Goal: Task Accomplishment & Management: Use online tool/utility

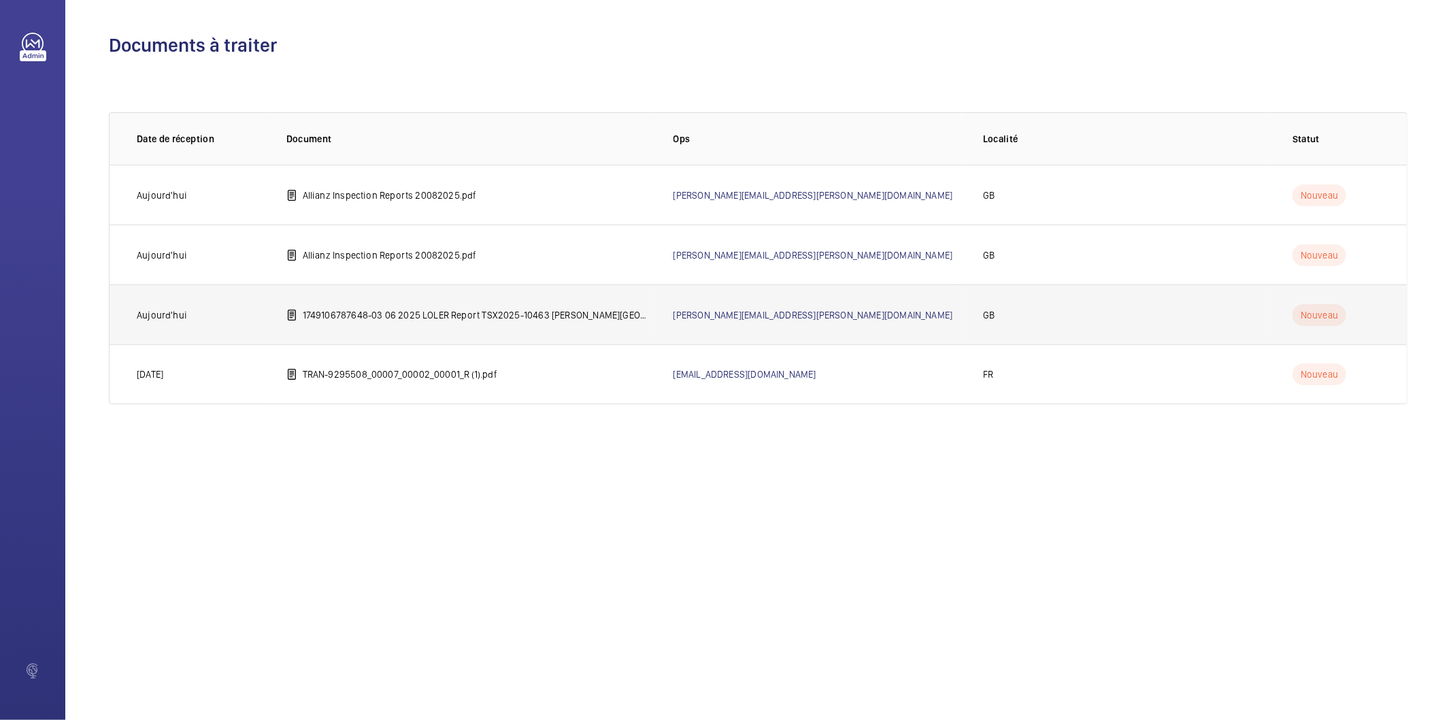
click at [407, 315] on p "1749106787648-03 06 2025 LOLER Report TSX2025-10463 [PERSON_NAME][GEOGRAPHIC_DA…" at bounding box center [477, 315] width 349 height 14
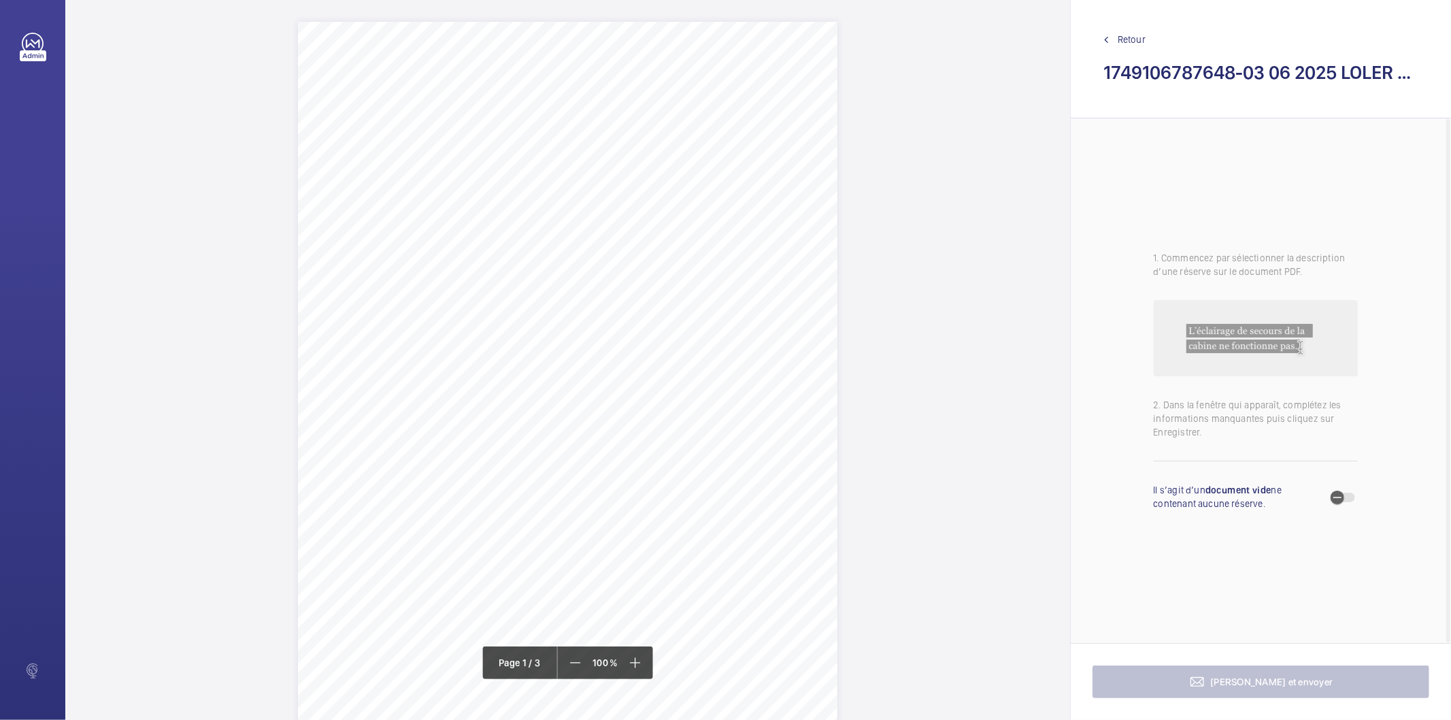
drag, startPoint x: 424, startPoint y: 158, endPoint x: 476, endPoint y: 159, distance: 52.4
click at [476, 159] on div "TSDB CONTROLLED DOCUMENT L07/ Issue 201708 Report of Thorough In Service Examin…" at bounding box center [567, 403] width 539 height 763
click at [555, 394] on button "Annuler" at bounding box center [537, 398] width 76 height 33
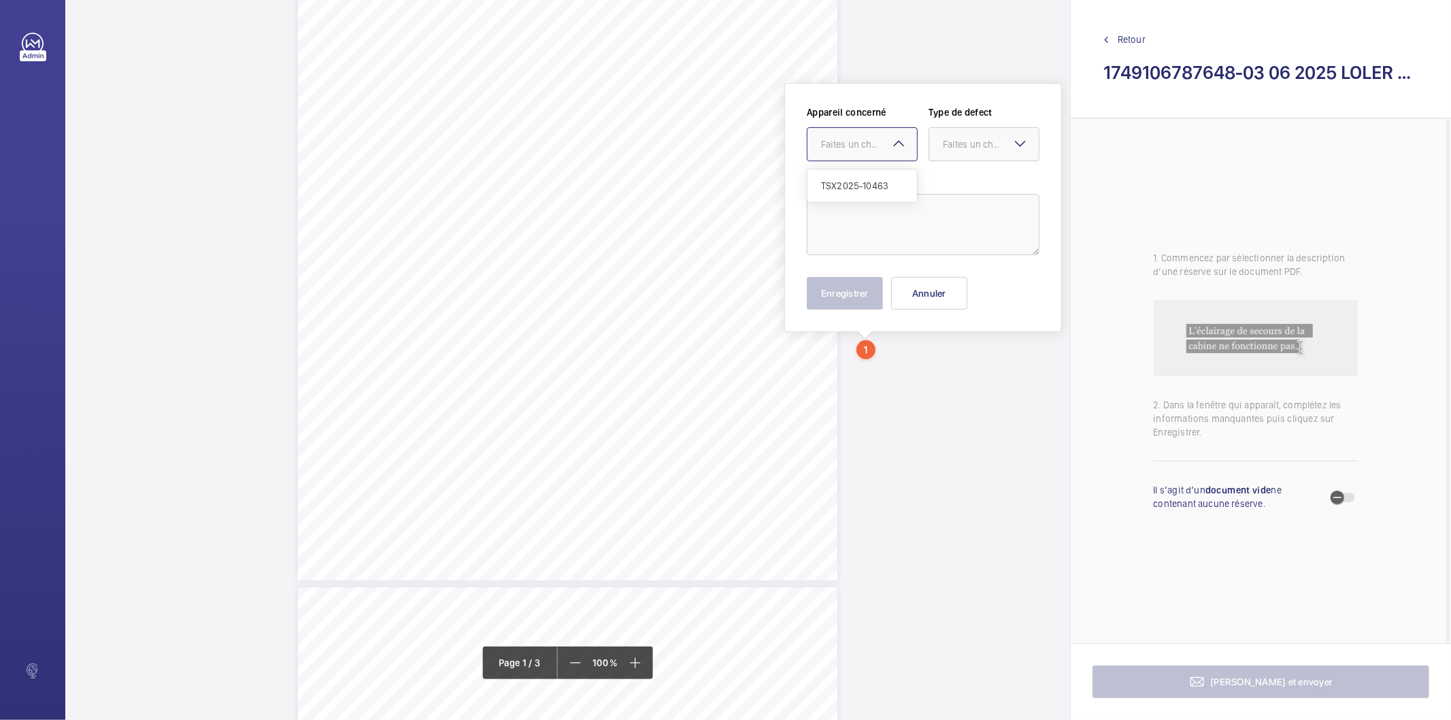
drag, startPoint x: 873, startPoint y: 322, endPoint x: 873, endPoint y: 146, distance: 176.1
click at [873, 146] on div "Faites un choix" at bounding box center [869, 144] width 96 height 14
click at [856, 178] on div "TSX2025-10463" at bounding box center [861, 185] width 109 height 33
click at [958, 138] on div "Faites un choix" at bounding box center [991, 144] width 96 height 14
click at [963, 189] on span "Standard" at bounding box center [984, 186] width 82 height 14
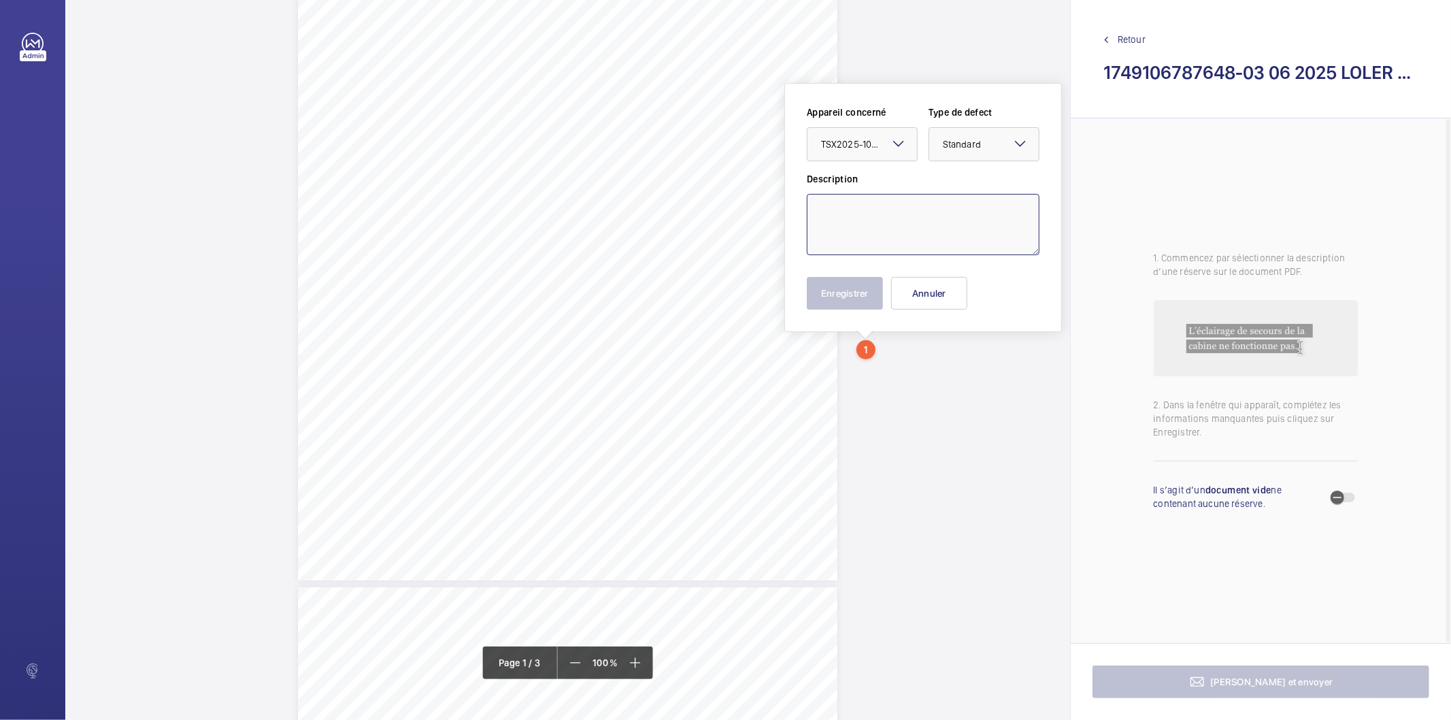
click at [888, 216] on textarea at bounding box center [923, 224] width 233 height 61
type textarea "O"
drag, startPoint x: 989, startPoint y: 227, endPoint x: 820, endPoint y: 212, distance: 170.0
click at [820, 212] on textarea "The inoperative landing push button call acceptance tones should be reinstated" at bounding box center [923, 224] width 233 height 61
type textarea "The inoperative landing push button call acceptance tones should be reinstated"
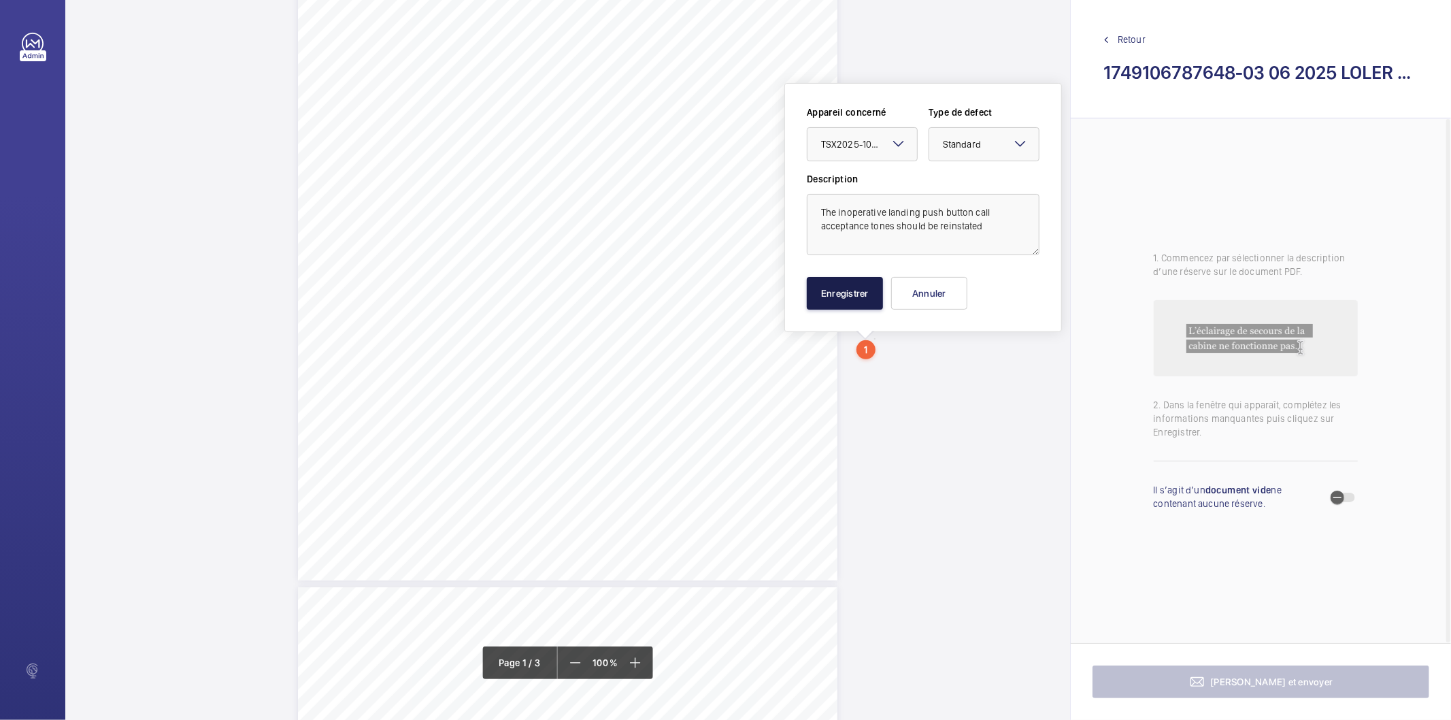
click at [864, 297] on button "Enregistrer" at bounding box center [845, 293] width 76 height 33
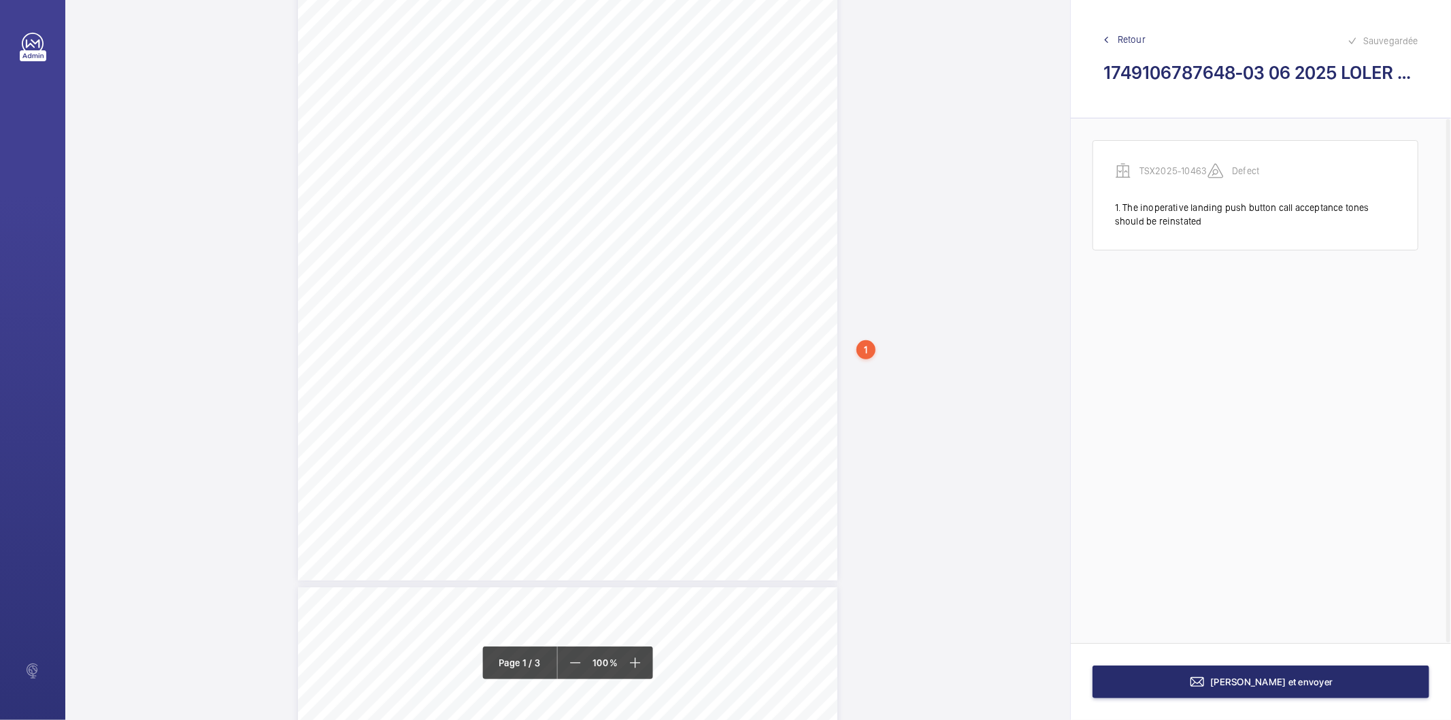
click at [868, 352] on div "1" at bounding box center [865, 349] width 19 height 19
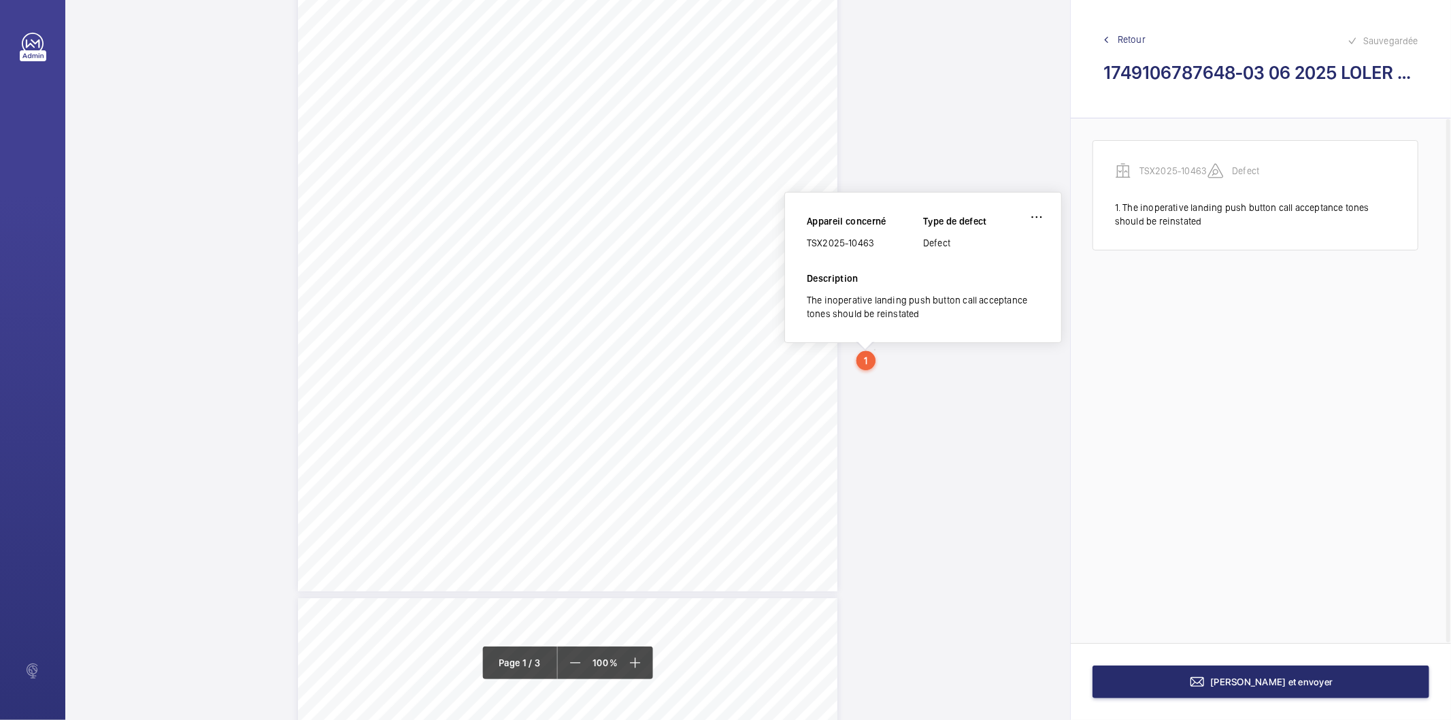
click at [862, 242] on div "TSX2025-10463" at bounding box center [865, 243] width 116 height 14
copy div "TSX2025-10463"
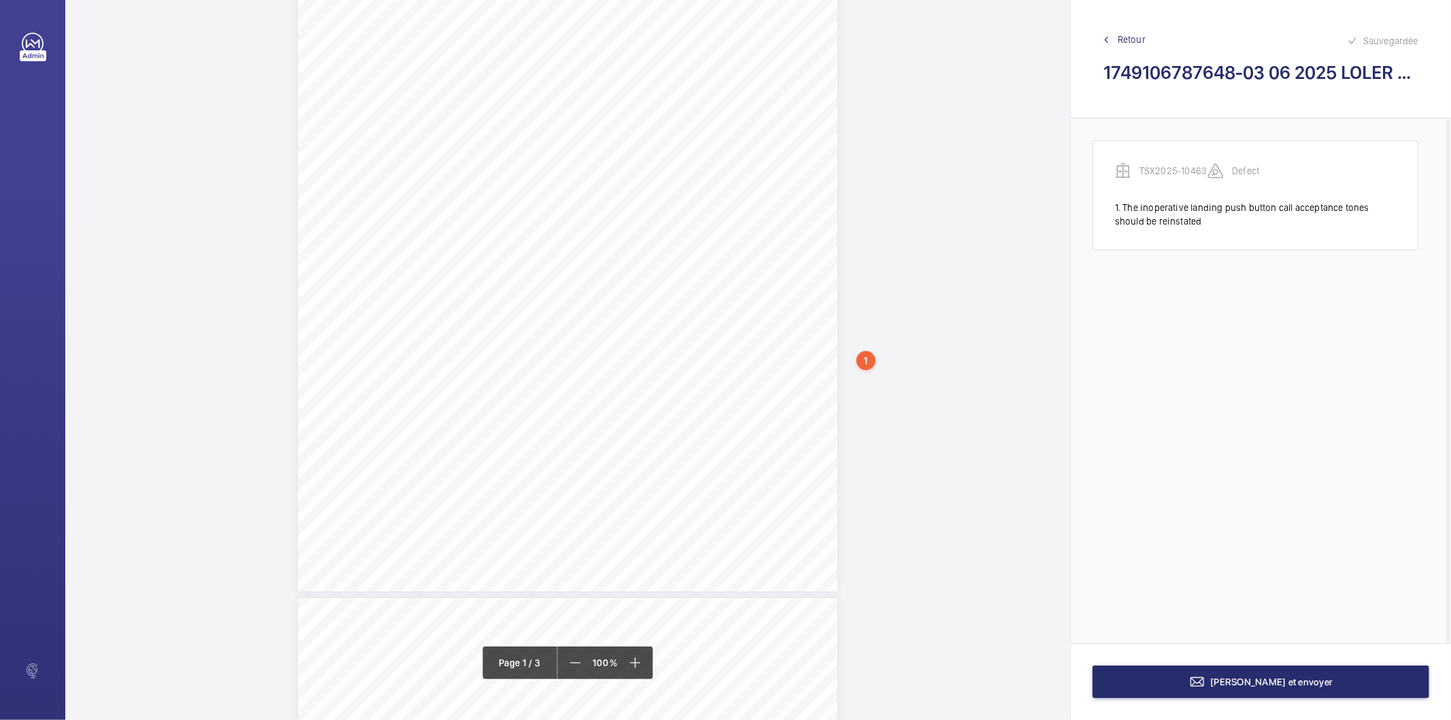
drag, startPoint x: 866, startPoint y: 416, endPoint x: 820, endPoint y: 424, distance: 47.1
click at [820, 424] on div "TSDB CONTROLLED DOCUMENT L07/ Issue 201708 Report of Thorough In Service Examin…" at bounding box center [567, 209] width 539 height 763
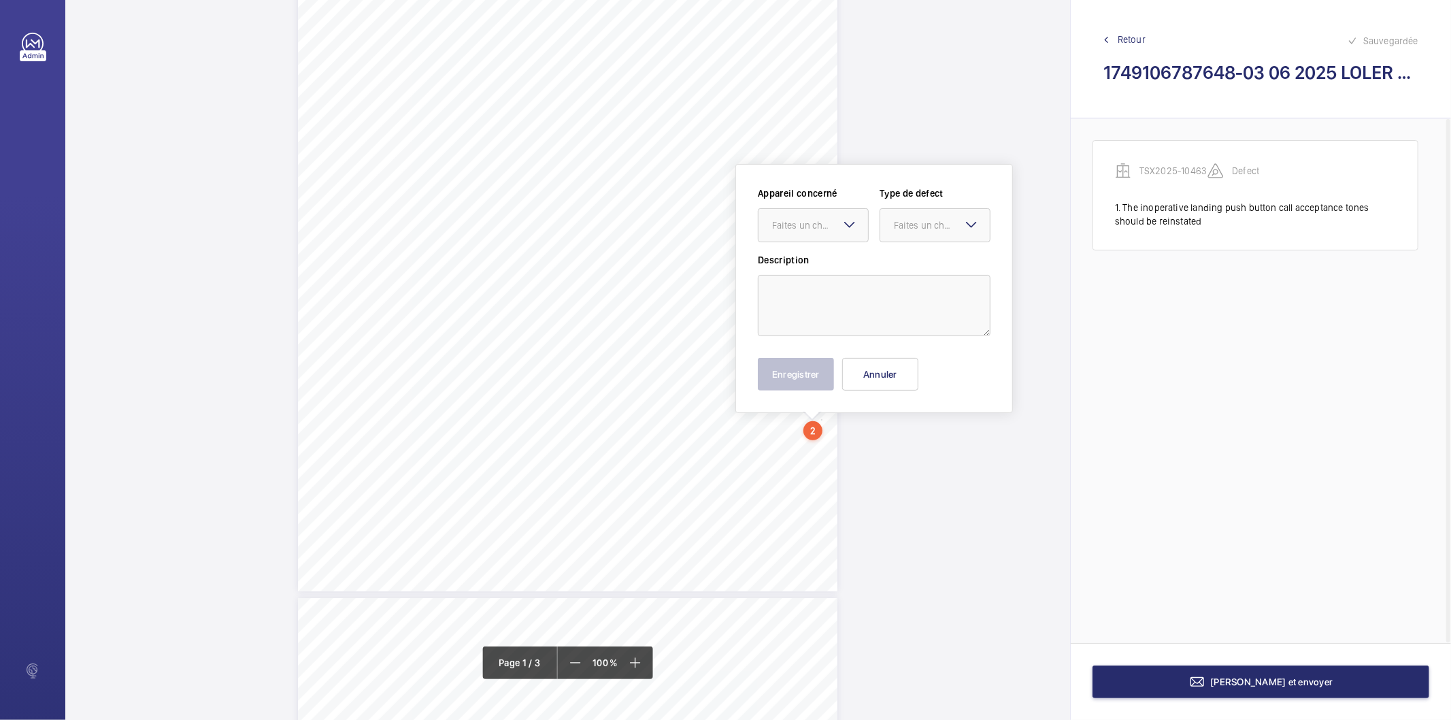
scroll to position [275, 0]
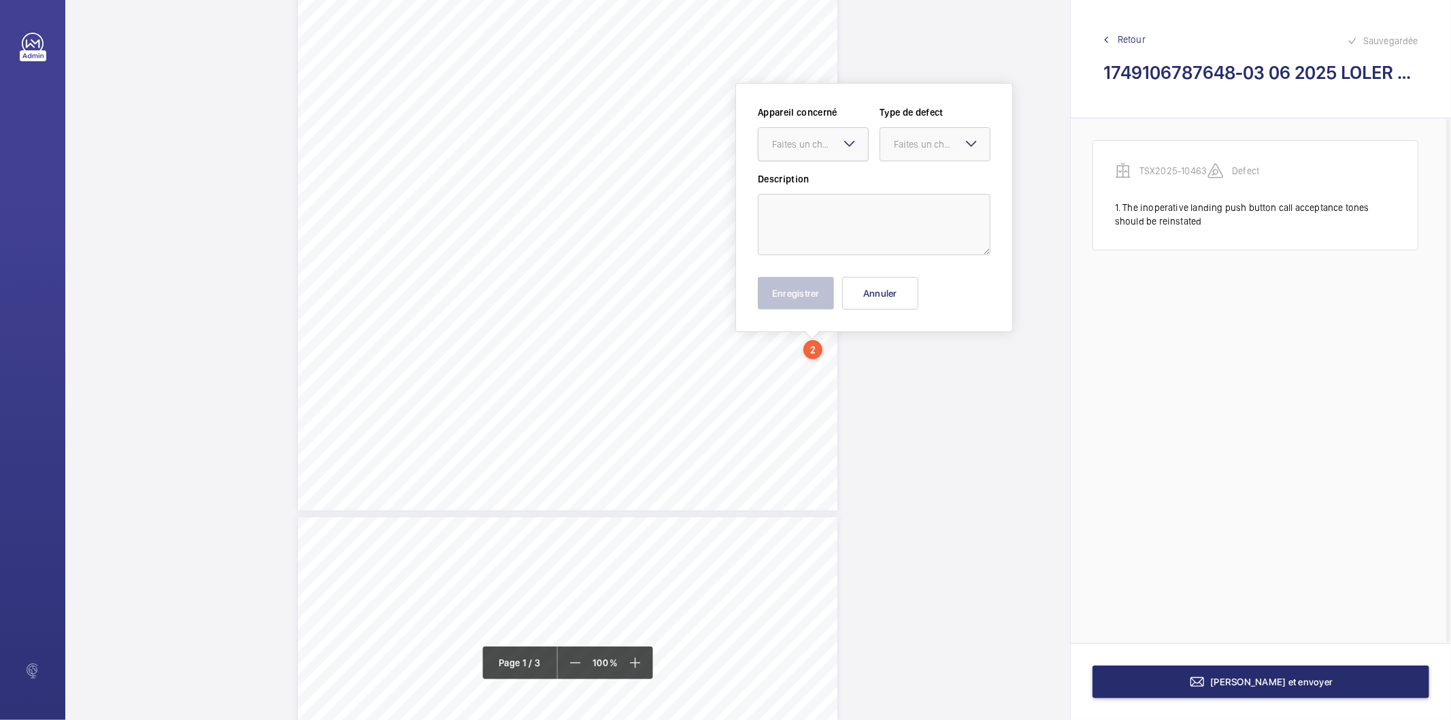
click at [826, 150] on div "Faites un choix" at bounding box center [820, 144] width 96 height 14
click at [808, 188] on span "TSX2025-10463" at bounding box center [813, 186] width 82 height 14
click at [937, 132] on div at bounding box center [934, 144] width 109 height 33
drag, startPoint x: 912, startPoint y: 180, endPoint x: 871, endPoint y: 229, distance: 64.2
click at [911, 180] on span "Standard" at bounding box center [935, 186] width 82 height 14
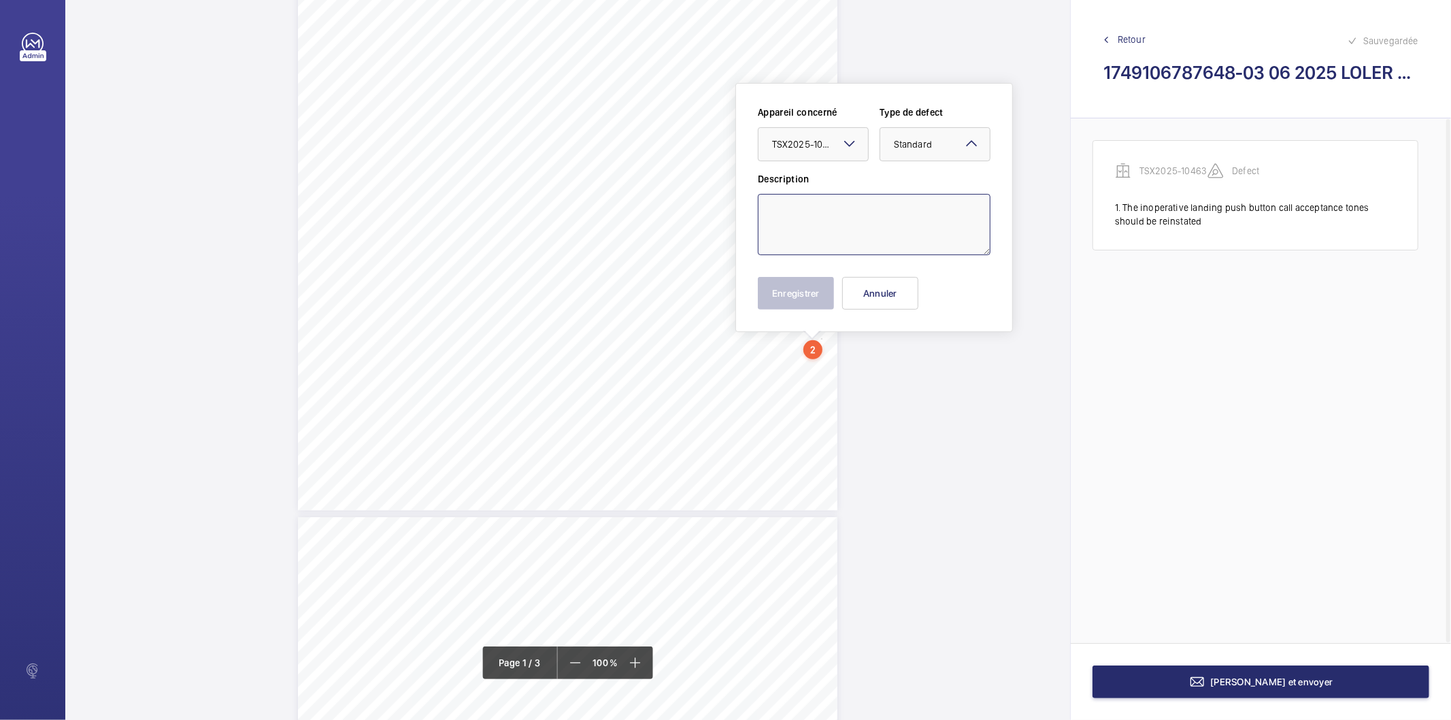
click at [869, 229] on textarea at bounding box center [874, 224] width 233 height 61
type textarea "The inoperative top floor landing push button call acceptance light shoudl be r…"
click at [798, 298] on button "Enregistrer" at bounding box center [796, 293] width 76 height 33
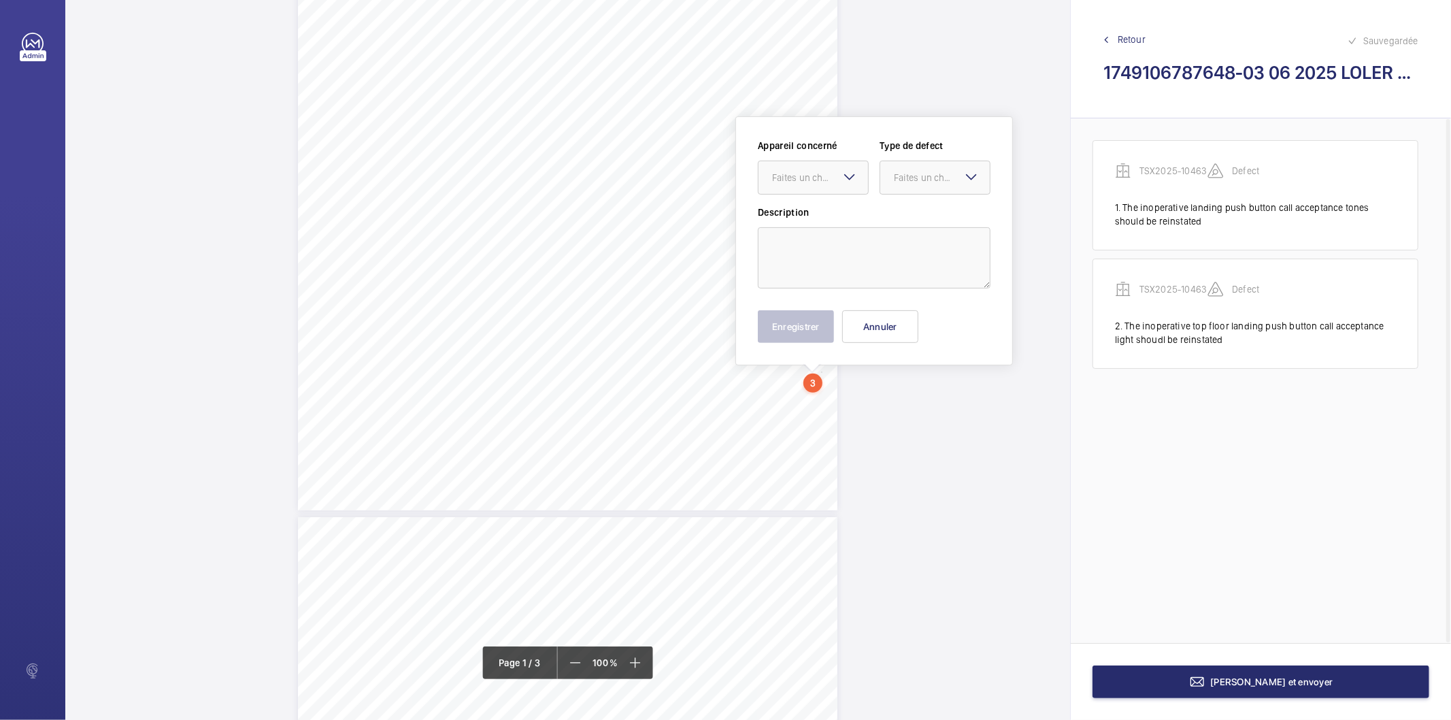
scroll to position [308, 0]
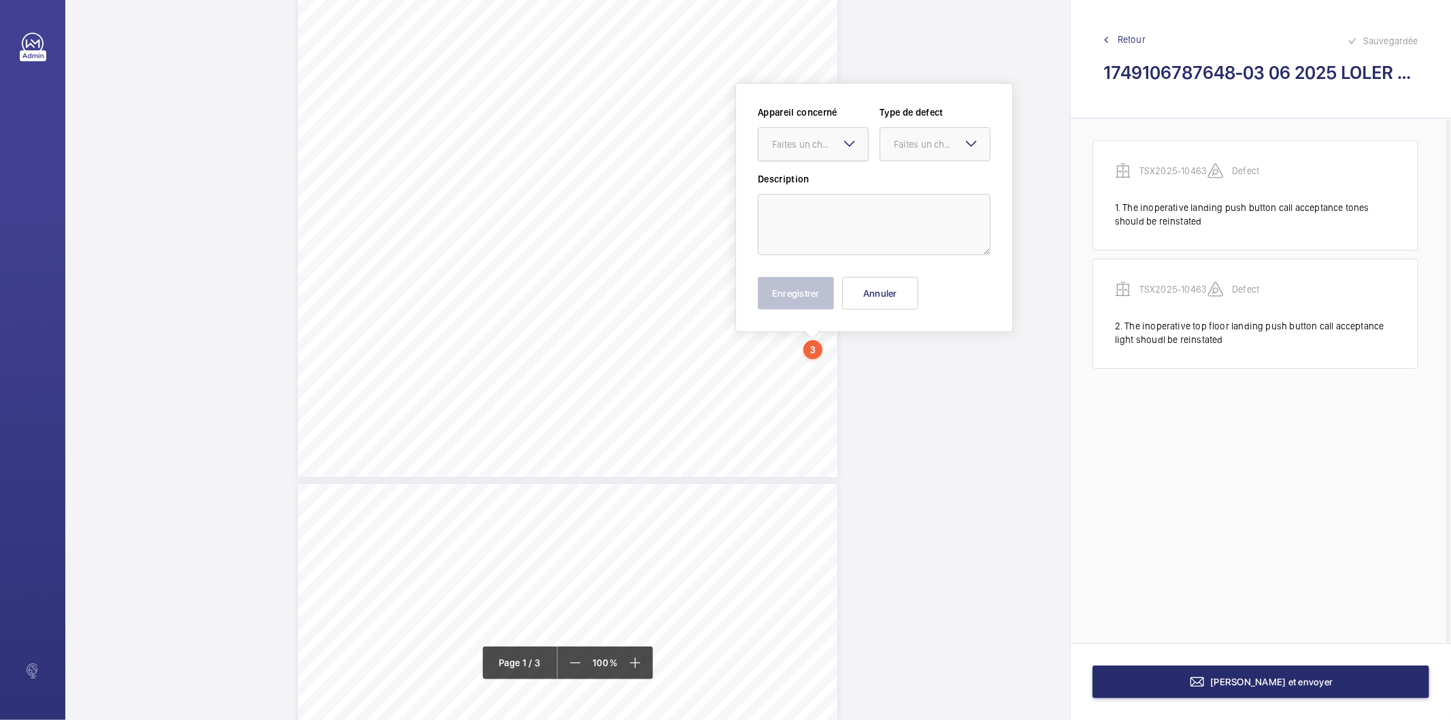
drag, startPoint x: 820, startPoint y: 377, endPoint x: 826, endPoint y: 146, distance: 232.0
click at [826, 146] on div "Faites un choix" at bounding box center [820, 144] width 96 height 14
click at [808, 179] on span "TSX2025-10463" at bounding box center [813, 186] width 82 height 14
drag, startPoint x: 909, startPoint y: 144, endPoint x: 909, endPoint y: 165, distance: 21.1
click at [909, 143] on div "Faites un choix" at bounding box center [942, 144] width 96 height 14
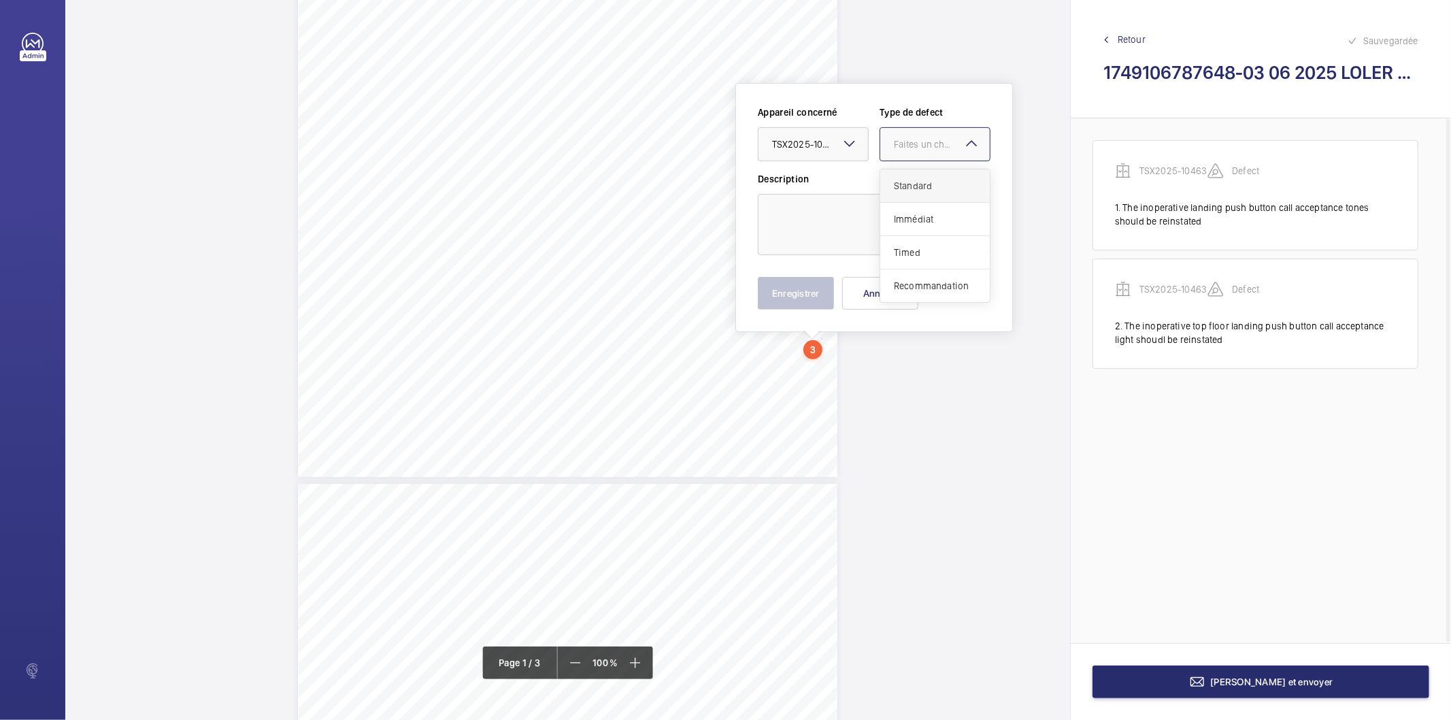
click at [908, 190] on span "Standard" at bounding box center [935, 186] width 82 height 14
click at [800, 223] on textarea at bounding box center [874, 224] width 233 height 61
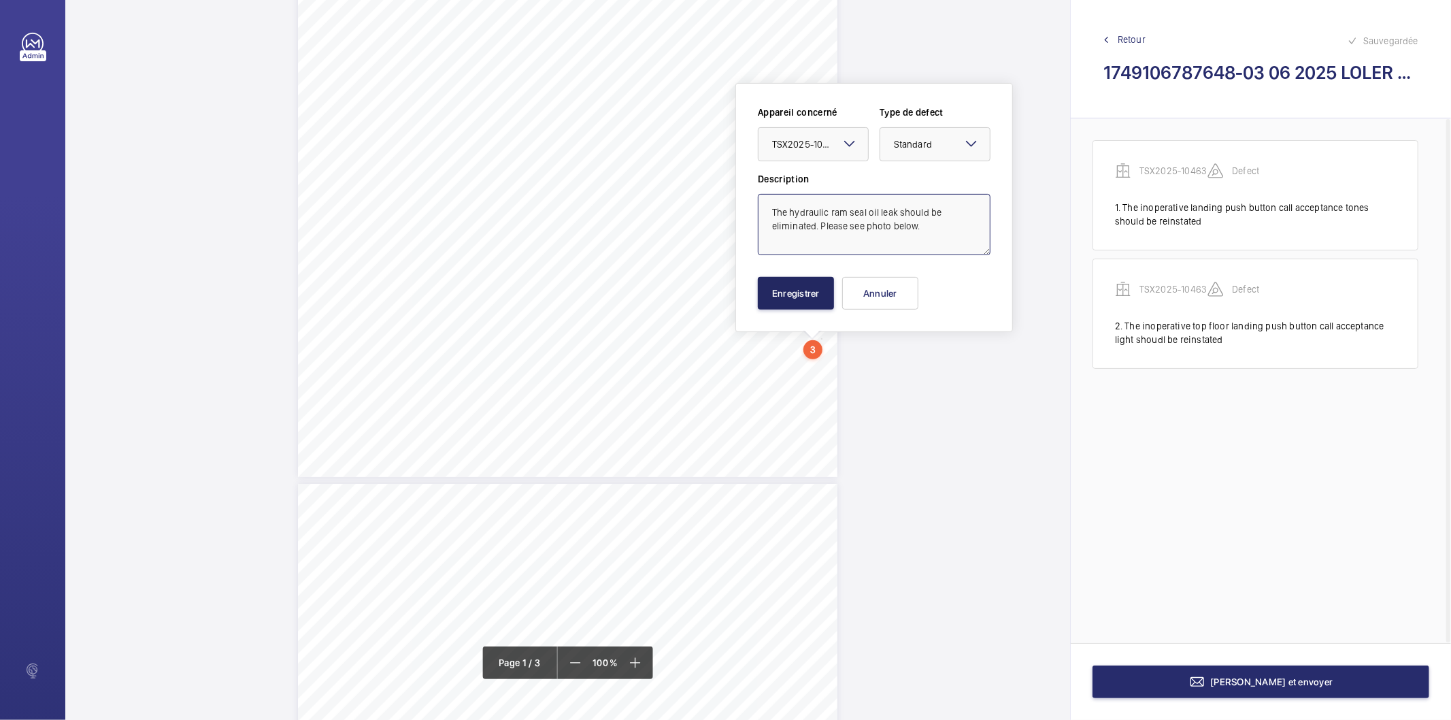
type textarea "The hydraulic ram seal oil leak should be eliminated. Please see photo below."
click at [817, 294] on button "Enregistrer" at bounding box center [796, 293] width 76 height 33
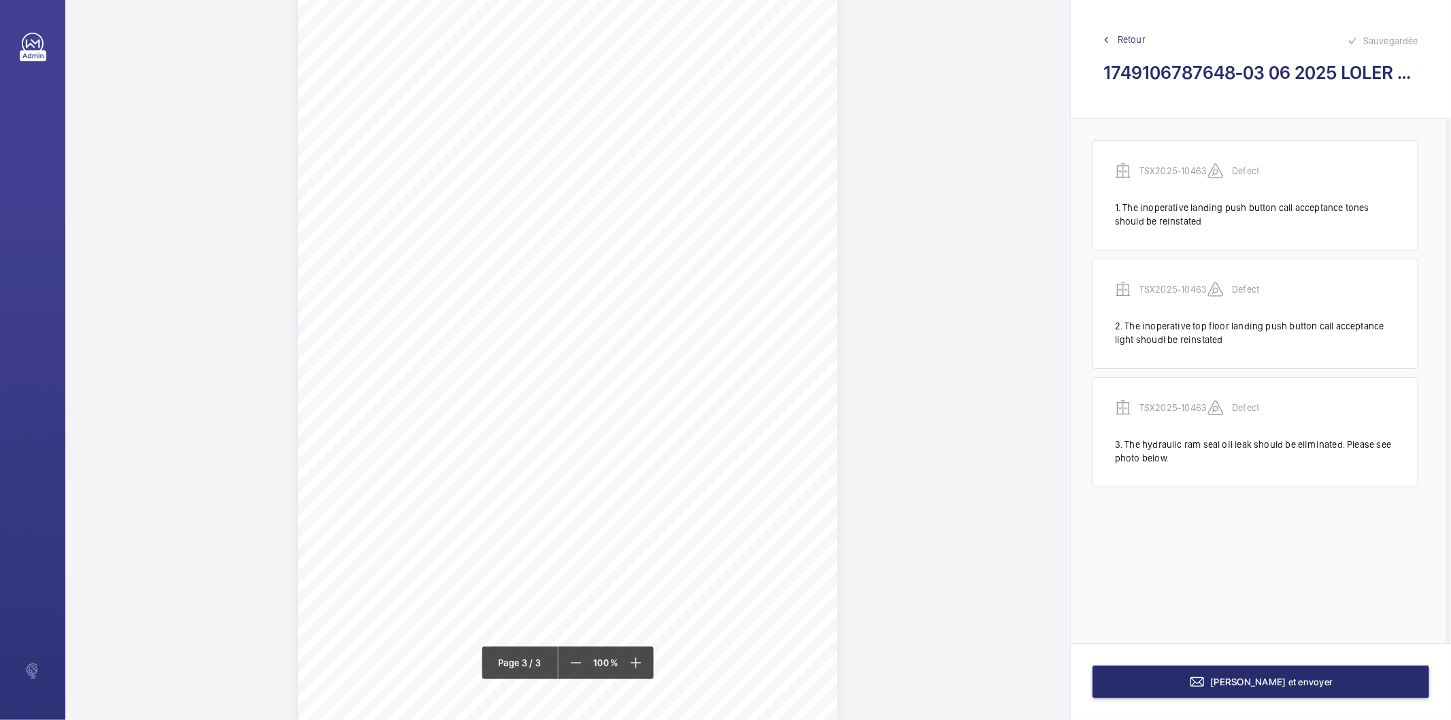
scroll to position [1633, 0]
click at [1115, 672] on button "Terminer et envoyer" at bounding box center [1260, 681] width 337 height 33
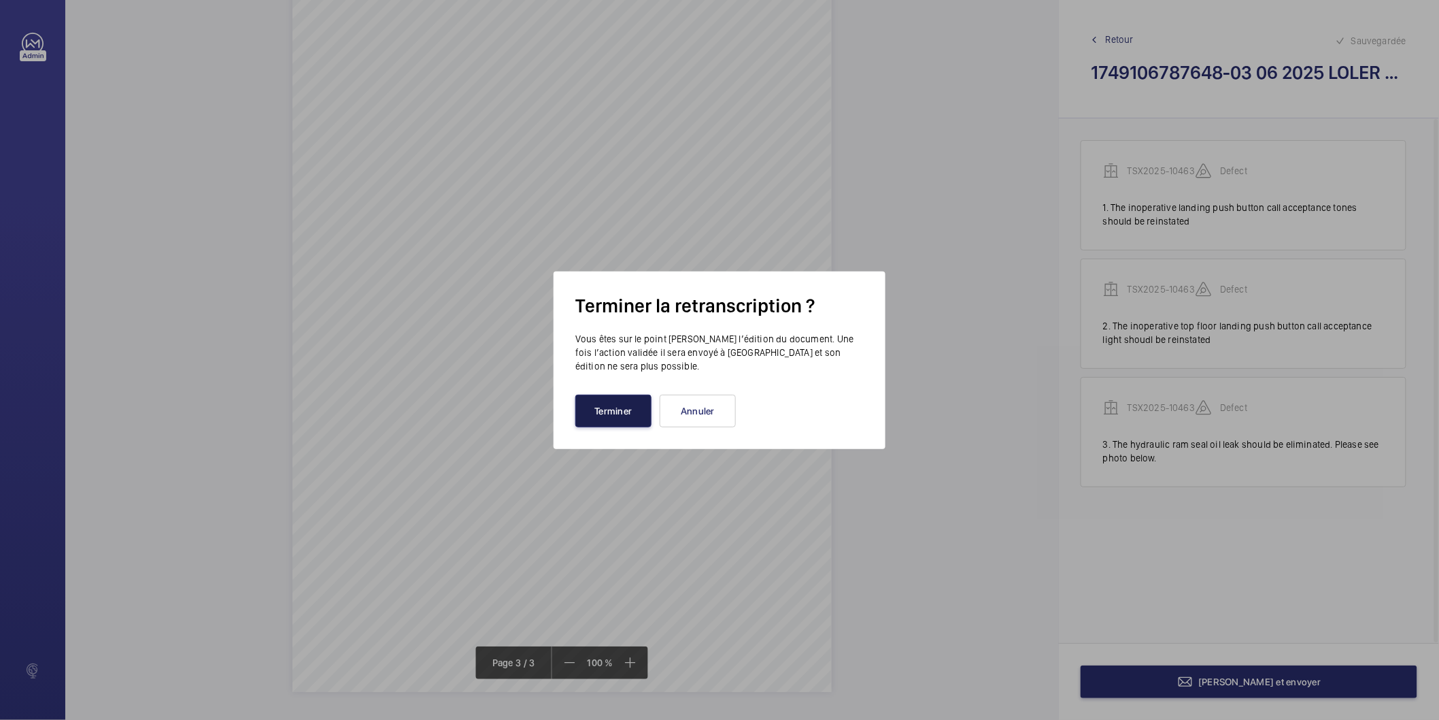
click at [586, 415] on button "Terminer" at bounding box center [613, 410] width 76 height 33
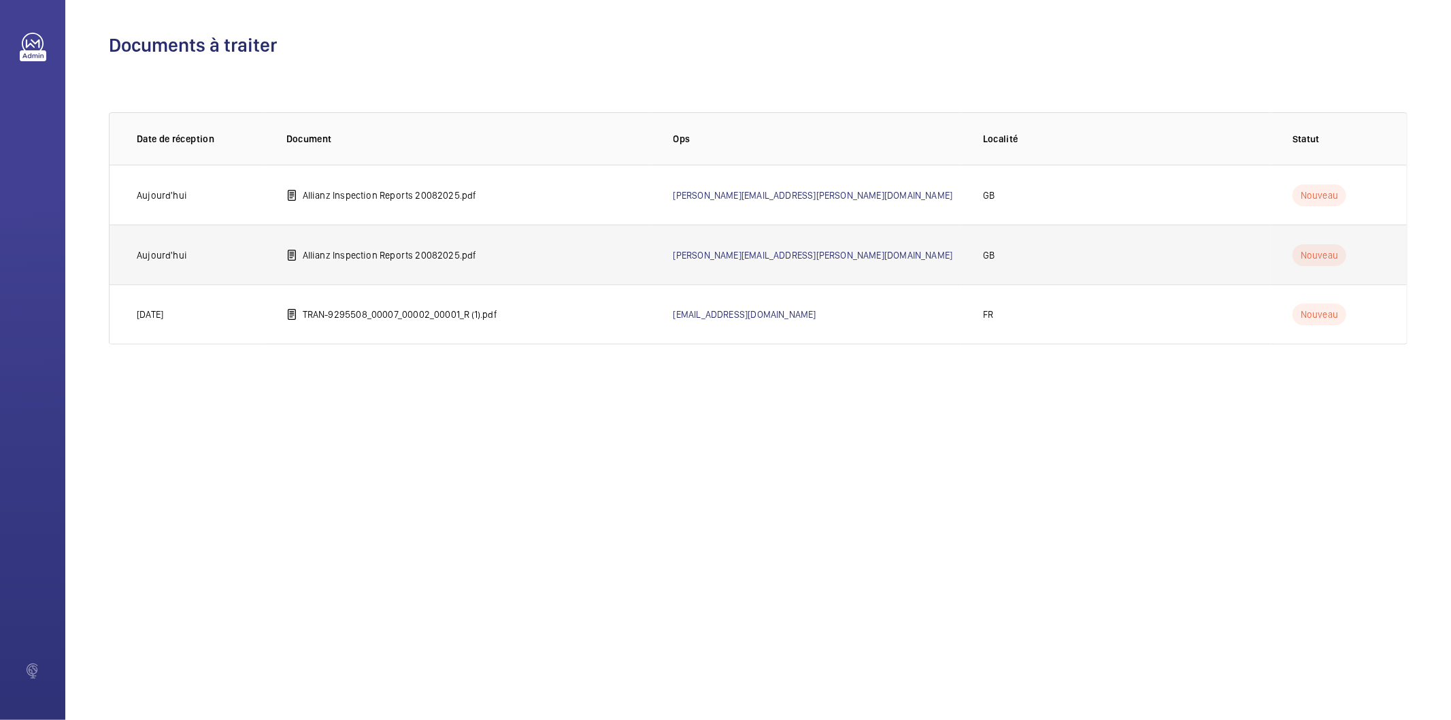
click at [405, 252] on p "Allianz Inspection Reports 20082025.pdf" at bounding box center [390, 255] width 174 height 14
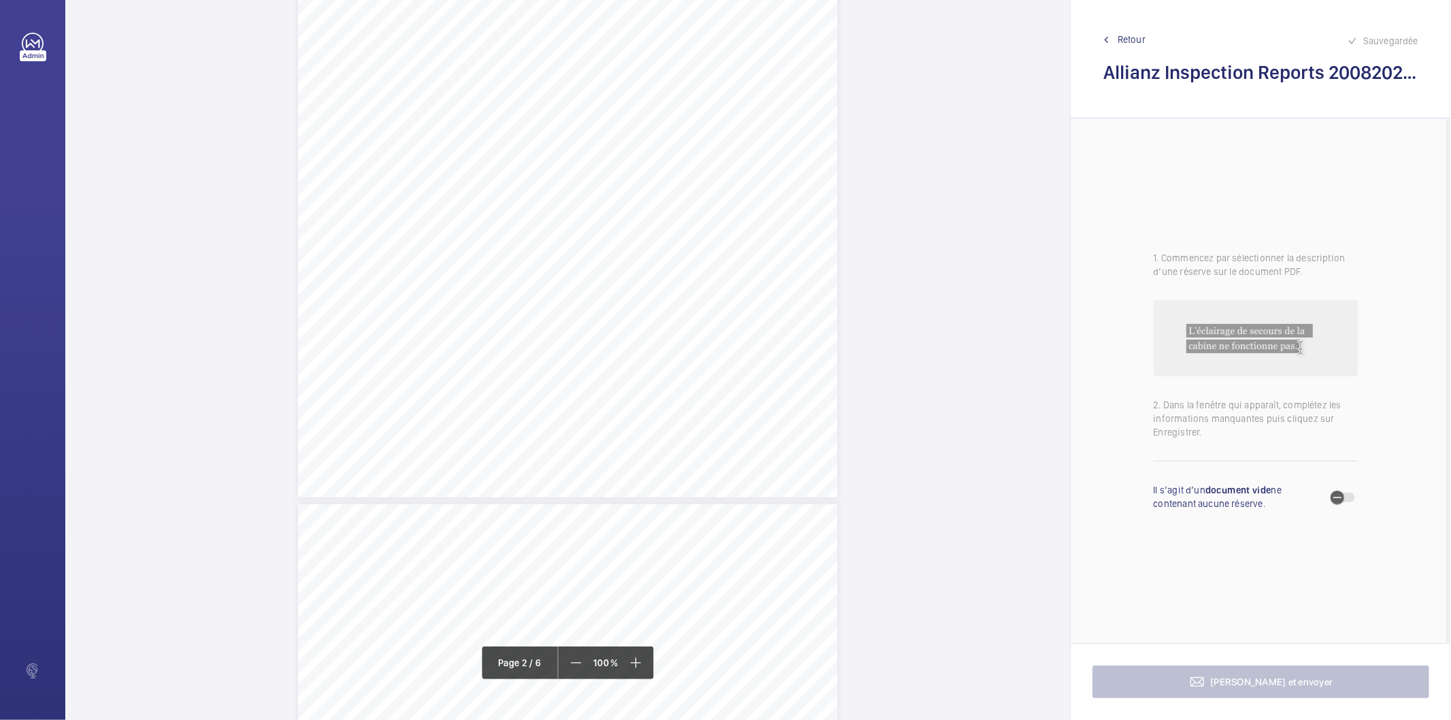
scroll to position [1587, 0]
drag, startPoint x: 428, startPoint y: 109, endPoint x: 815, endPoint y: 121, distance: 386.5
click at [815, 121] on div "Lift Report Lifting Operations & Lifting Equipment Regulation 1998 Provision & …" at bounding box center [567, 356] width 539 height 763
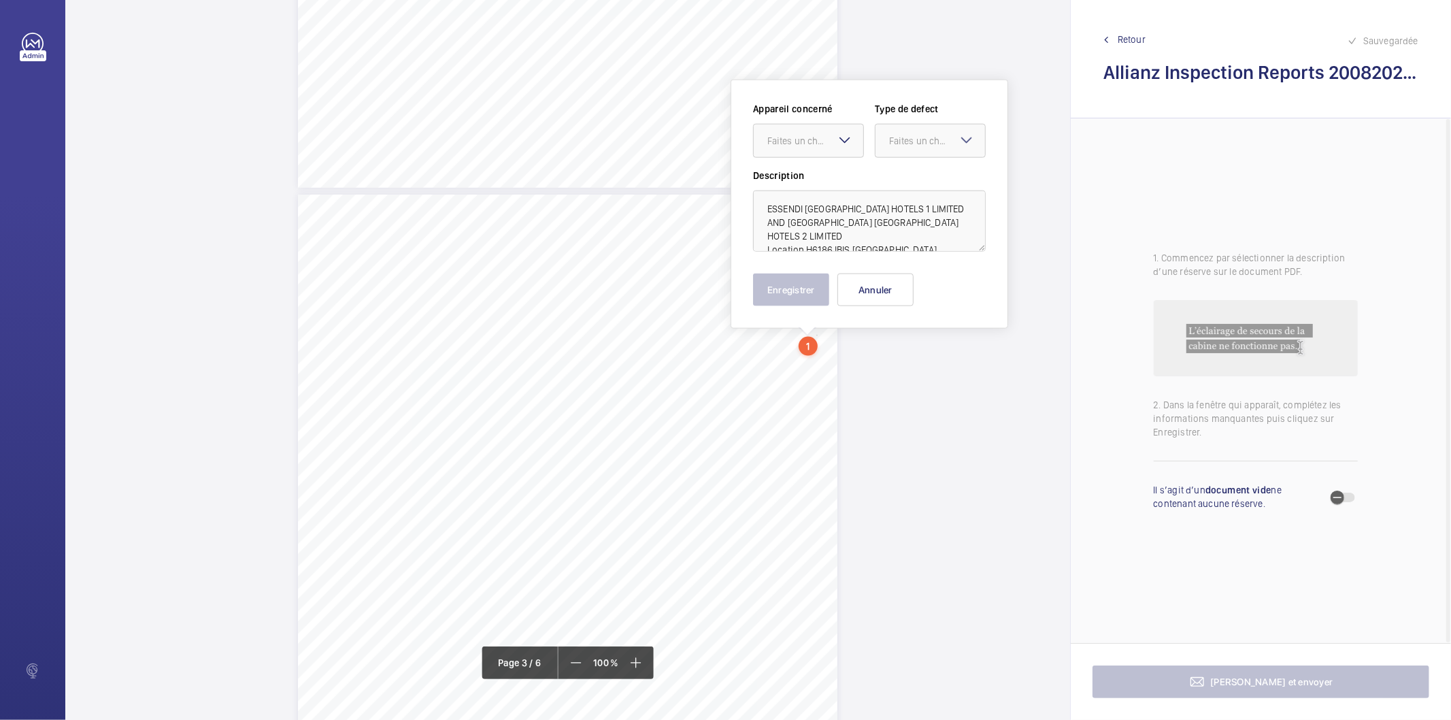
scroll to position [1364, 0]
drag, startPoint x: 803, startPoint y: 239, endPoint x: 864, endPoint y: 226, distance: 62.0
click at [864, 226] on textarea "ESSENDI UK HOTELS 1 LIMITED AND ESSENDI UK HOTELS 2 LIMITED Location H6186 IBIS…" at bounding box center [869, 224] width 233 height 61
type textarea "ESSENDI UK HOTELS 1 LIMITED AND ESSENDI UK HOTELS 2 LIMITED H6186 IBIS LONDON E…"
click at [877, 286] on button "Annuler" at bounding box center [875, 293] width 76 height 33
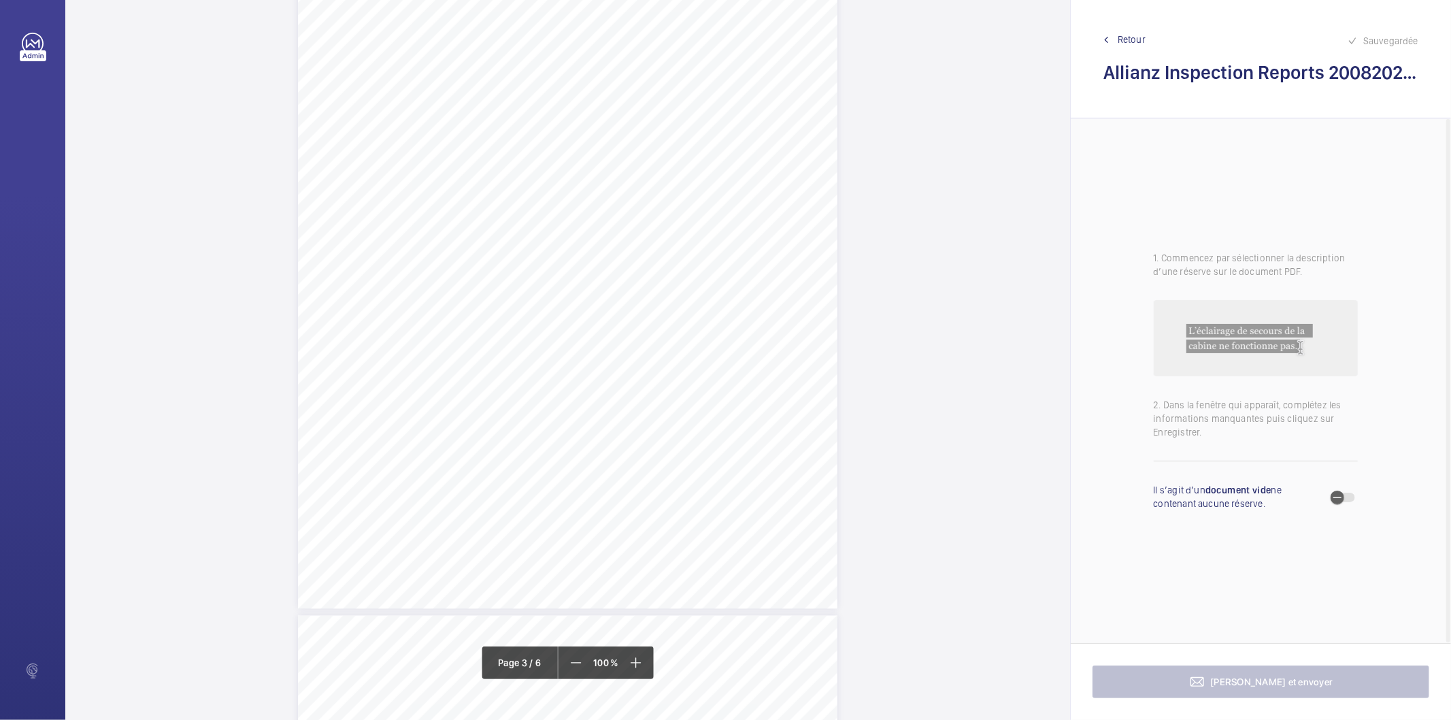
scroll to position [1742, 0]
click at [729, 382] on div "Lift Report Lifting Operations & Lifting Equipment Regulation 1998 Provision & …" at bounding box center [567, 201] width 539 height 763
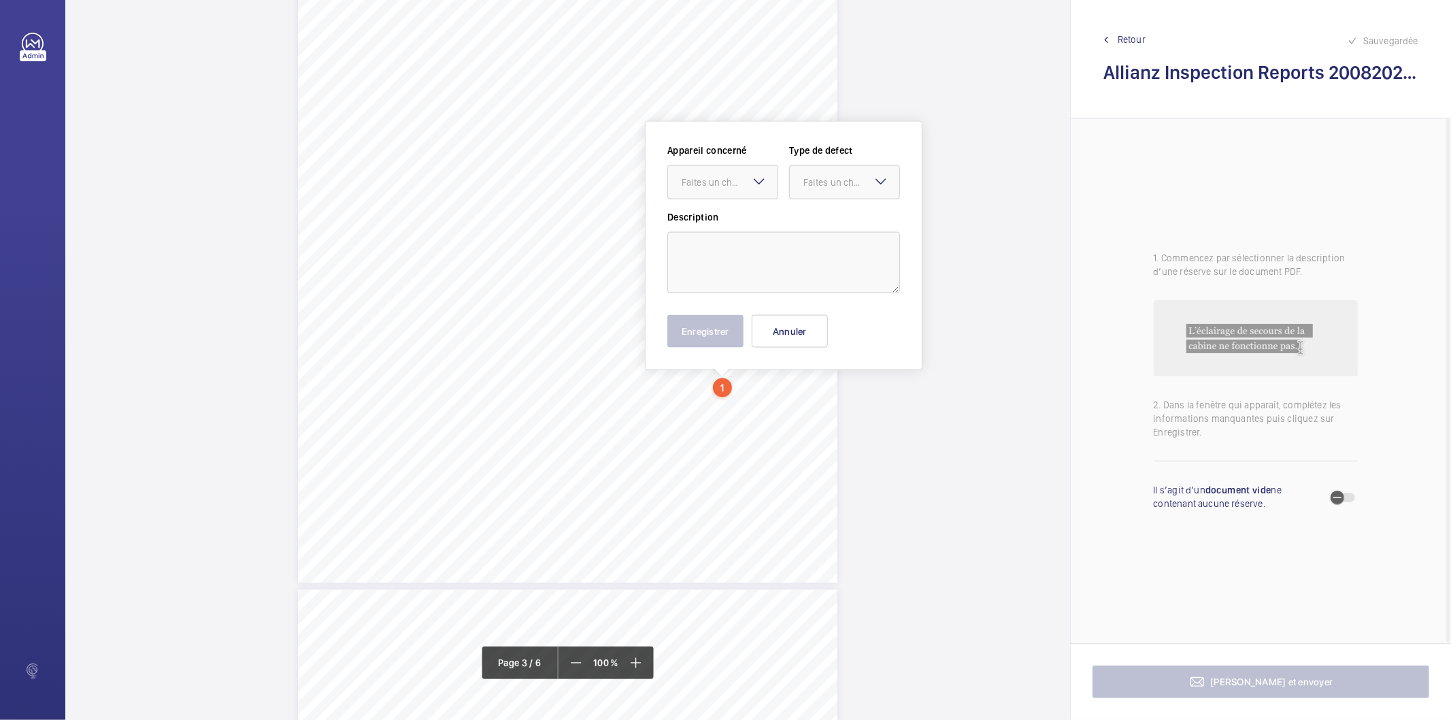
scroll to position [1779, 0]
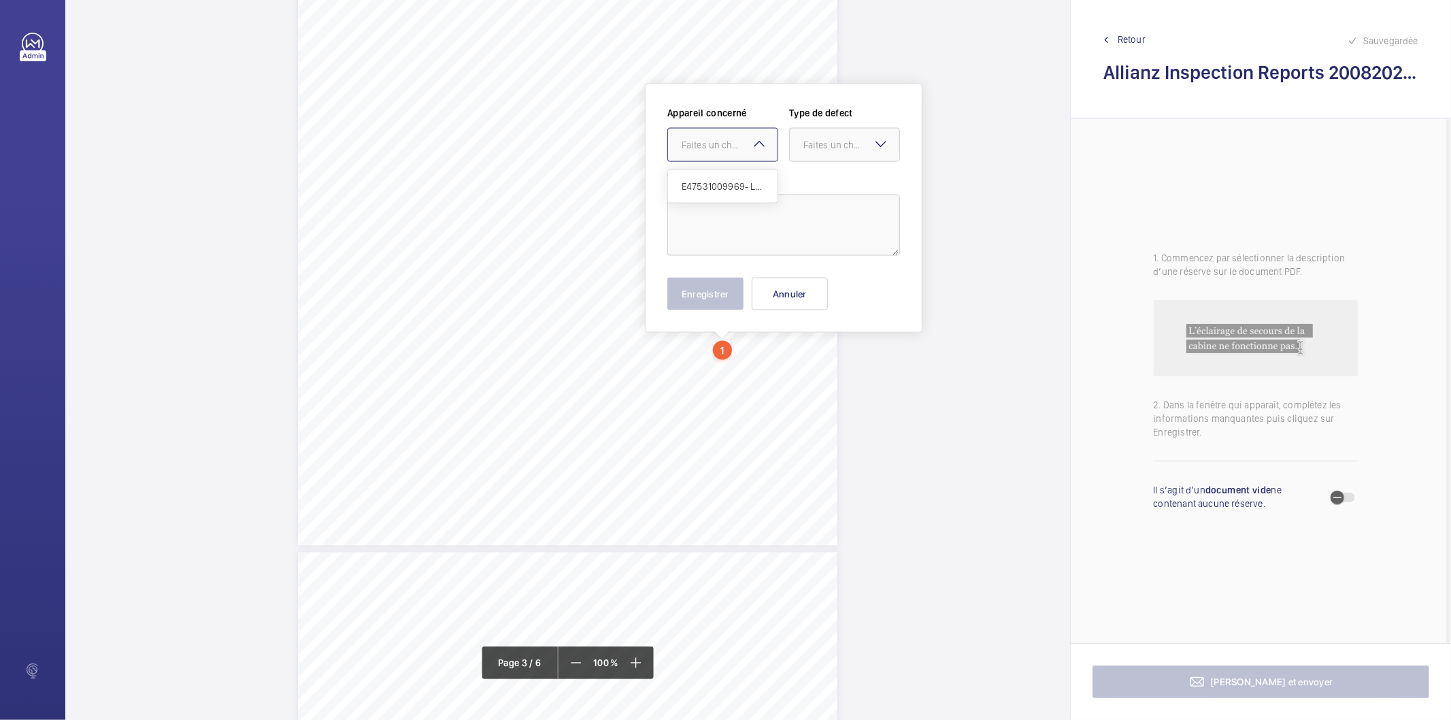
click at [755, 148] on mat-icon at bounding box center [759, 144] width 16 height 16
click at [953, 377] on div "Allianz Engineering Inspection Services Ltd, 57 Ladymead, Guildford, Surrey, GU…" at bounding box center [567, 549] width 1005 height 4612
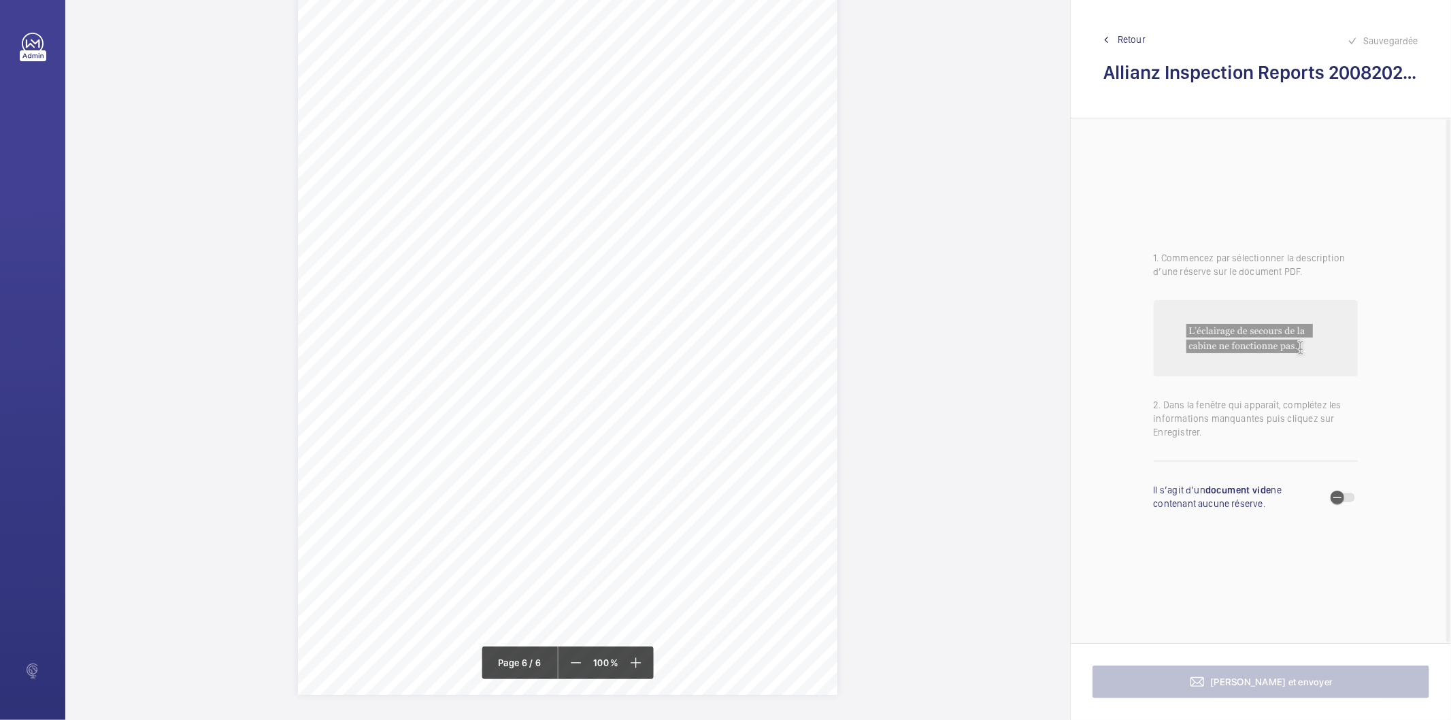
scroll to position [3942, 0]
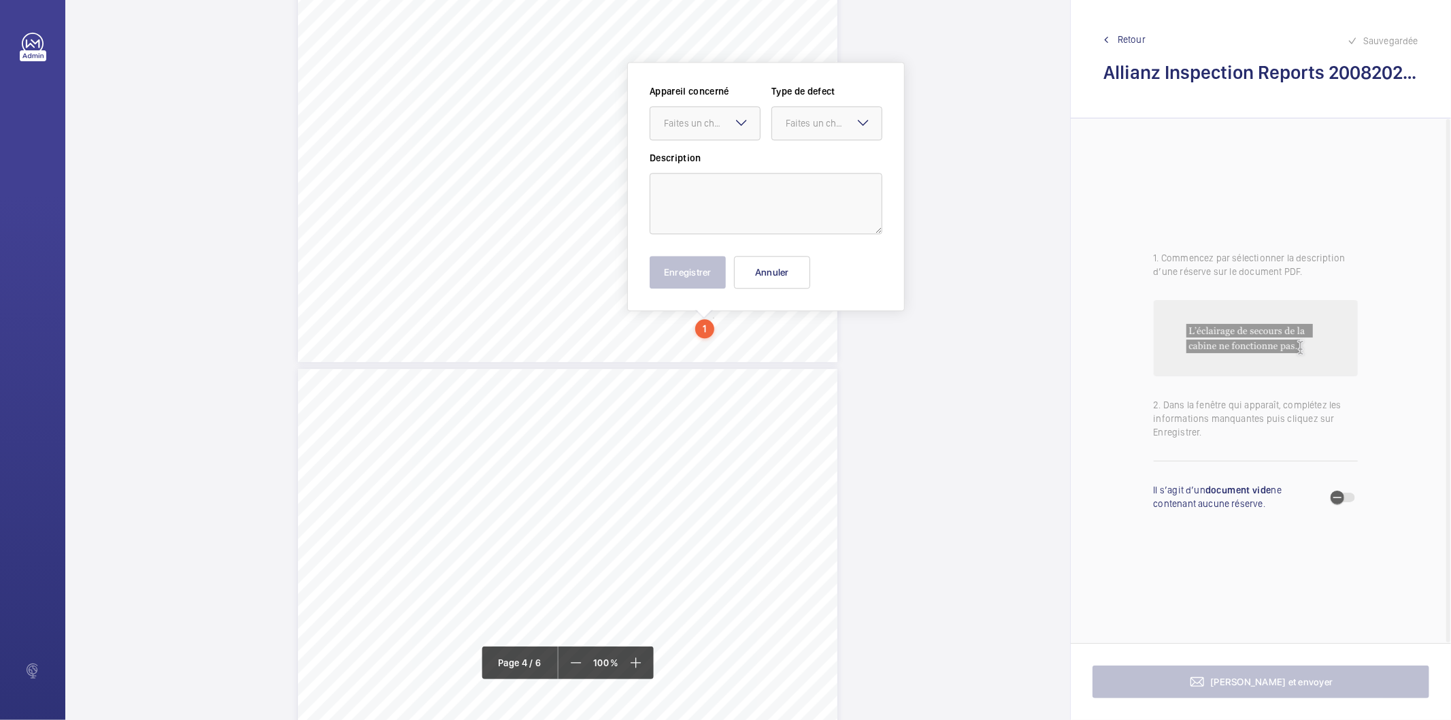
scroll to position [2711, 0]
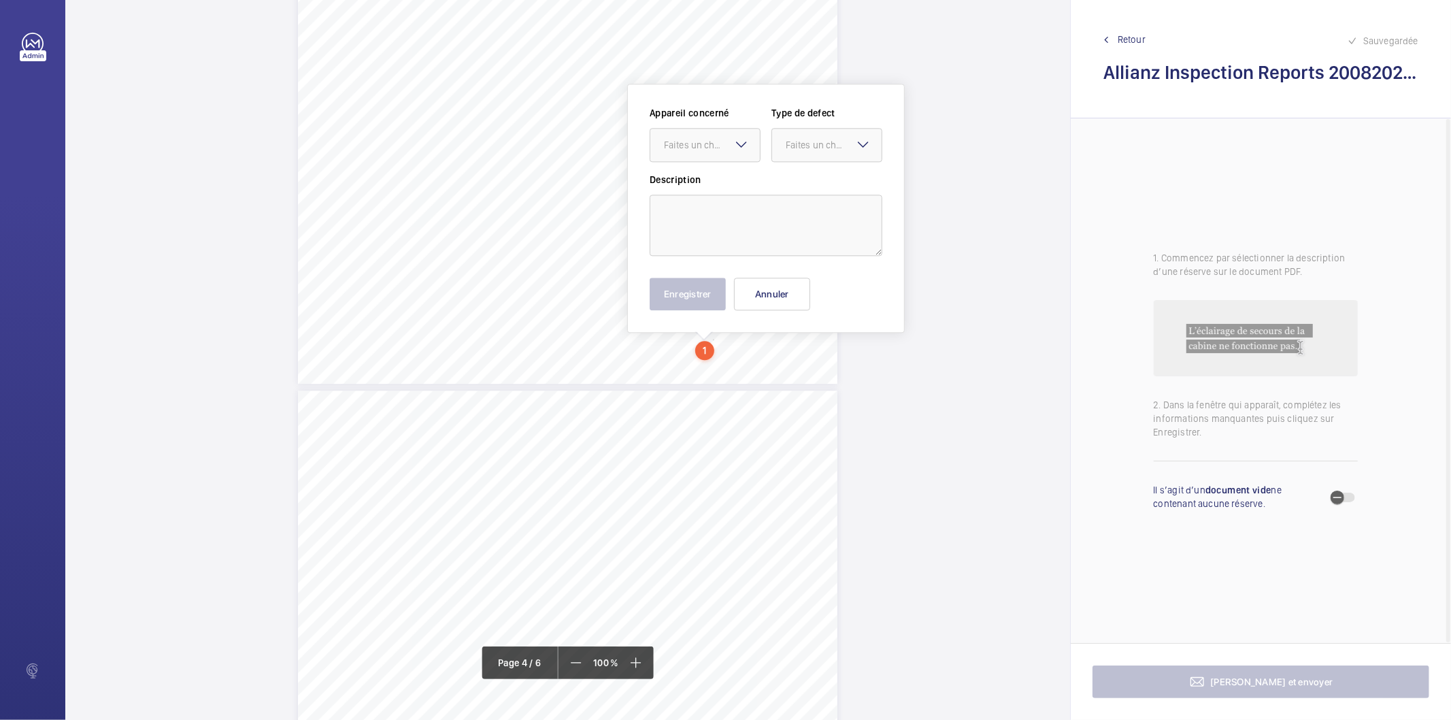
click at [740, 150] on mat-icon at bounding box center [741, 144] width 16 height 16
click at [720, 185] on span "E47531009969- Lift 1" at bounding box center [705, 187] width 82 height 14
click at [831, 141] on div "Faites un choix" at bounding box center [834, 145] width 96 height 14
click at [807, 186] on span "Standard" at bounding box center [827, 187] width 82 height 14
click at [783, 207] on textarea at bounding box center [766, 225] width 233 height 61
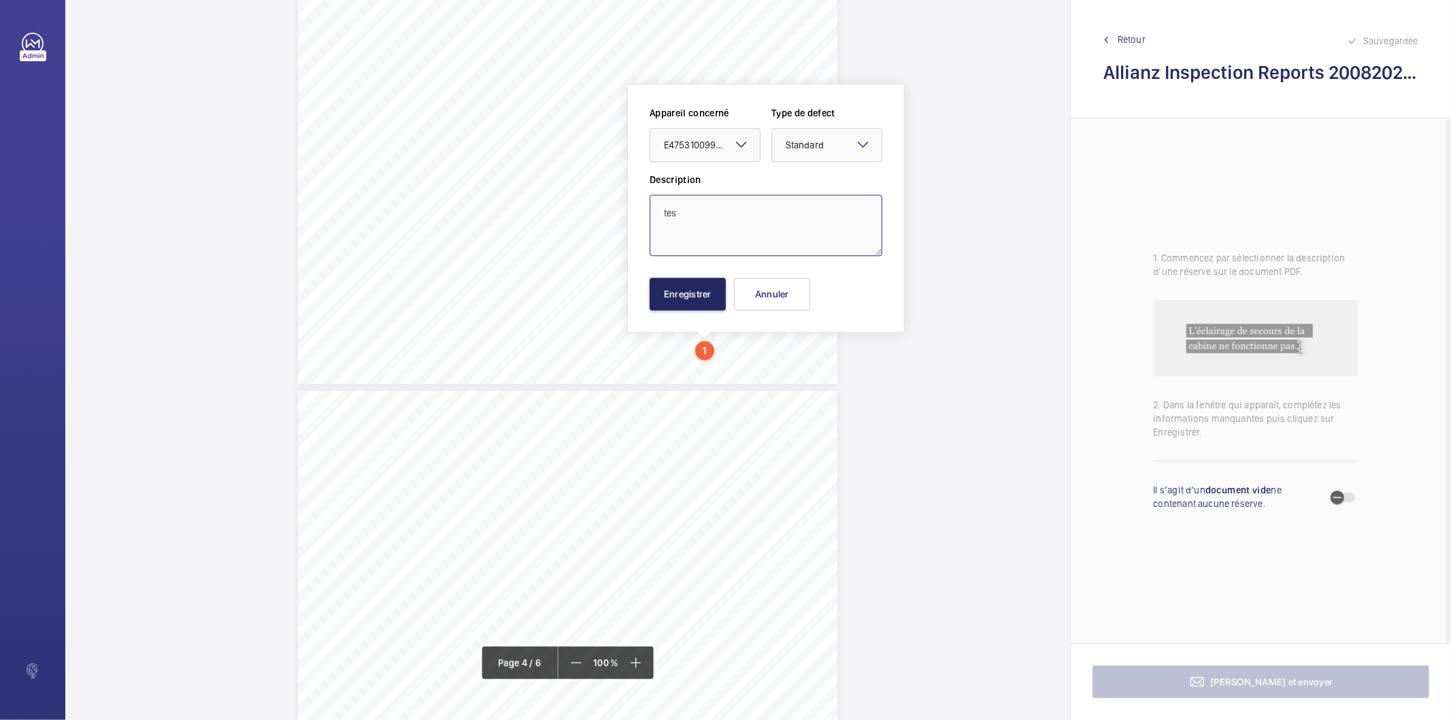
type textarea "tes"
click at [717, 301] on button "Enregistrer" at bounding box center [688, 293] width 76 height 33
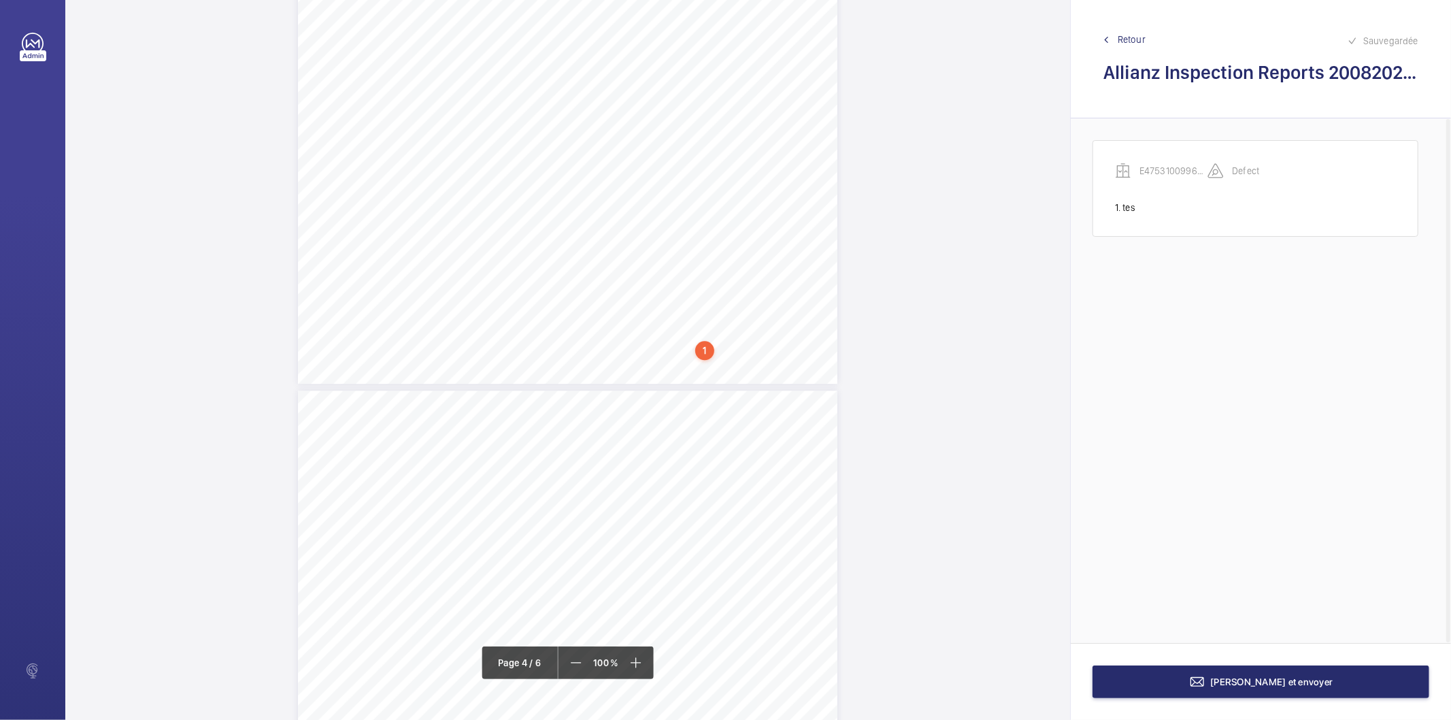
click at [701, 345] on div "1" at bounding box center [704, 350] width 19 height 19
click at [1136, 37] on span "Retour" at bounding box center [1131, 40] width 28 height 14
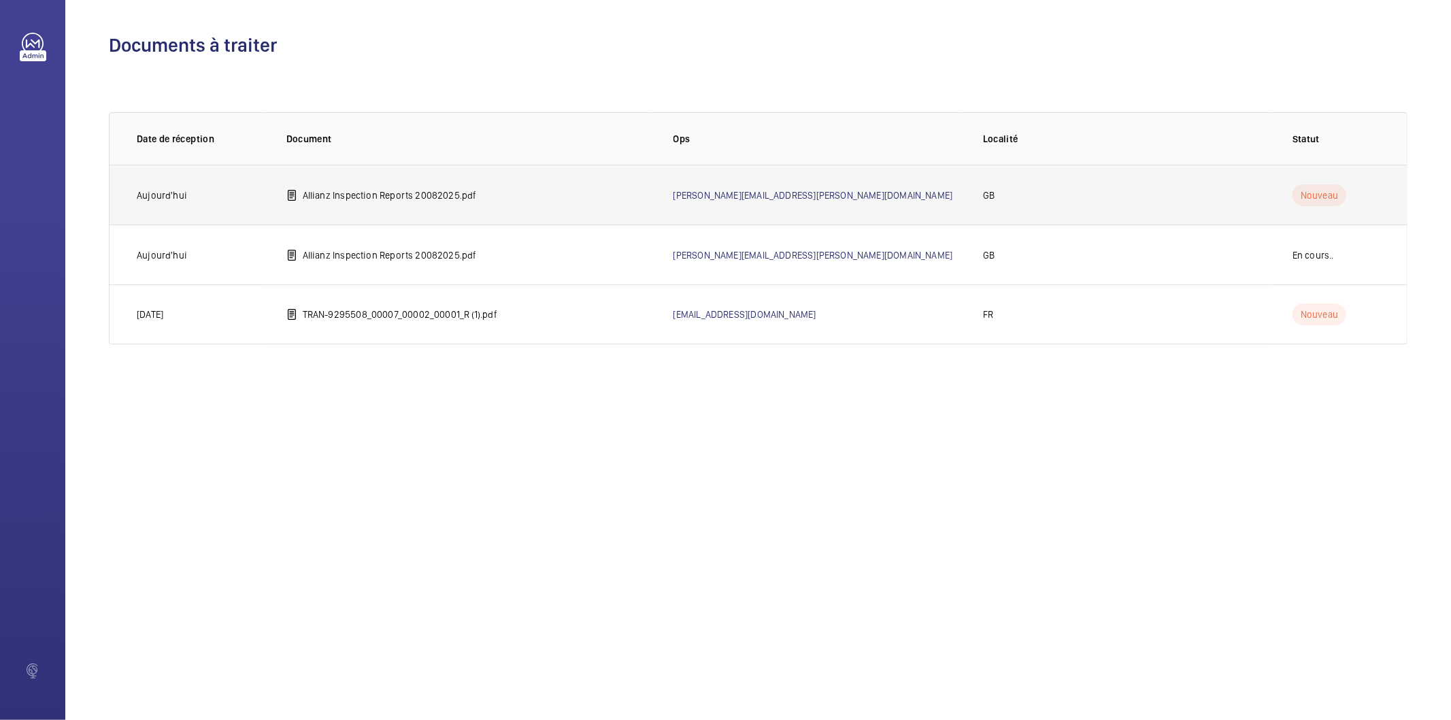
click at [461, 200] on p "Allianz Inspection Reports 20082025.pdf" at bounding box center [390, 195] width 174 height 14
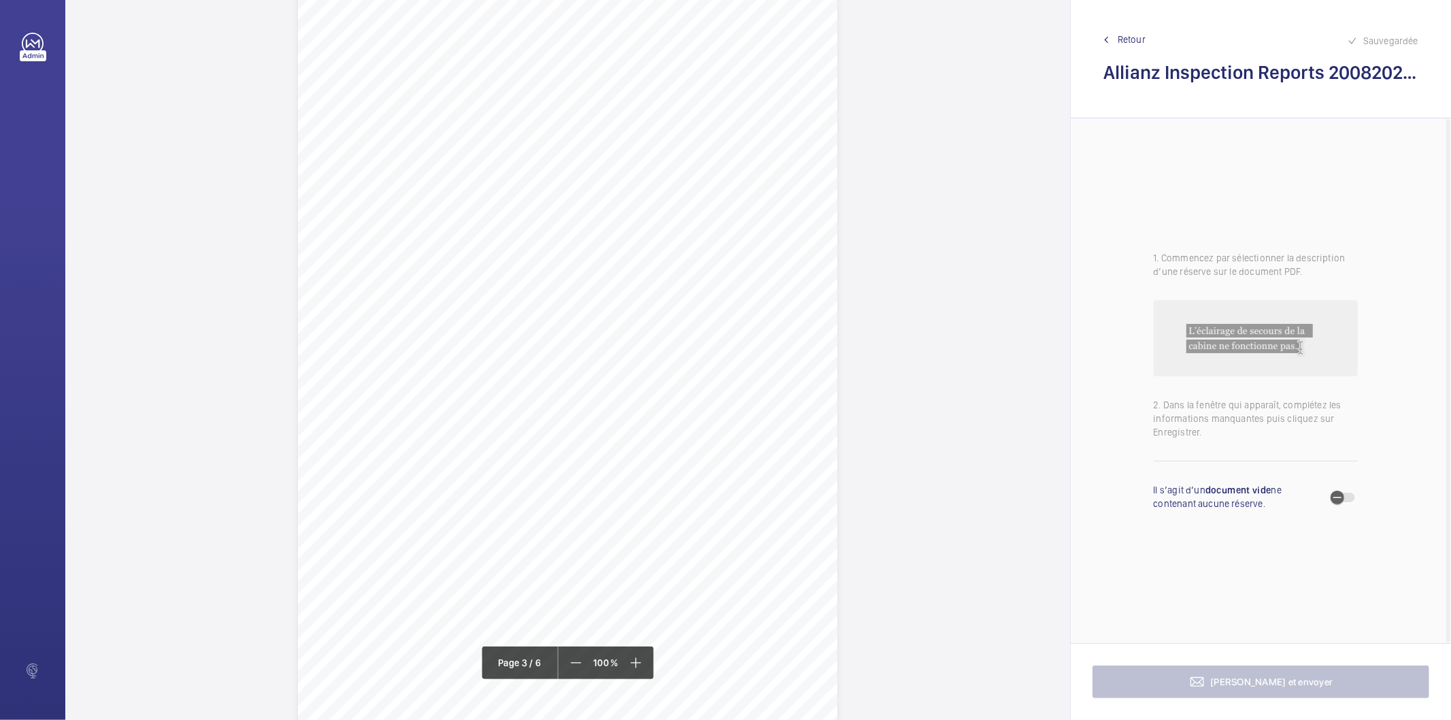
click at [703, 419] on div "Lift Report Lifting Operations & Lifting Equipment Regulation 1998 Provision & …" at bounding box center [567, 356] width 539 height 763
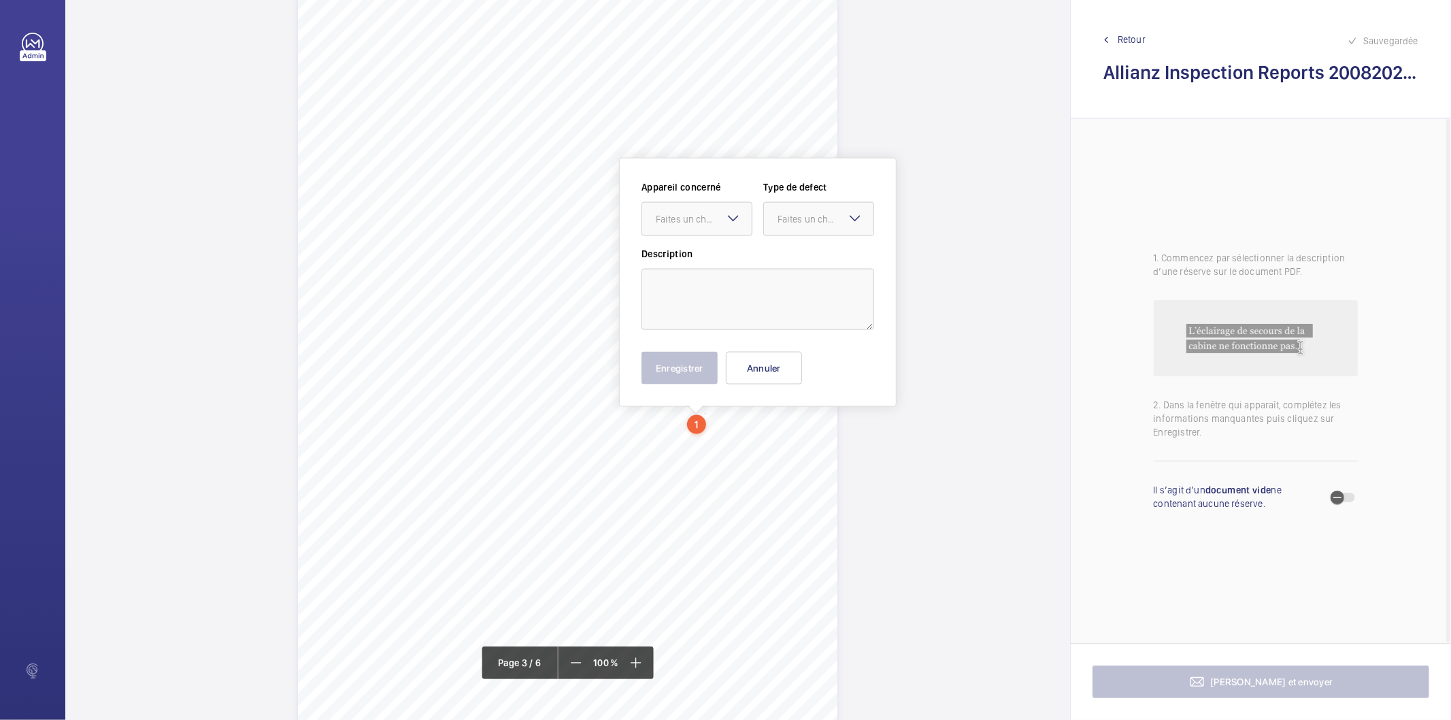
scroll to position [1662, 0]
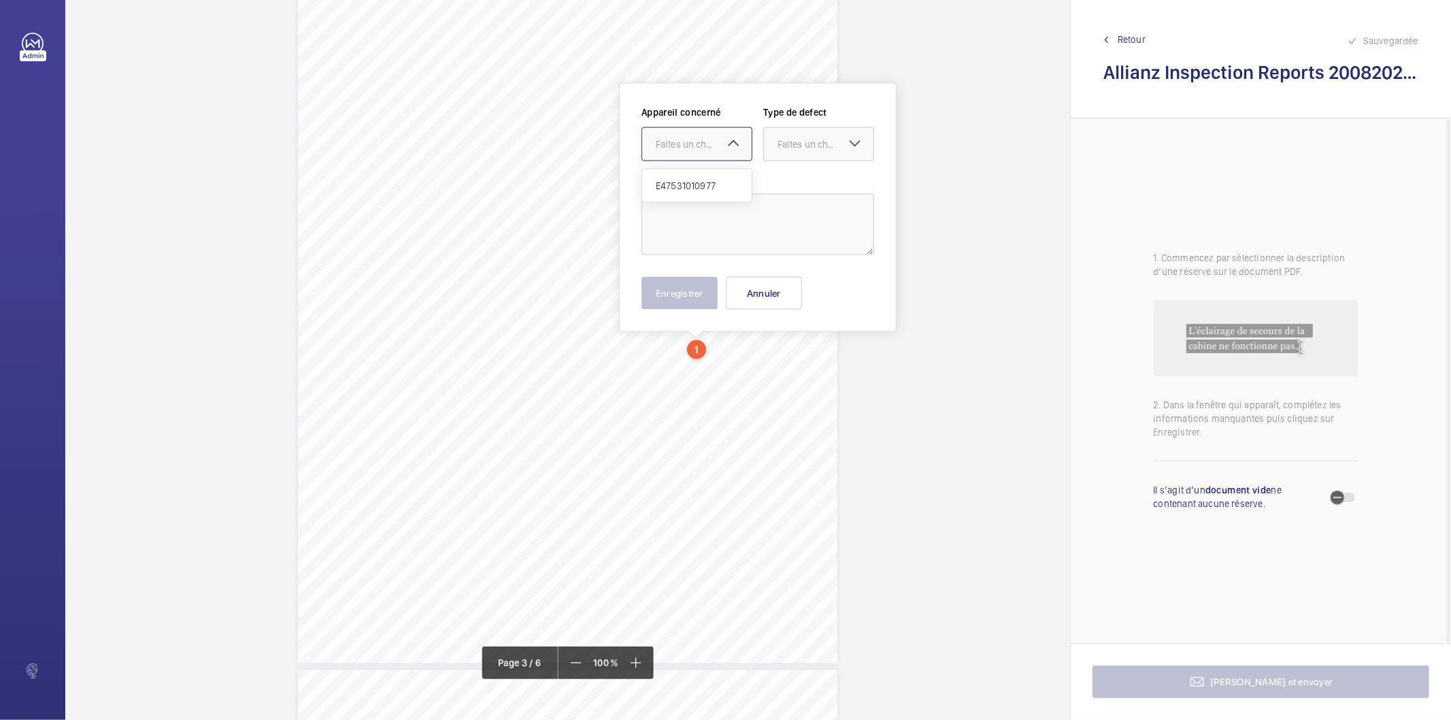
click at [725, 146] on mat-icon at bounding box center [733, 143] width 16 height 16
click at [774, 302] on button "Annuler" at bounding box center [764, 293] width 76 height 33
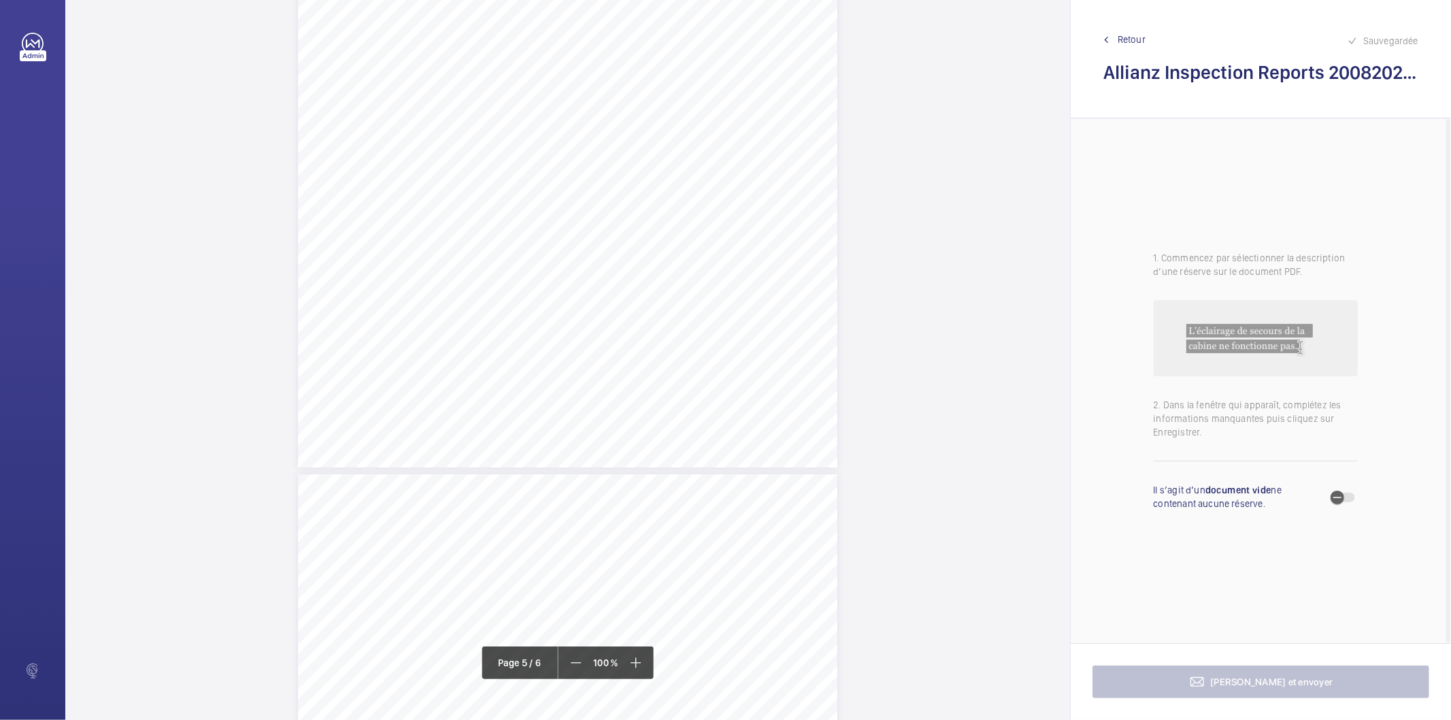
scroll to position [3399, 0]
drag, startPoint x: 567, startPoint y: 317, endPoint x: 607, endPoint y: 330, distance: 42.2
click at [607, 330] on div "Lift Report Lifting Operations & Lifting Equipment Regulation 1998 Provision & …" at bounding box center [567, 83] width 539 height 763
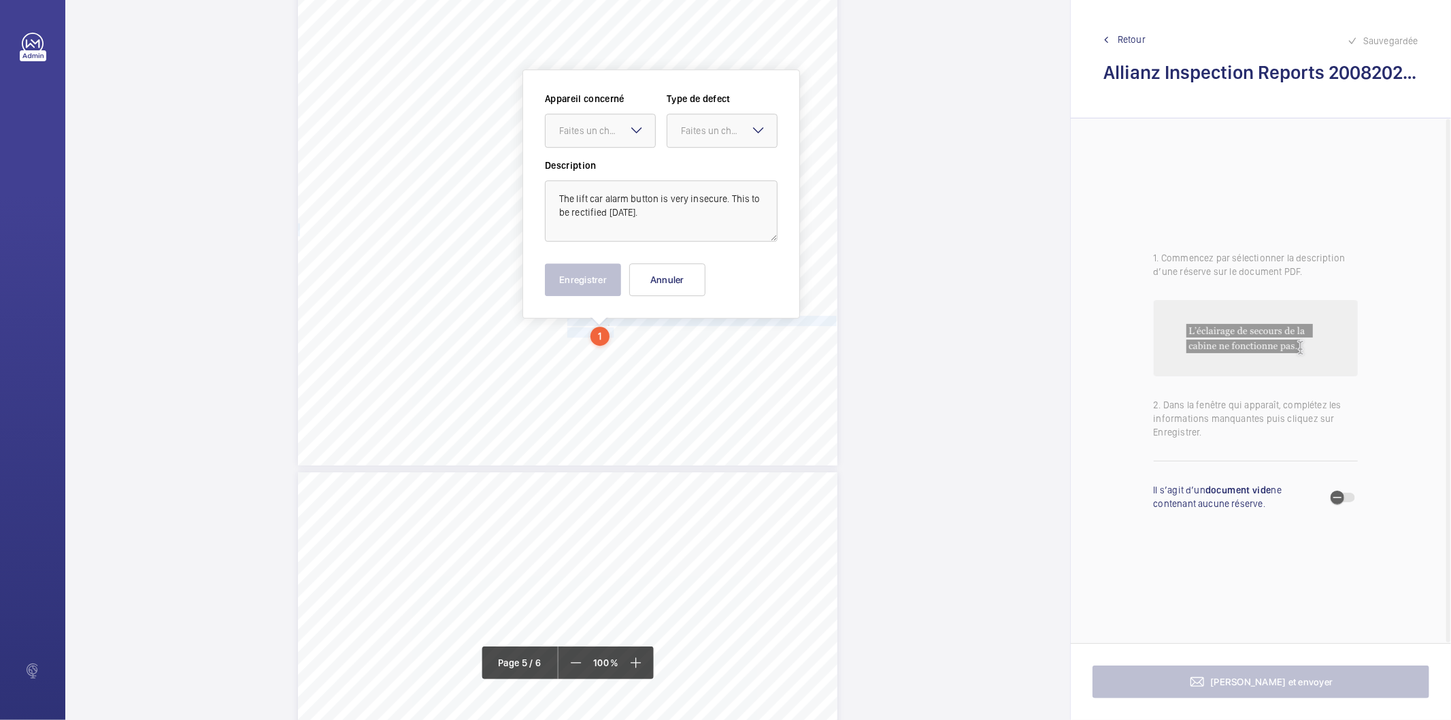
scroll to position [3385, 0]
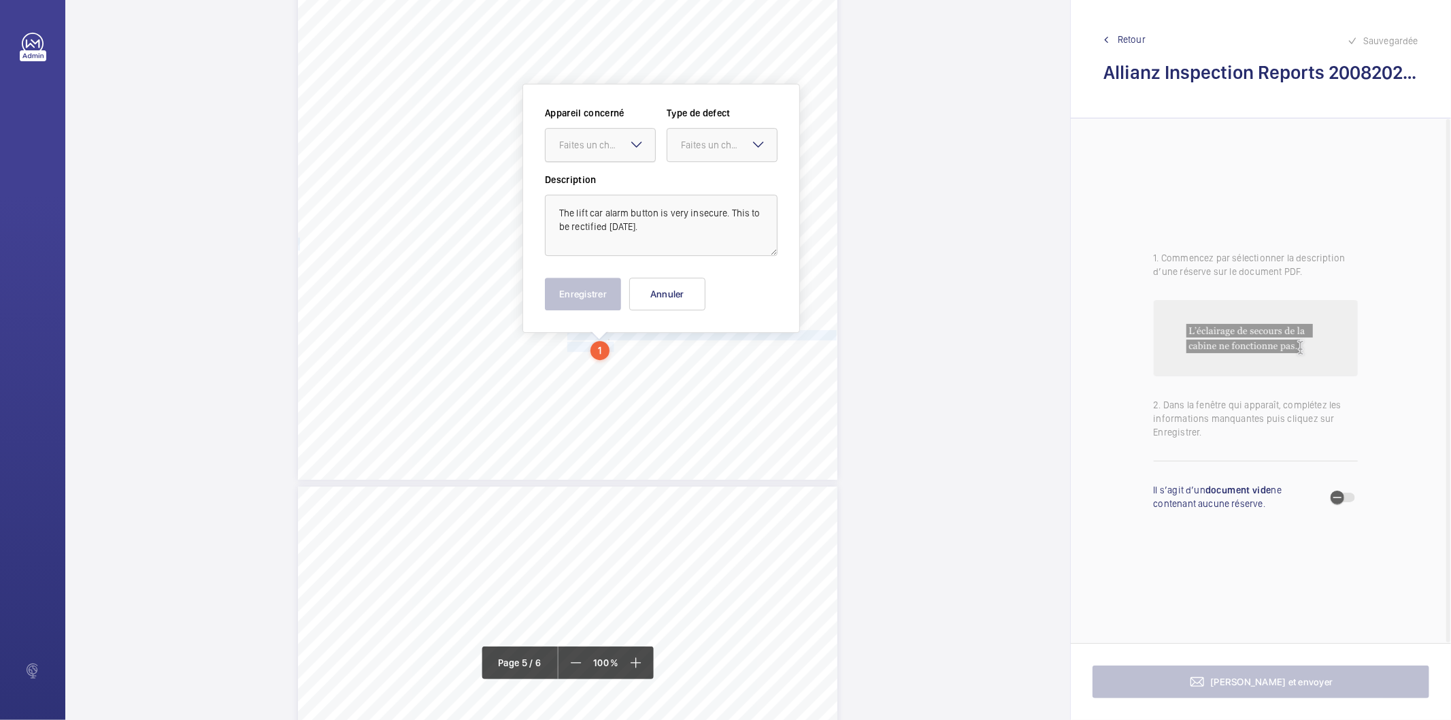
click at [630, 154] on div at bounding box center [599, 145] width 109 height 33
click at [605, 182] on span "E47531010977" at bounding box center [600, 187] width 82 height 14
click at [702, 145] on div "Faites un choix" at bounding box center [729, 145] width 96 height 14
click at [728, 247] on span "Timed" at bounding box center [722, 253] width 82 height 14
click at [754, 140] on mat-icon "Open calendar" at bounding box center [755, 145] width 16 height 16
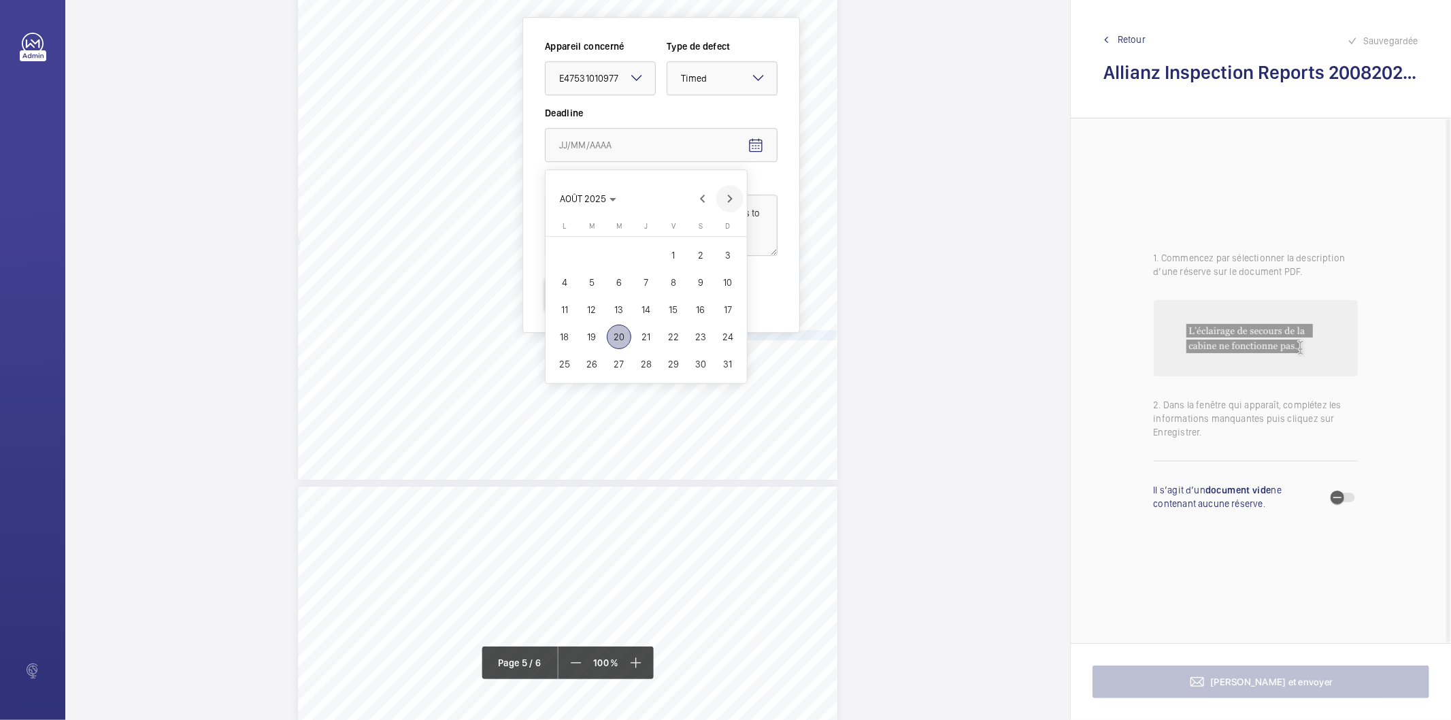
click at [732, 200] on span "Next month" at bounding box center [729, 198] width 27 height 27
click at [670, 307] on span "19" at bounding box center [673, 309] width 24 height 24
type input "19/09/2025"
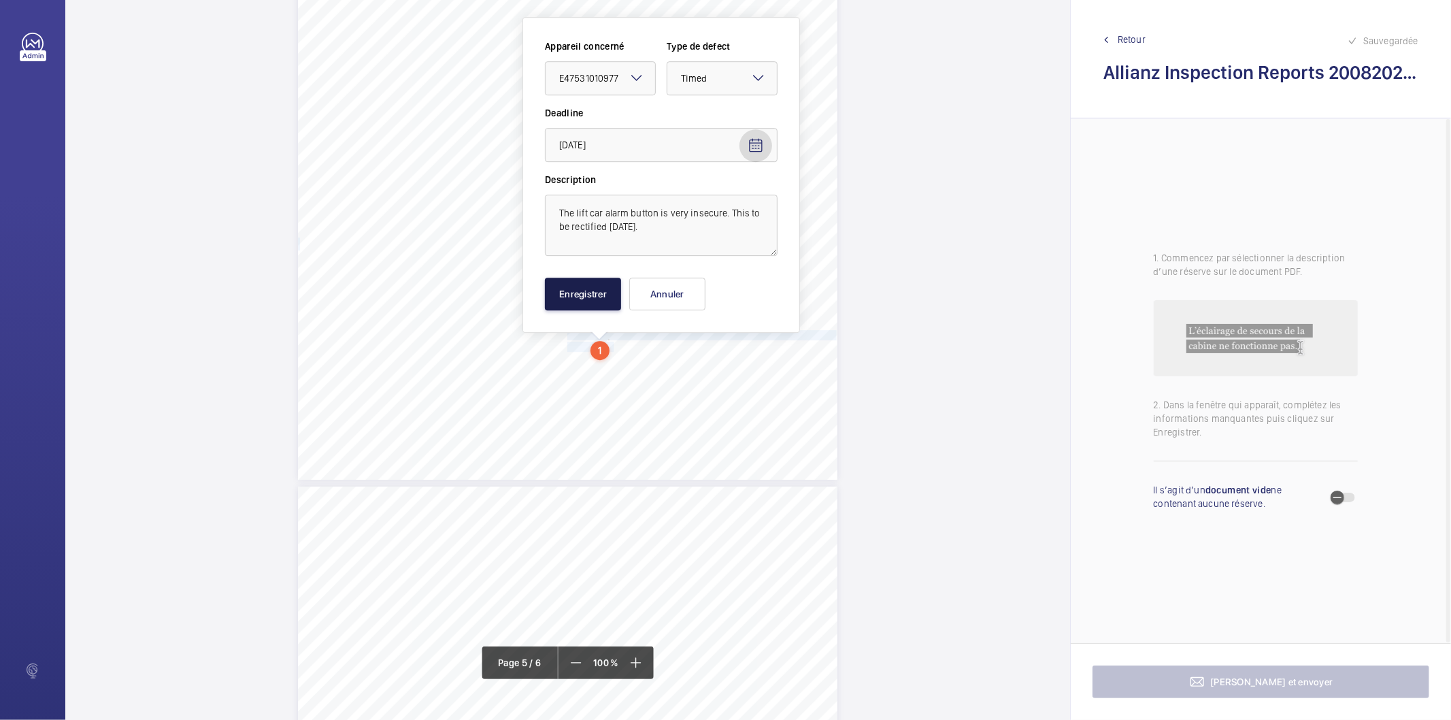
click at [577, 294] on button "Enregistrer" at bounding box center [583, 293] width 76 height 33
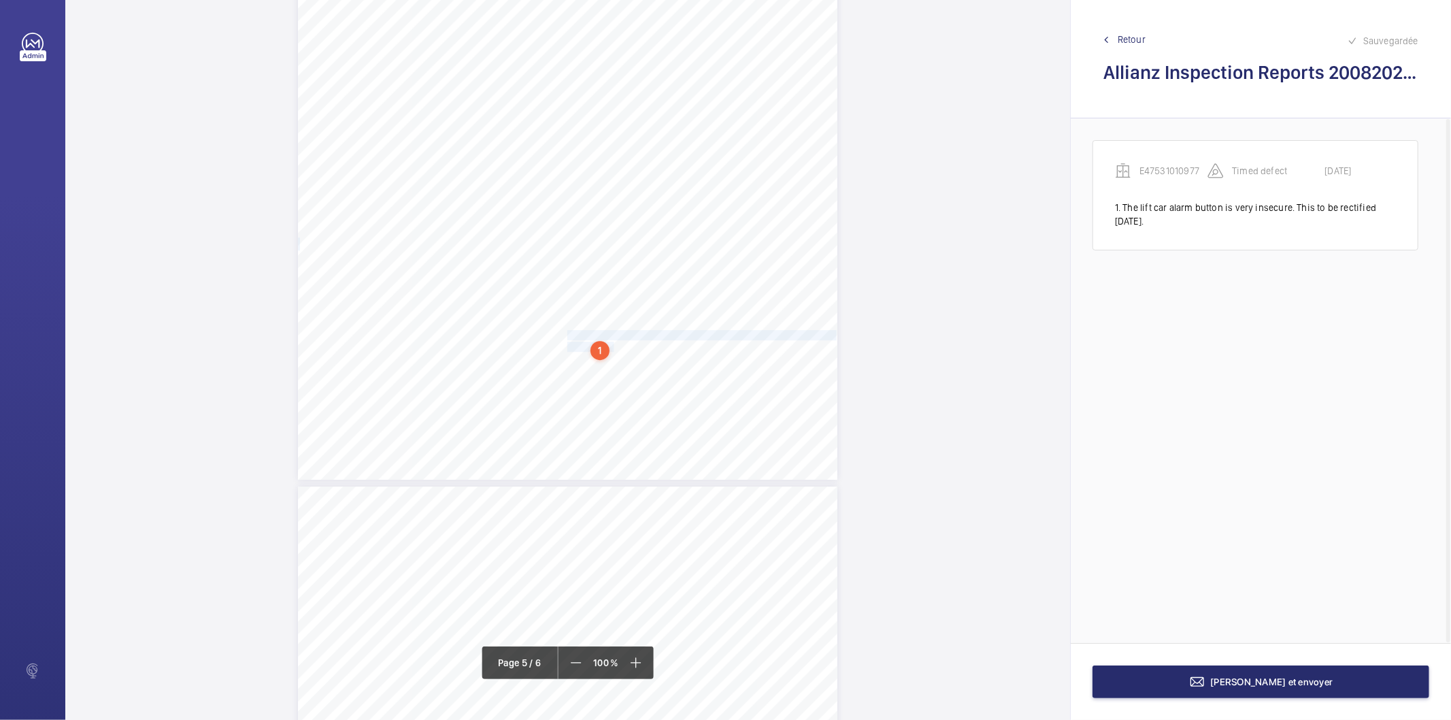
scroll to position [3839, 0]
drag, startPoint x: 566, startPoint y: 263, endPoint x: 752, endPoint y: 264, distance: 185.7
click at [752, 264] on span "The counterweight has both top guide shoes broken." at bounding box center [672, 264] width 211 height 9
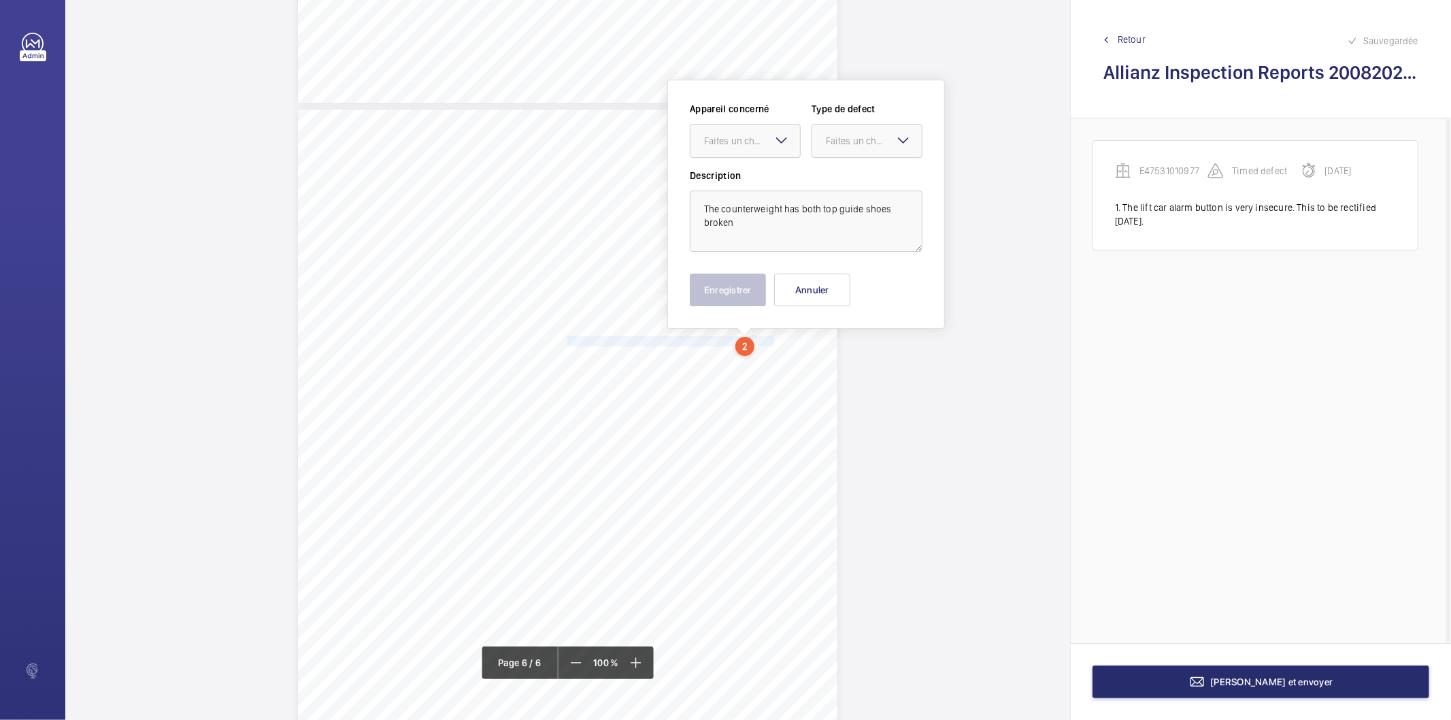
scroll to position [3758, 0]
click at [735, 152] on div at bounding box center [744, 145] width 109 height 33
click at [737, 193] on div "E47531010977" at bounding box center [744, 186] width 109 height 33
click at [889, 133] on div at bounding box center [866, 145] width 109 height 33
click at [837, 181] on span "Standard" at bounding box center [867, 187] width 82 height 14
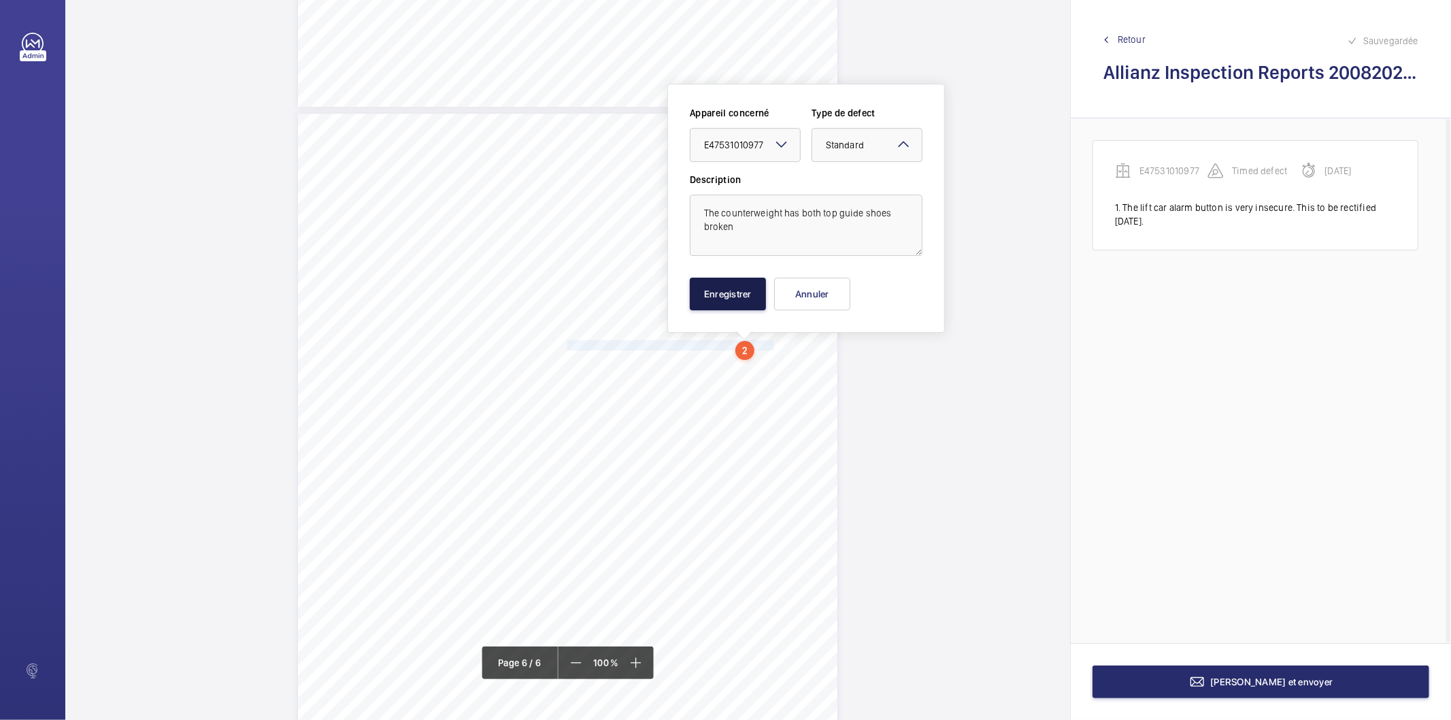
click at [730, 287] on button "Enregistrer" at bounding box center [728, 293] width 76 height 33
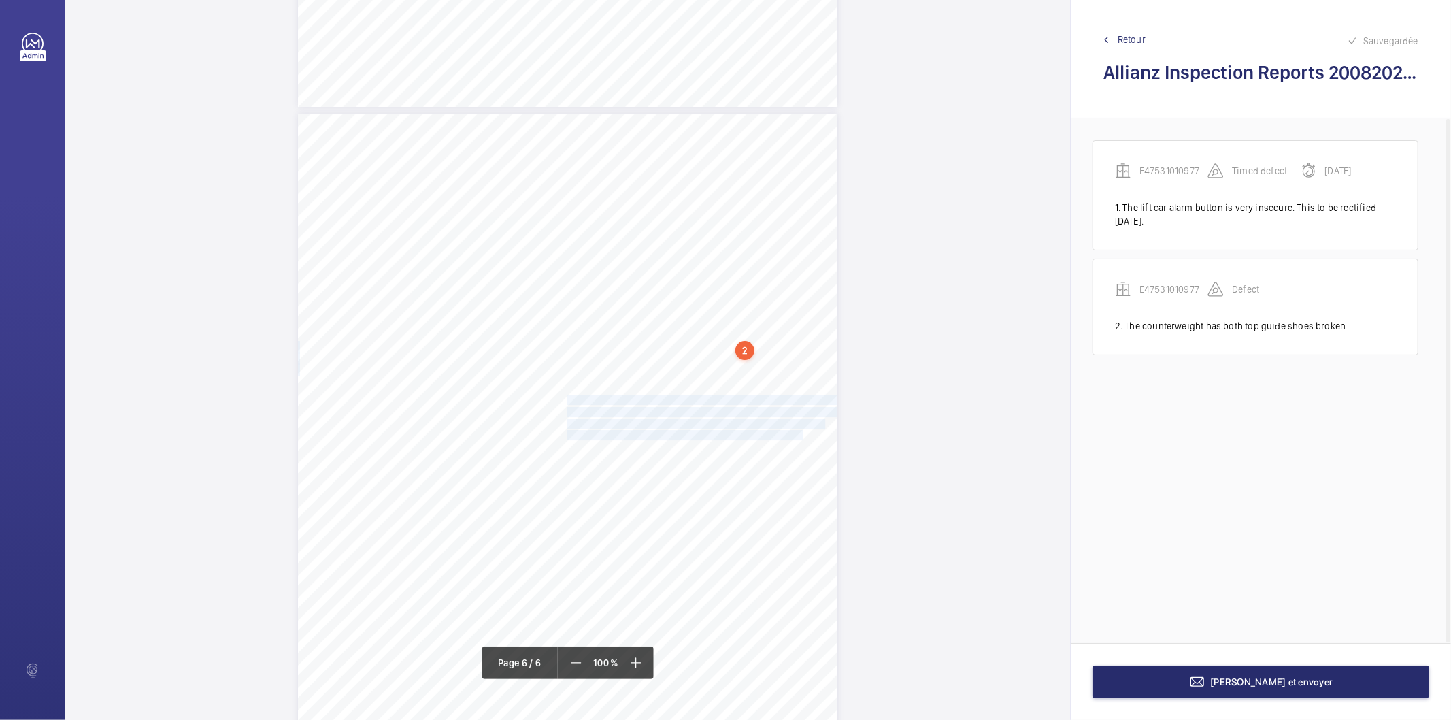
drag, startPoint x: 565, startPoint y: 398, endPoint x: 782, endPoint y: 432, distance: 219.6
click at [782, 432] on div "Lift Report Lifting Operations & Lifting Equipment Regulation 1998 Provision & …" at bounding box center [567, 495] width 539 height 763
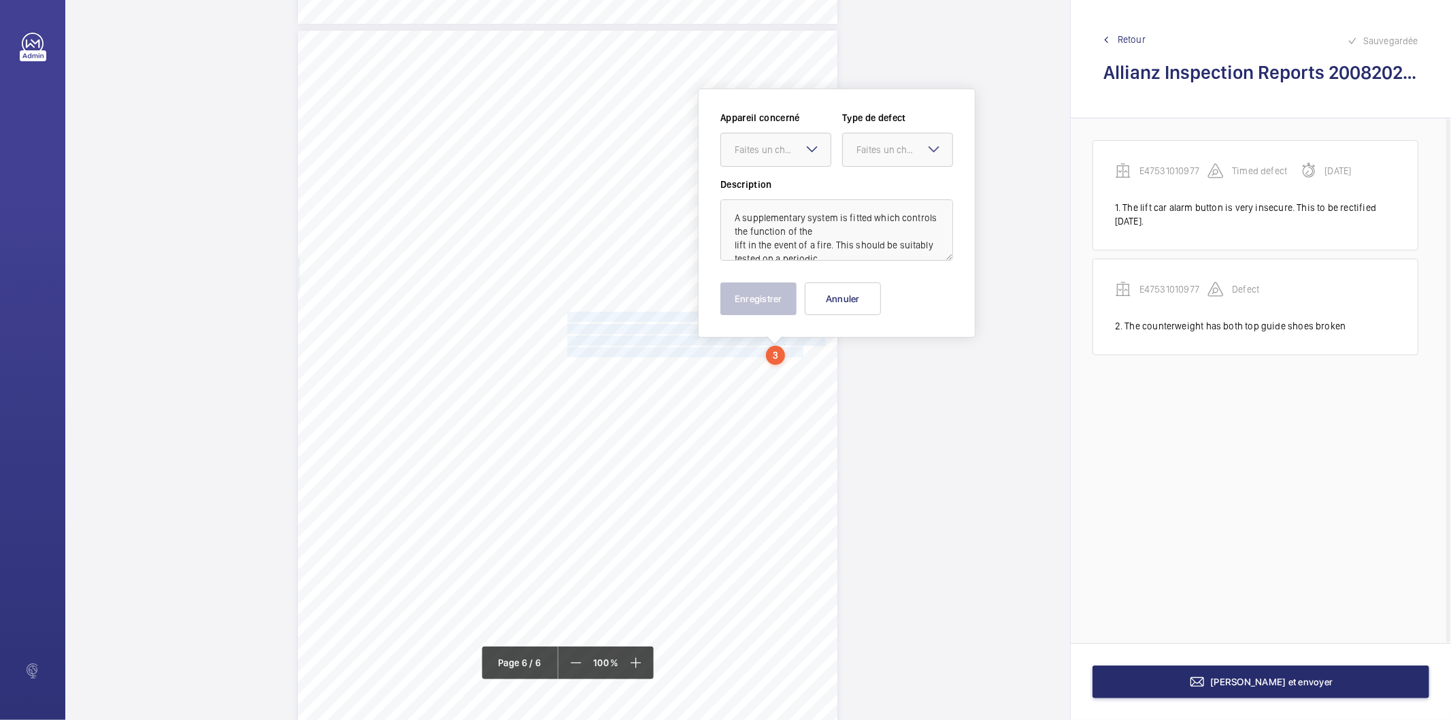
scroll to position [3846, 0]
click at [780, 145] on div "Faites un choix" at bounding box center [783, 144] width 96 height 14
click at [769, 182] on span "E47531010977" at bounding box center [776, 186] width 82 height 14
click at [866, 148] on div "Faites un choix" at bounding box center [904, 144] width 96 height 14
click at [861, 286] on span "Recommandation" at bounding box center [897, 286] width 82 height 14
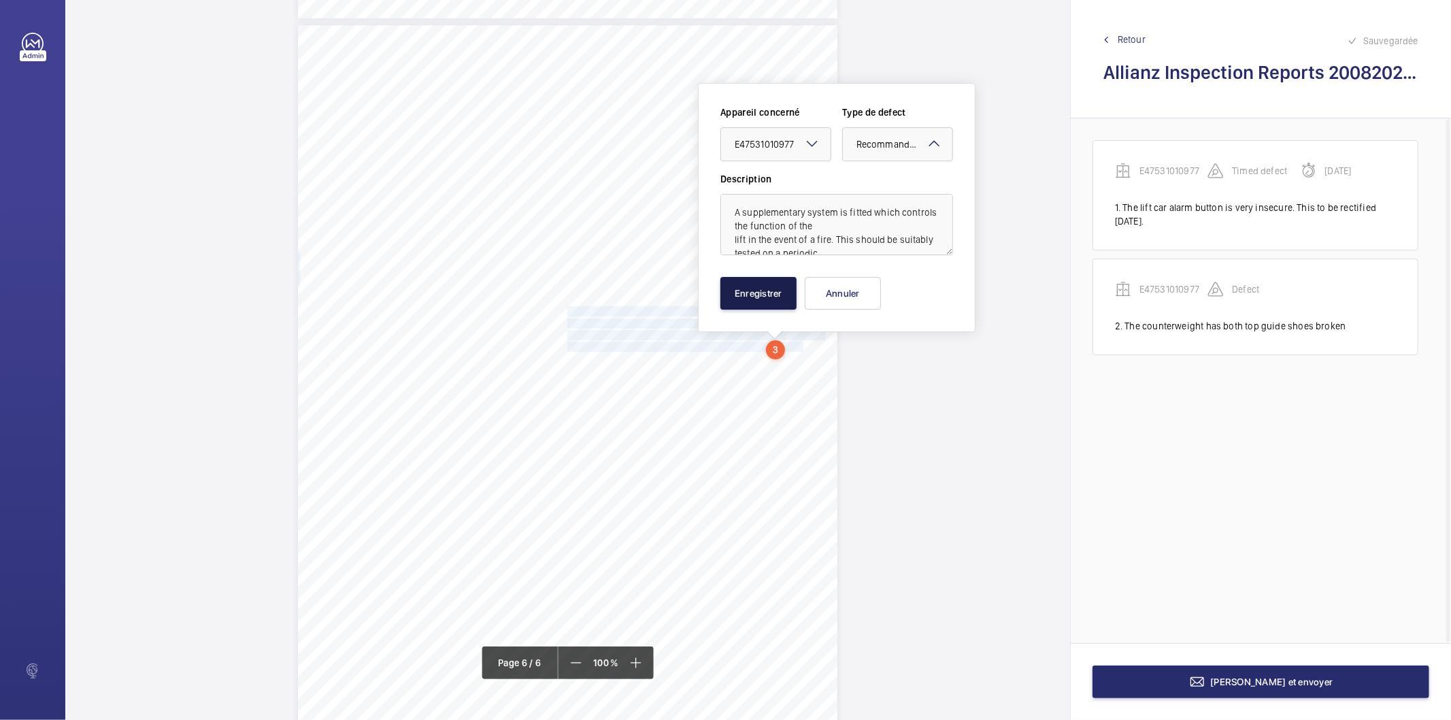
click at [773, 296] on button "Enregistrer" at bounding box center [758, 293] width 76 height 33
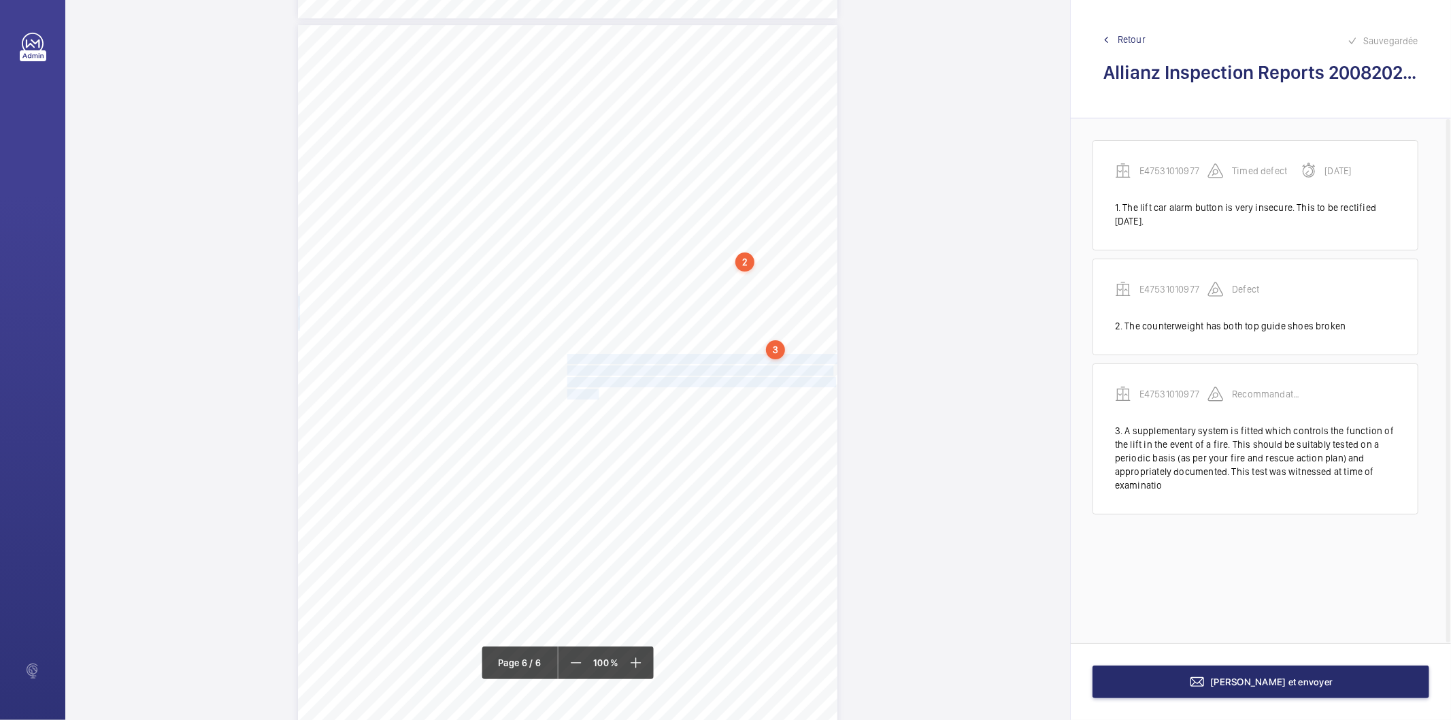
drag, startPoint x: 566, startPoint y: 357, endPoint x: 594, endPoint y: 390, distance: 43.9
click at [594, 390] on div "Lift Report Lifting Operations & Lifting Equipment Regulation 1998 Provision & …" at bounding box center [567, 406] width 539 height 763
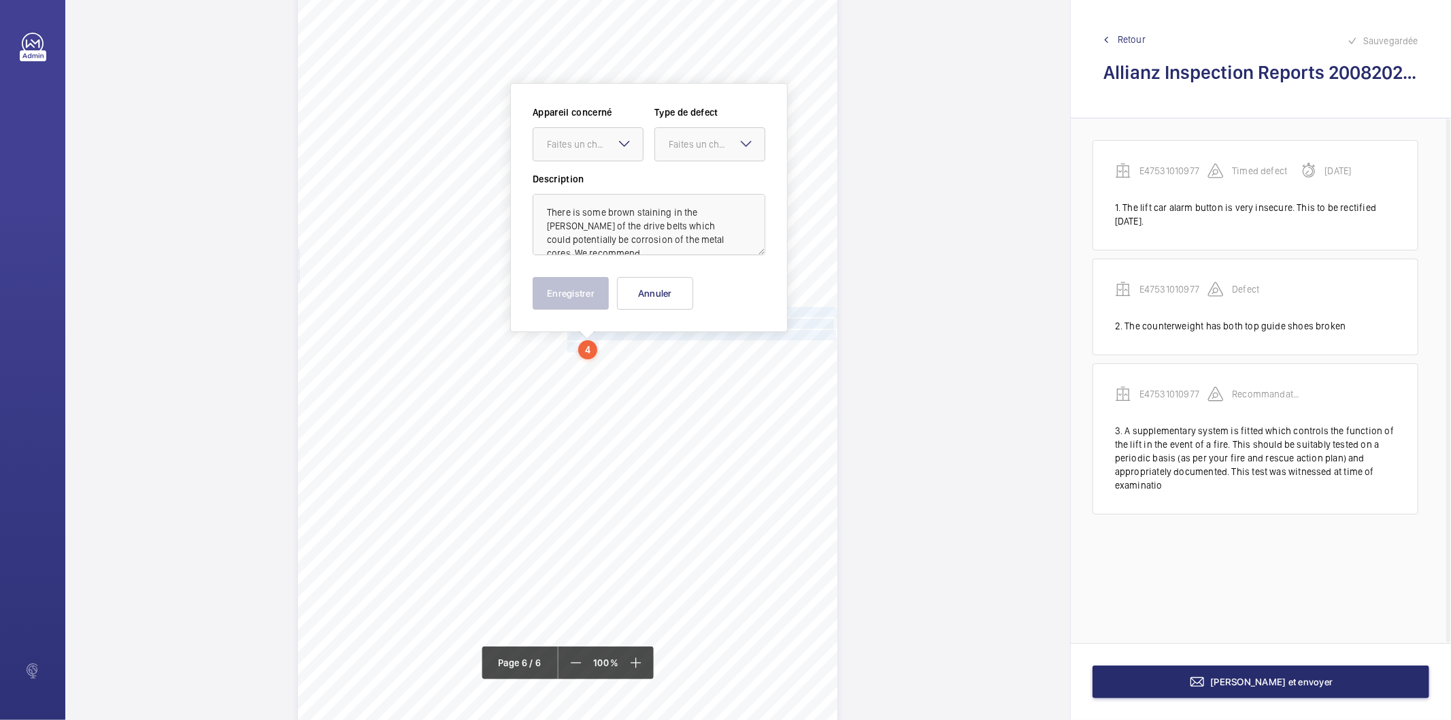
click at [620, 145] on mat-icon at bounding box center [624, 143] width 16 height 16
click at [603, 186] on span "E47531010977" at bounding box center [588, 186] width 82 height 14
click at [676, 137] on div "Faites un choix" at bounding box center [717, 144] width 96 height 14
click at [673, 275] on div "Recommandation" at bounding box center [709, 285] width 109 height 33
click at [599, 291] on button "Enregistrer" at bounding box center [571, 293] width 76 height 33
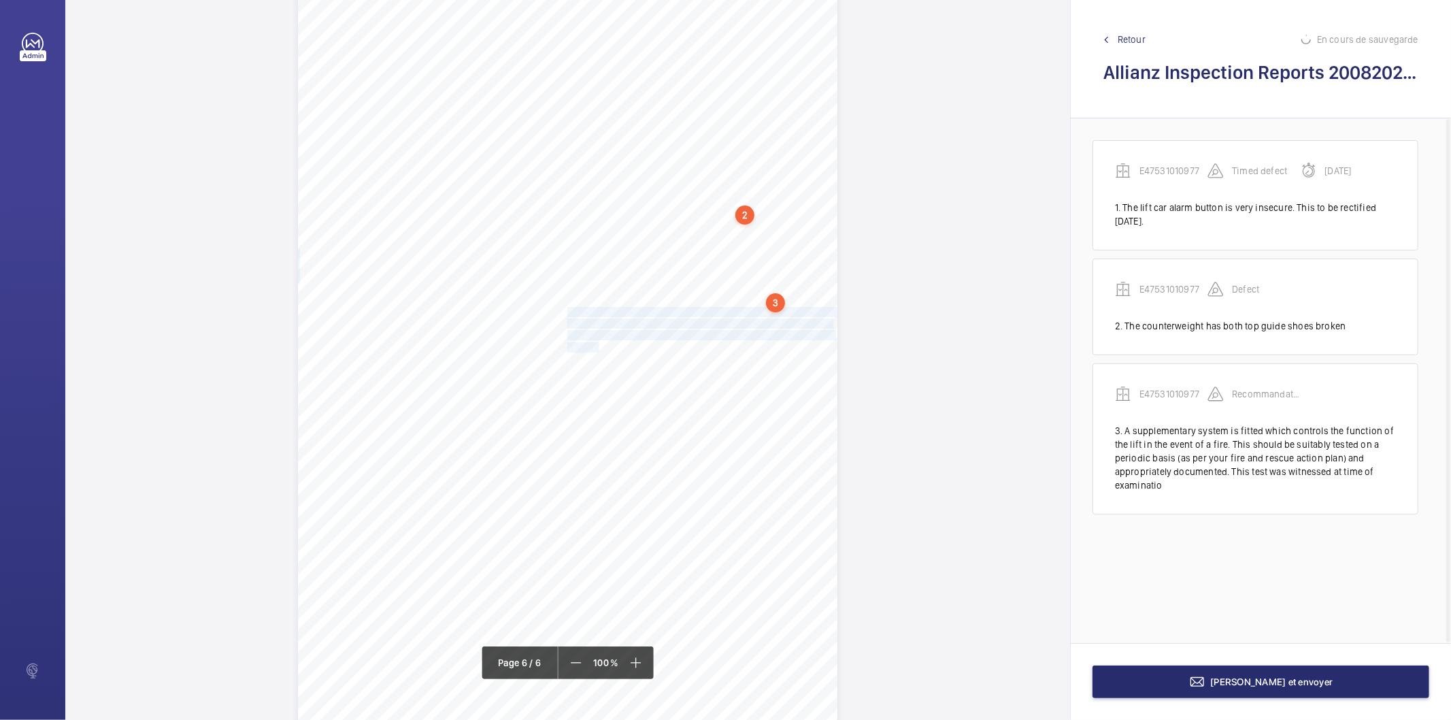
scroll to position [38, 0]
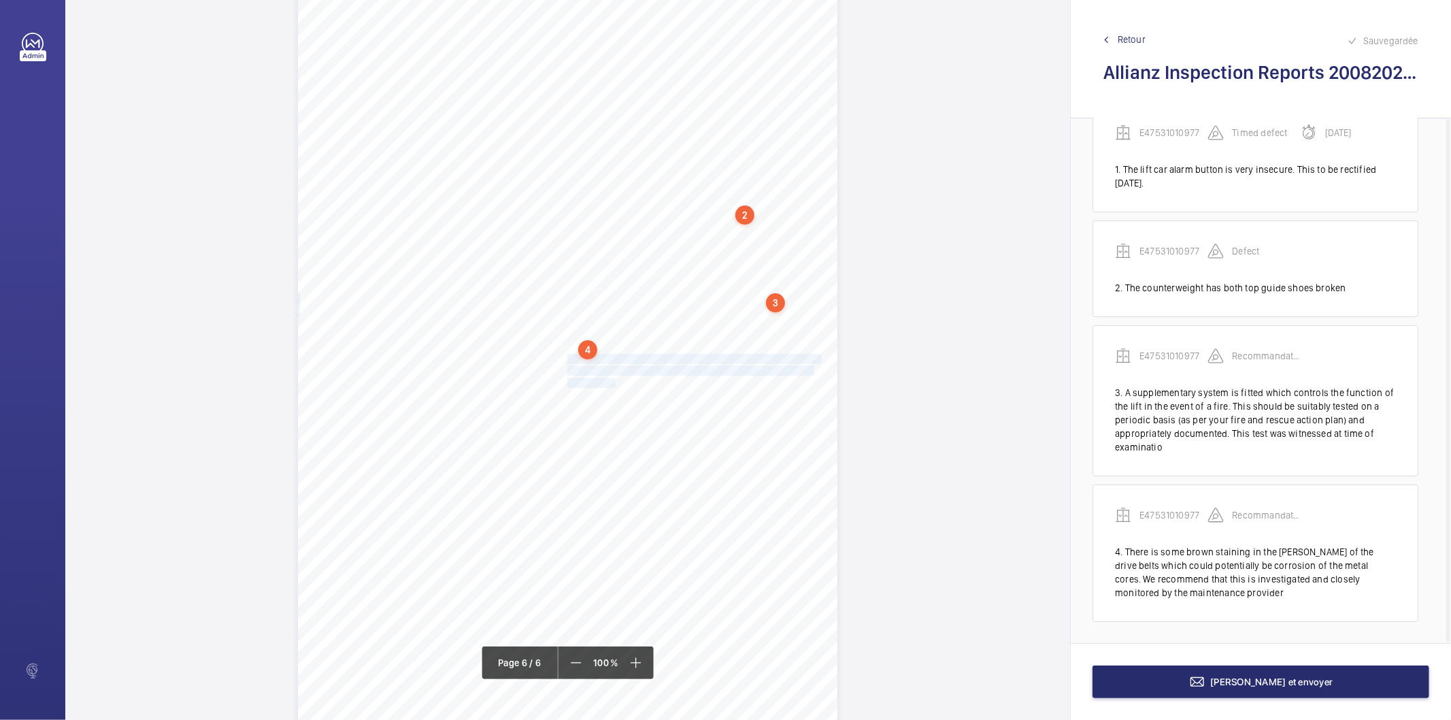
drag, startPoint x: 566, startPoint y: 356, endPoint x: 609, endPoint y: 379, distance: 49.3
click at [609, 379] on div "Lift Report Lifting Operations & Lifting Equipment Regulation 1998 Provision & …" at bounding box center [567, 359] width 539 height 763
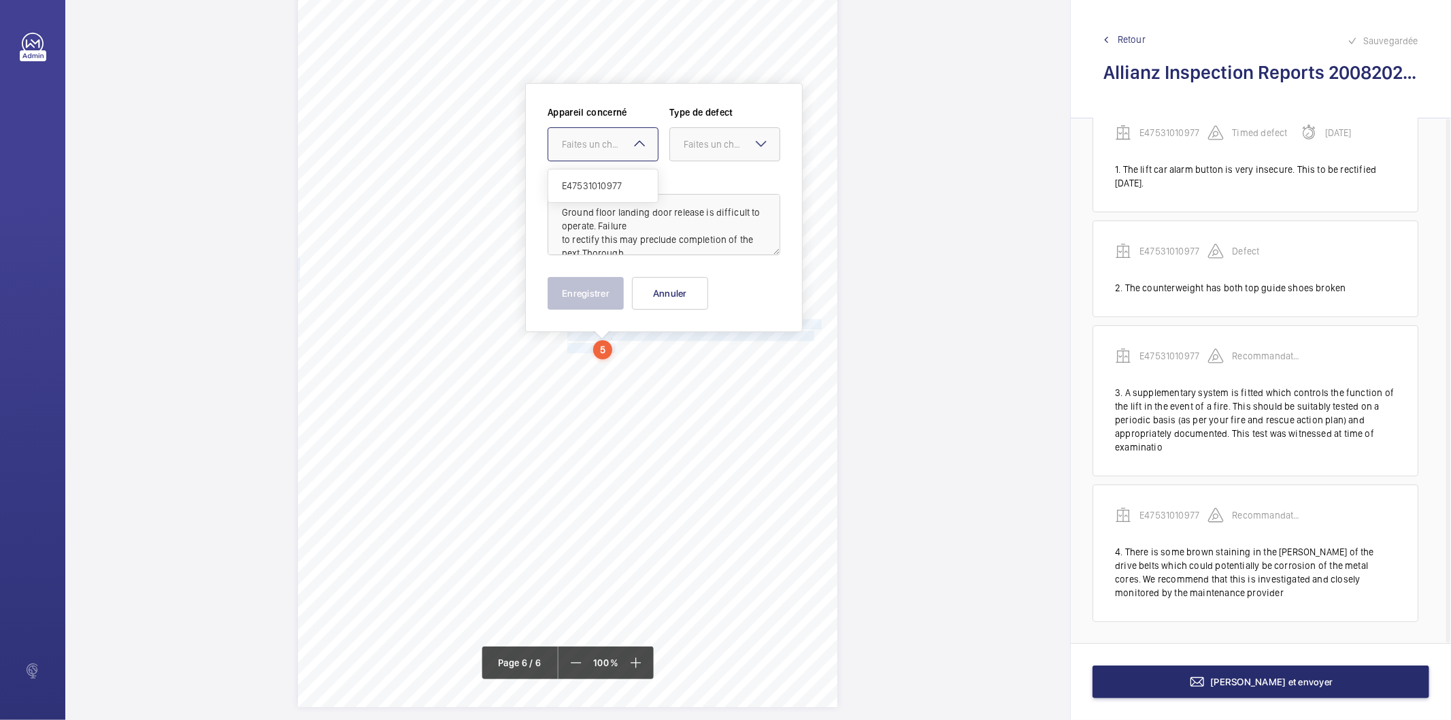
click at [622, 150] on div "Faites un choix" at bounding box center [610, 144] width 96 height 14
click at [604, 184] on span "E47531010977" at bounding box center [603, 186] width 82 height 14
click at [675, 152] on div at bounding box center [724, 144] width 109 height 33
drag, startPoint x: 684, startPoint y: 275, endPoint x: 614, endPoint y: 301, distance: 74.7
click at [684, 276] on div "Recommandation" at bounding box center [724, 285] width 109 height 33
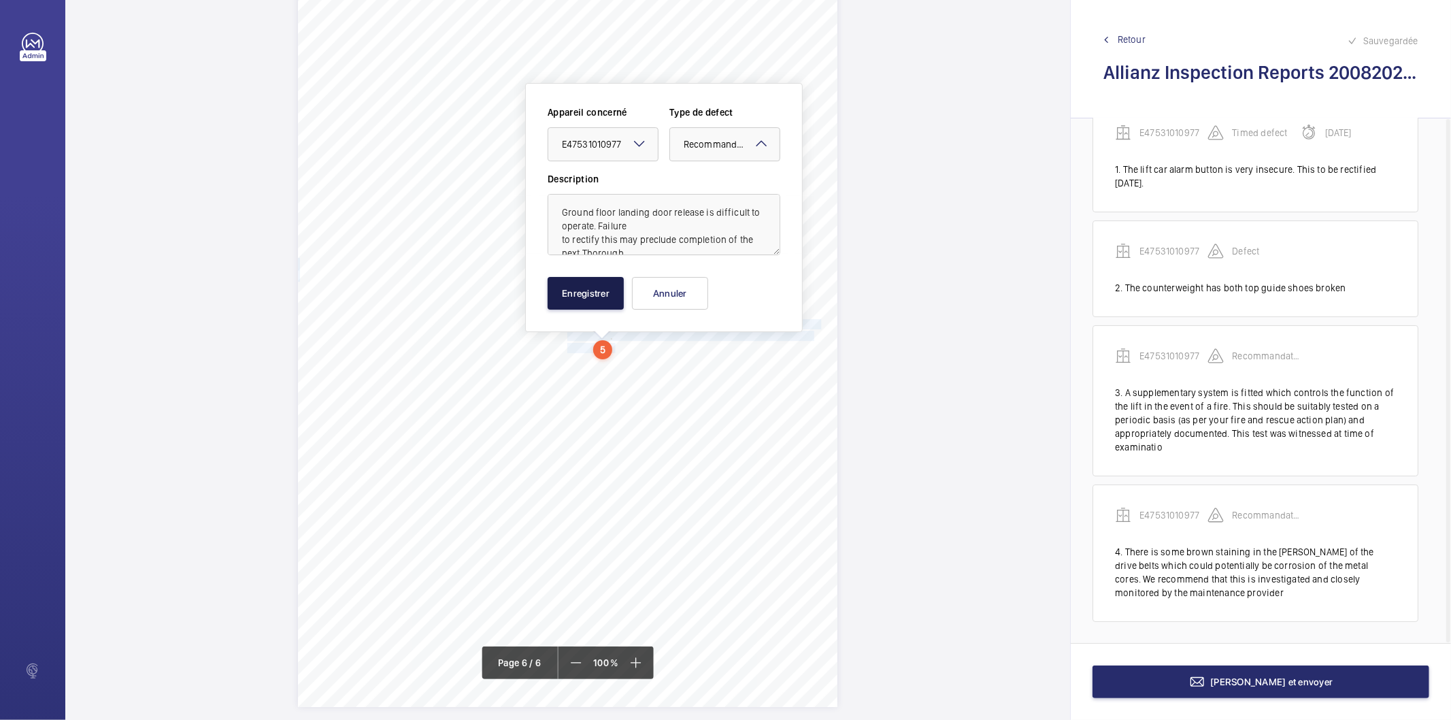
click at [603, 301] on button "Enregistrer" at bounding box center [585, 293] width 76 height 33
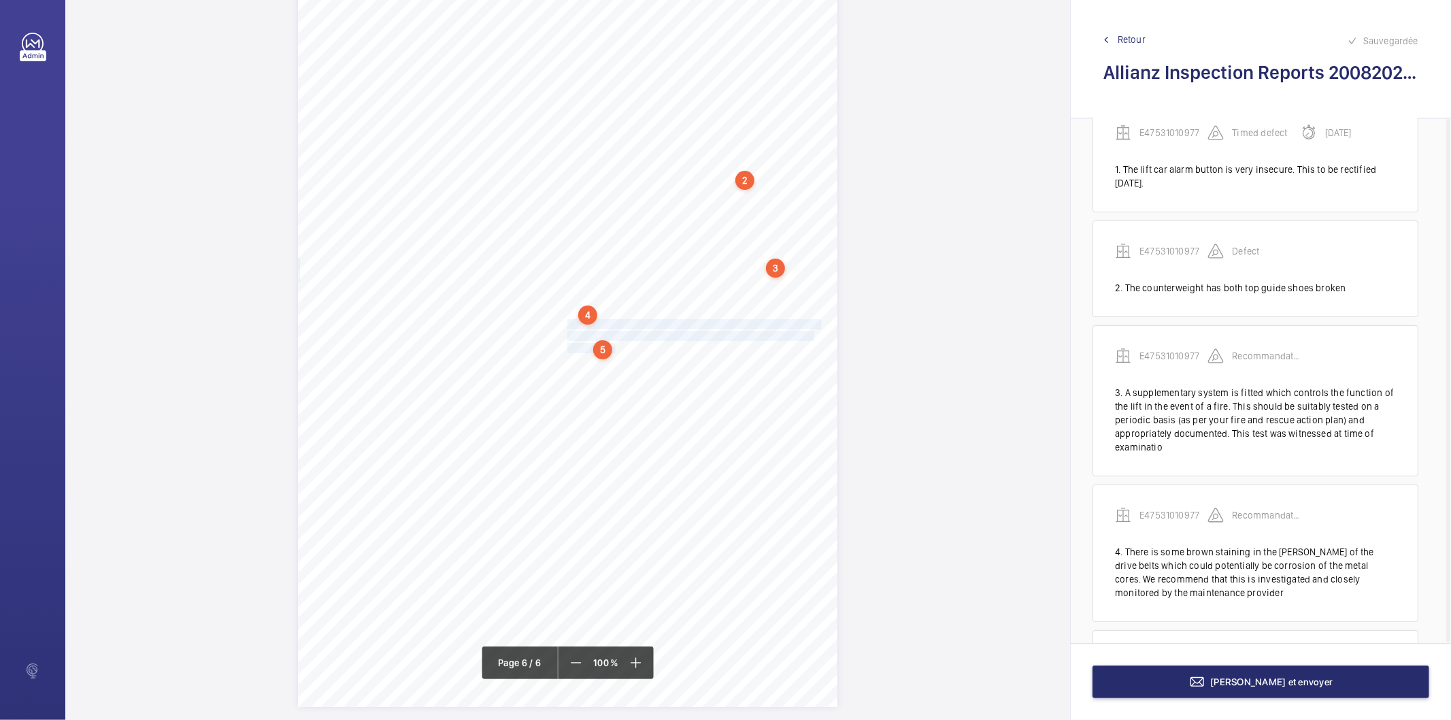
scroll to position [171, 0]
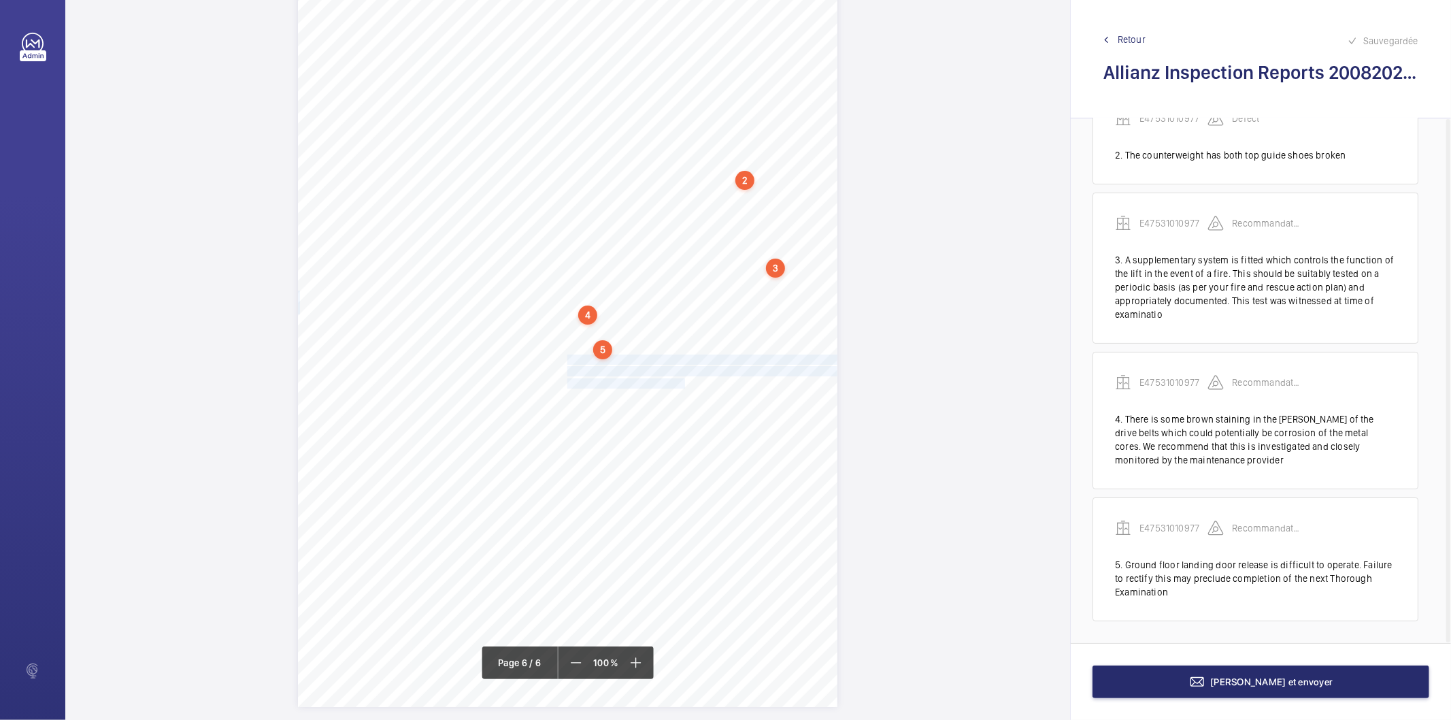
drag, startPoint x: 567, startPoint y: 358, endPoint x: 671, endPoint y: 382, distance: 106.9
click at [671, 382] on div "Lift Report Lifting Operations & Lifting Equipment Regulation 1998 Provision & …" at bounding box center [567, 325] width 539 height 763
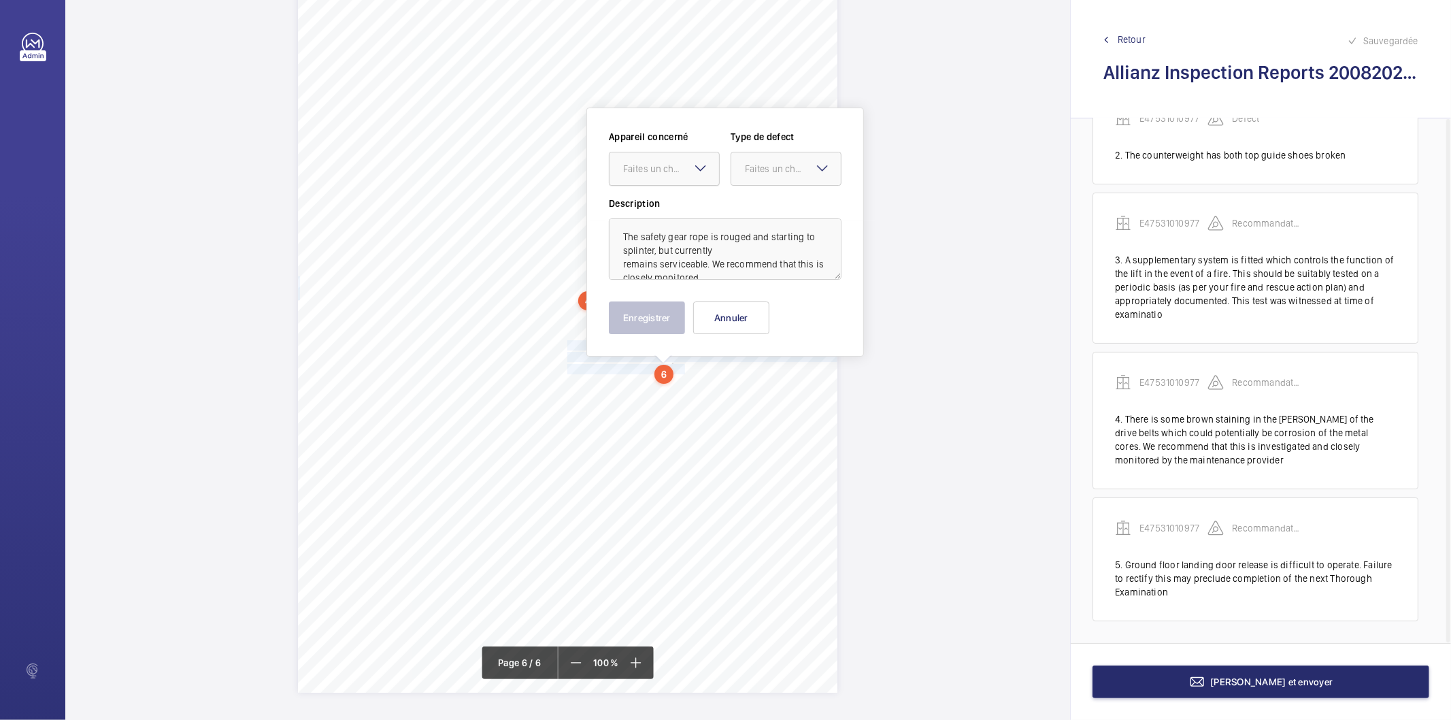
click at [667, 166] on div "Faites un choix" at bounding box center [671, 169] width 96 height 14
click at [663, 203] on span "E47531010977" at bounding box center [664, 210] width 82 height 14
click at [769, 165] on div "Faites un choix" at bounding box center [793, 169] width 96 height 14
click at [784, 310] on span "Recommandation" at bounding box center [786, 310] width 82 height 14
click at [683, 313] on button "Enregistrer" at bounding box center [647, 317] width 76 height 33
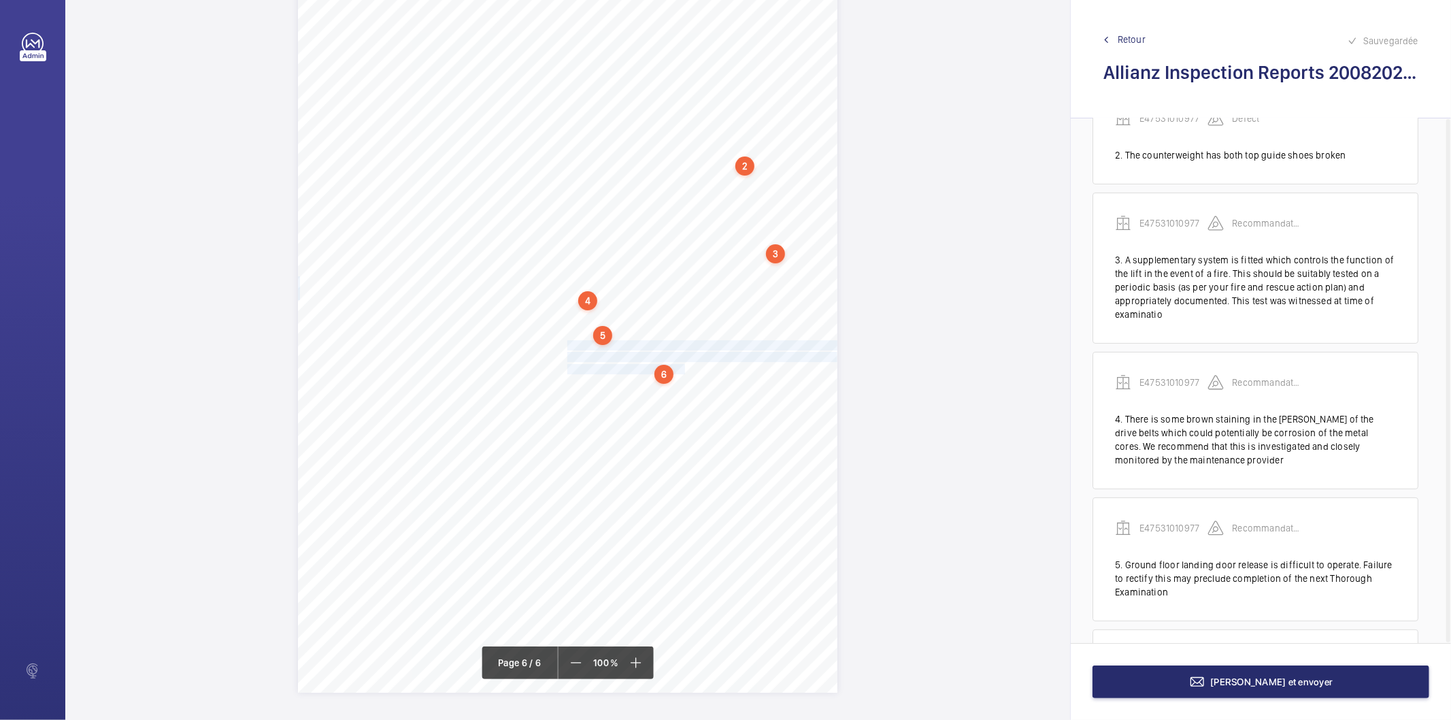
scroll to position [302, 0]
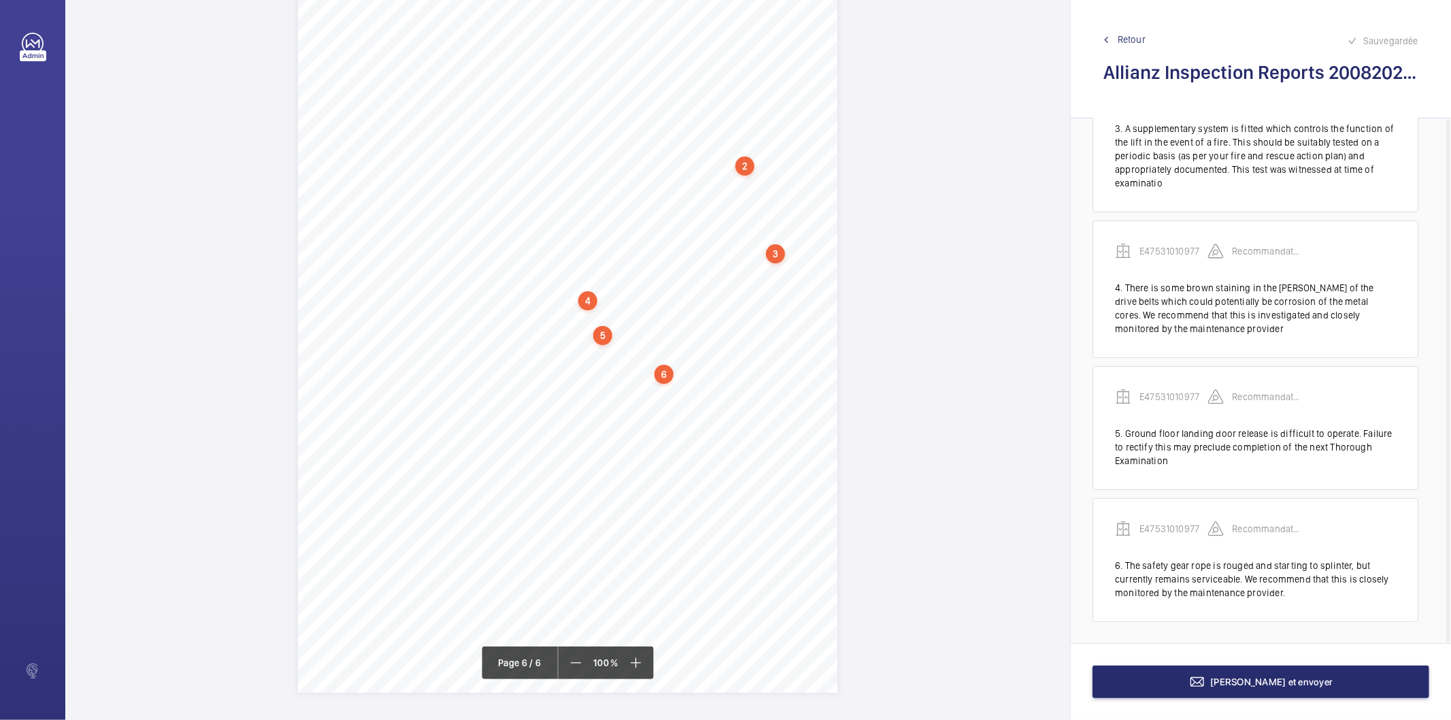
click at [660, 371] on div "6" at bounding box center [663, 374] width 19 height 19
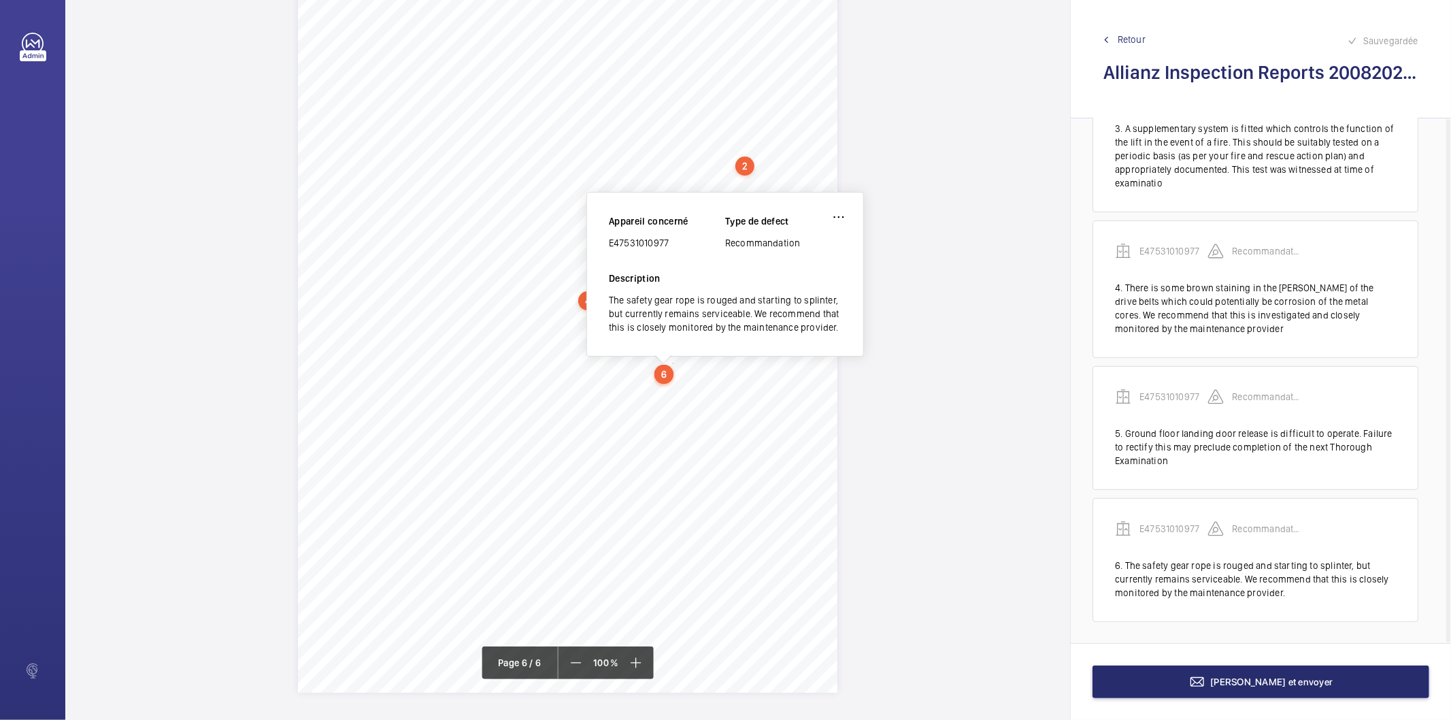
click at [646, 241] on div "E47531010977" at bounding box center [667, 243] width 116 height 14
copy div "E47531010977"
click at [1136, 660] on div "Terminer et envoyer" at bounding box center [1260, 681] width 380 height 77
click at [1139, 674] on button "Terminer et envoyer" at bounding box center [1260, 681] width 337 height 33
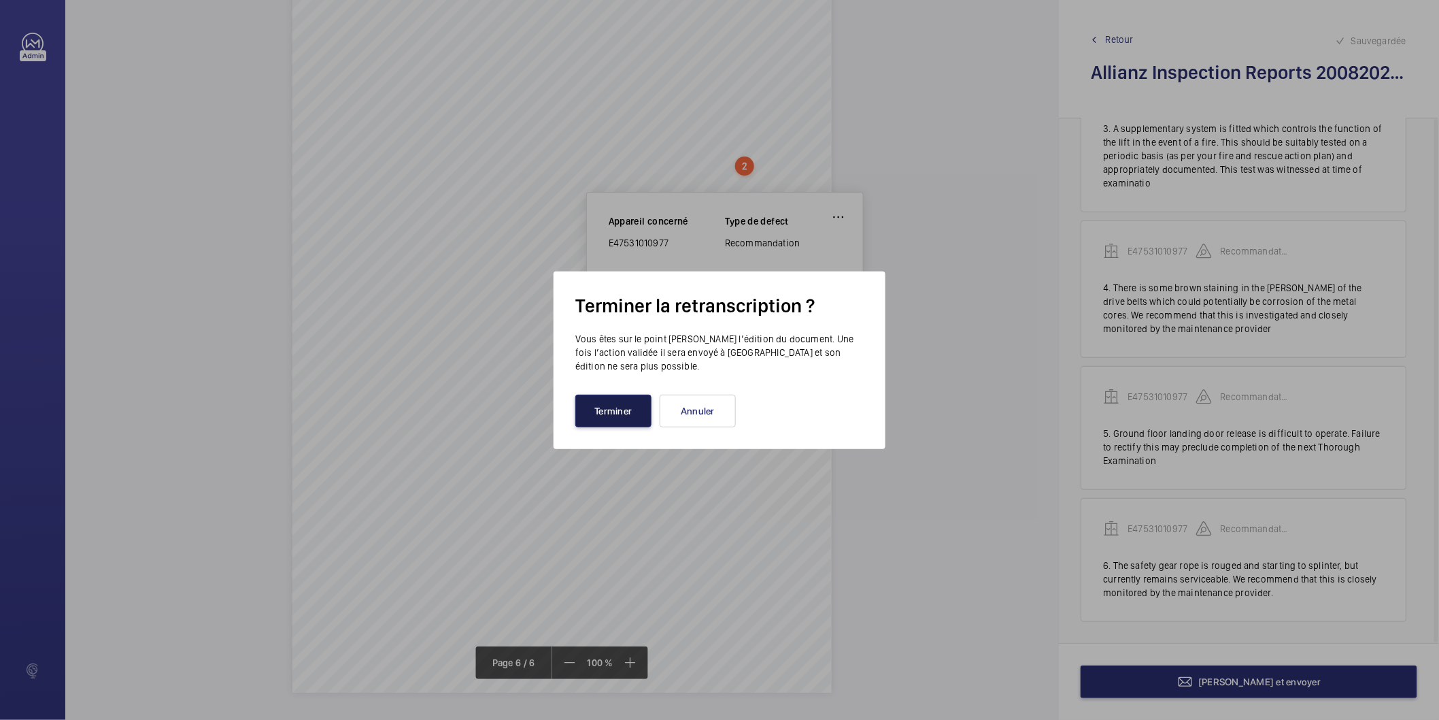
click at [642, 414] on button "Terminer" at bounding box center [613, 410] width 76 height 33
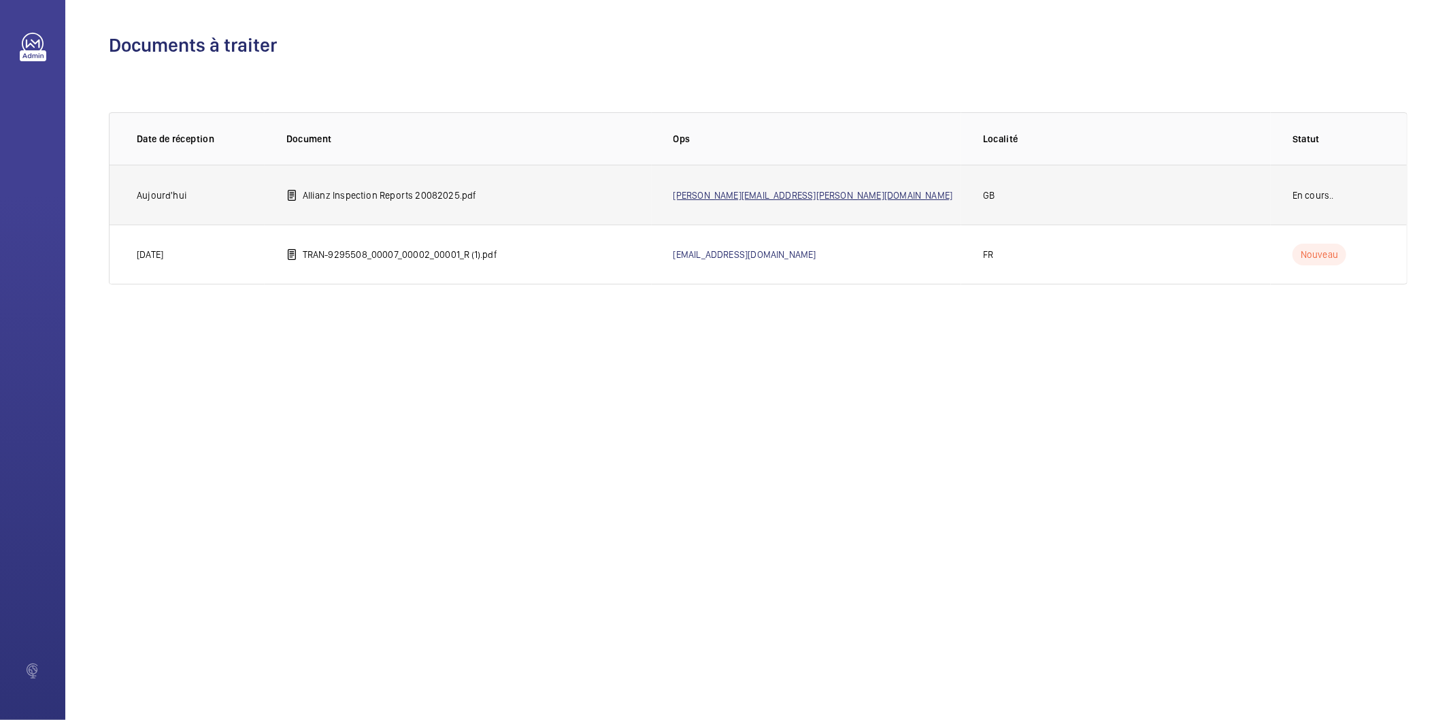
click at [792, 190] on link "Sam.Williams+salesforce@wemaintain.com" at bounding box center [813, 195] width 280 height 11
click at [450, 199] on p "Allianz Inspection Reports 20082025.pdf" at bounding box center [390, 195] width 174 height 14
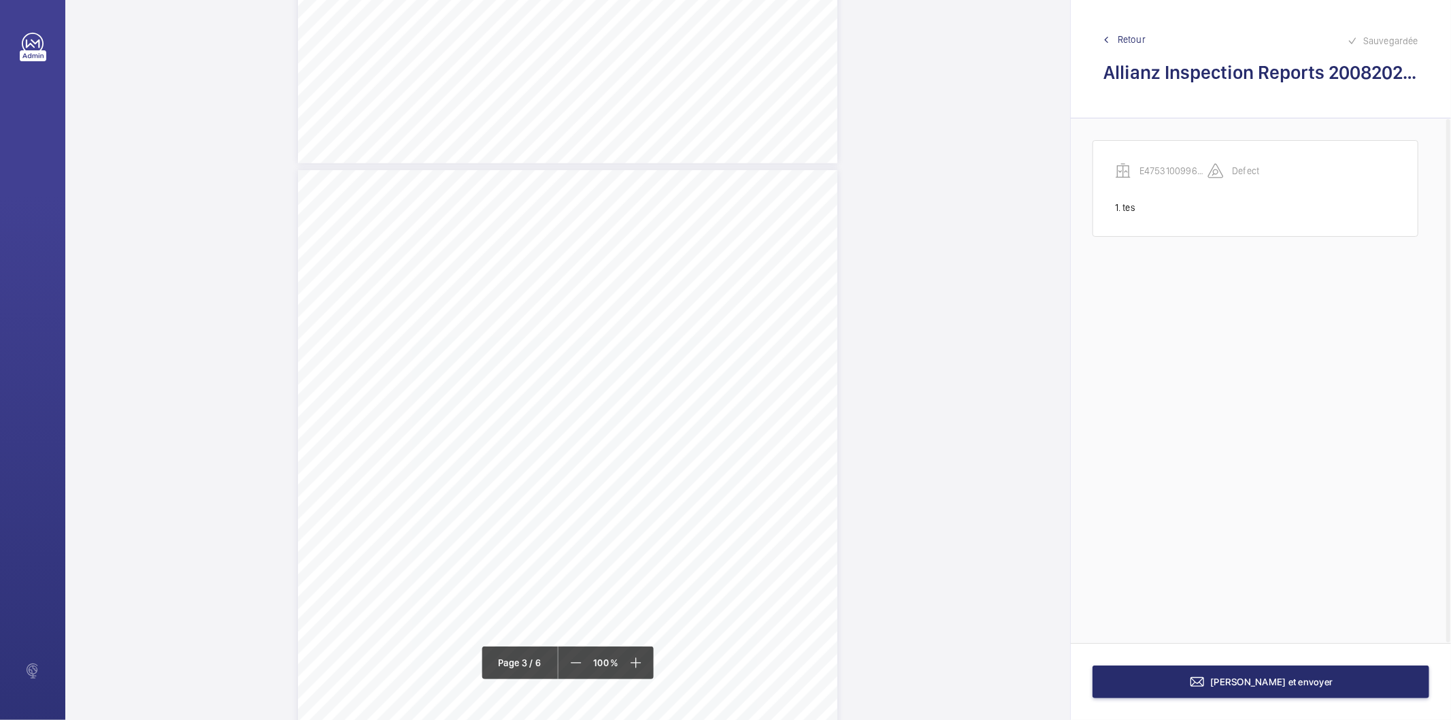
scroll to position [1587, 0]
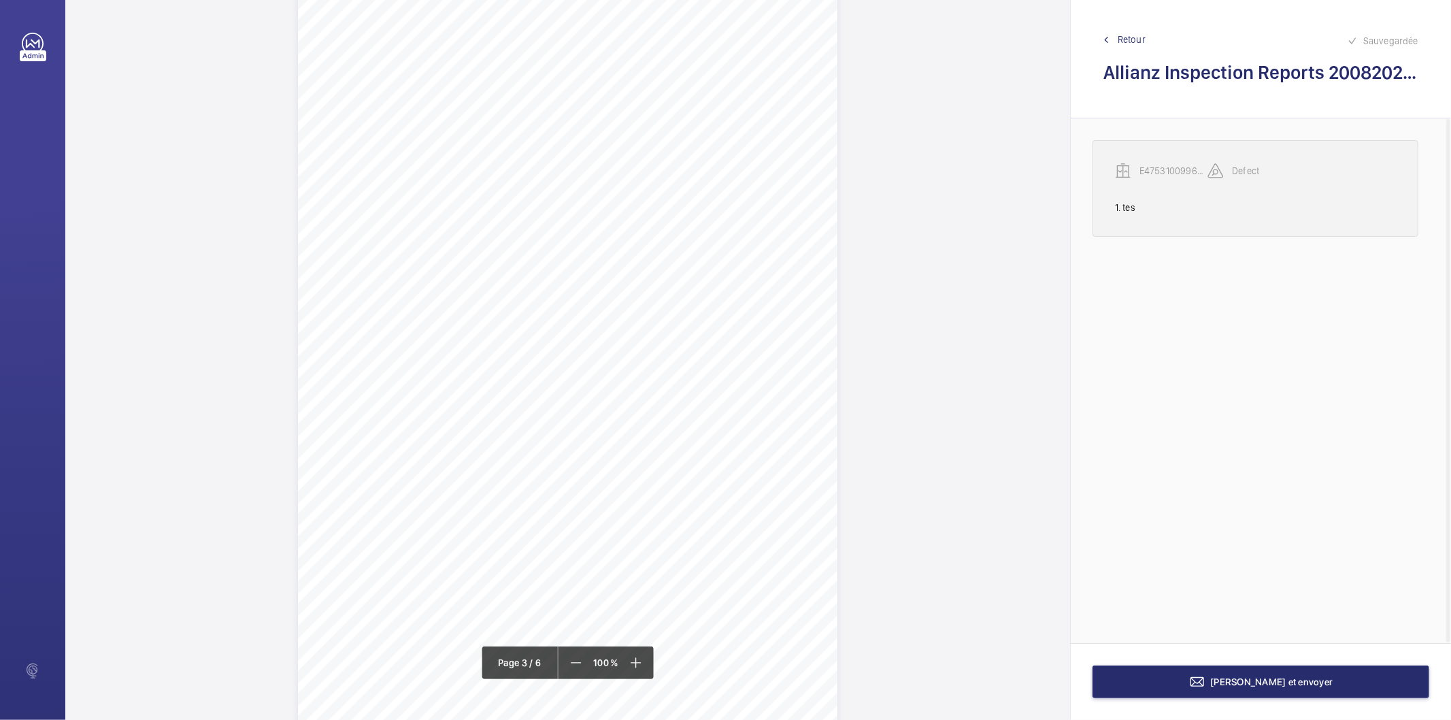
click at [1118, 189] on div "E47531009969- Lift 1 Defect" at bounding box center [1255, 182] width 281 height 38
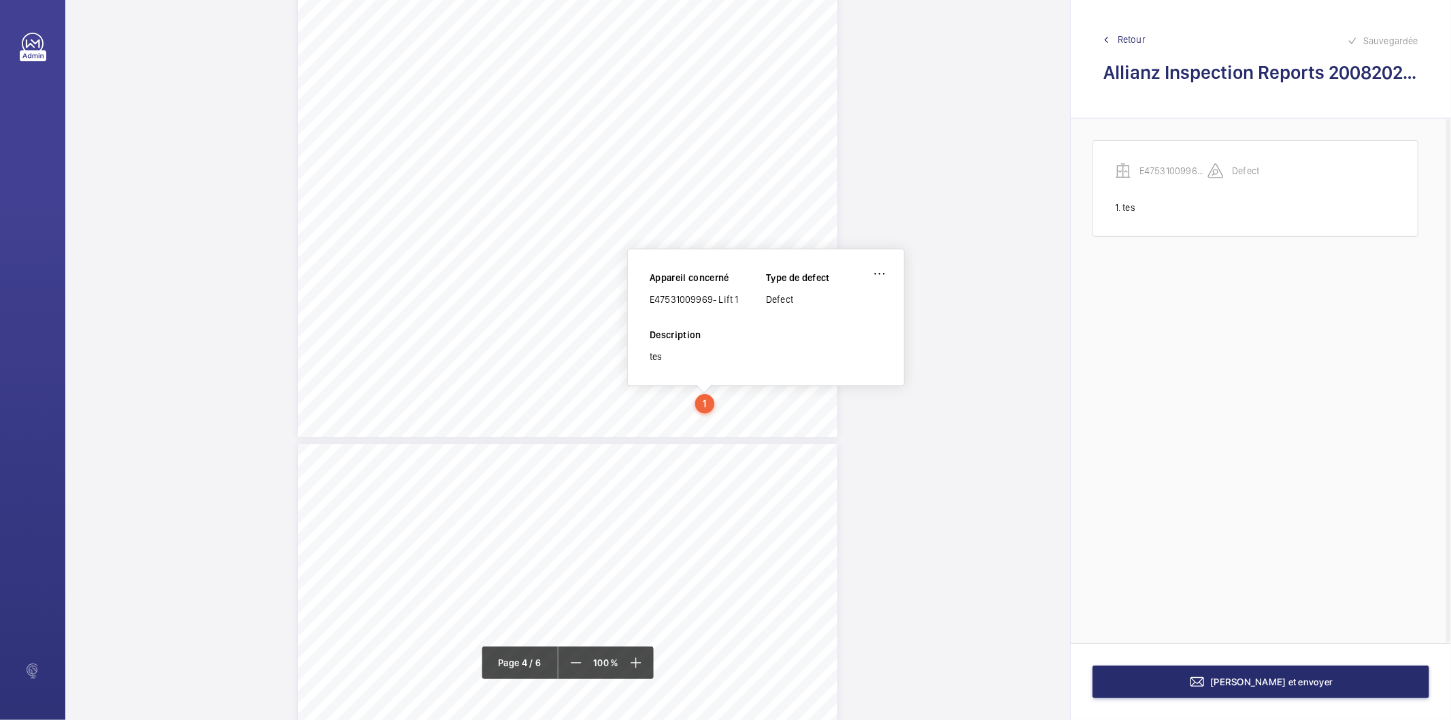
scroll to position [2701, 0]
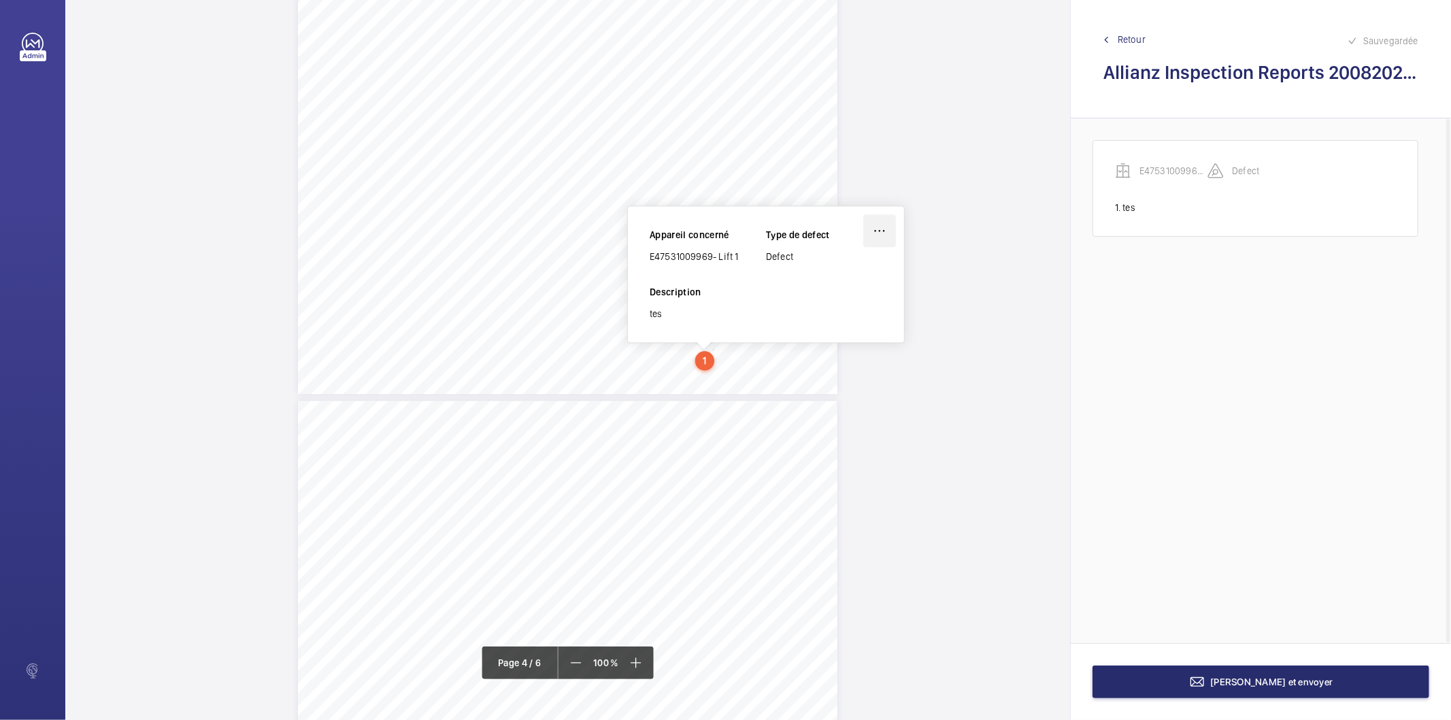
click at [875, 229] on wm-front-icon-button at bounding box center [879, 230] width 33 height 33
click at [834, 301] on div "Supprimer" at bounding box center [841, 295] width 107 height 24
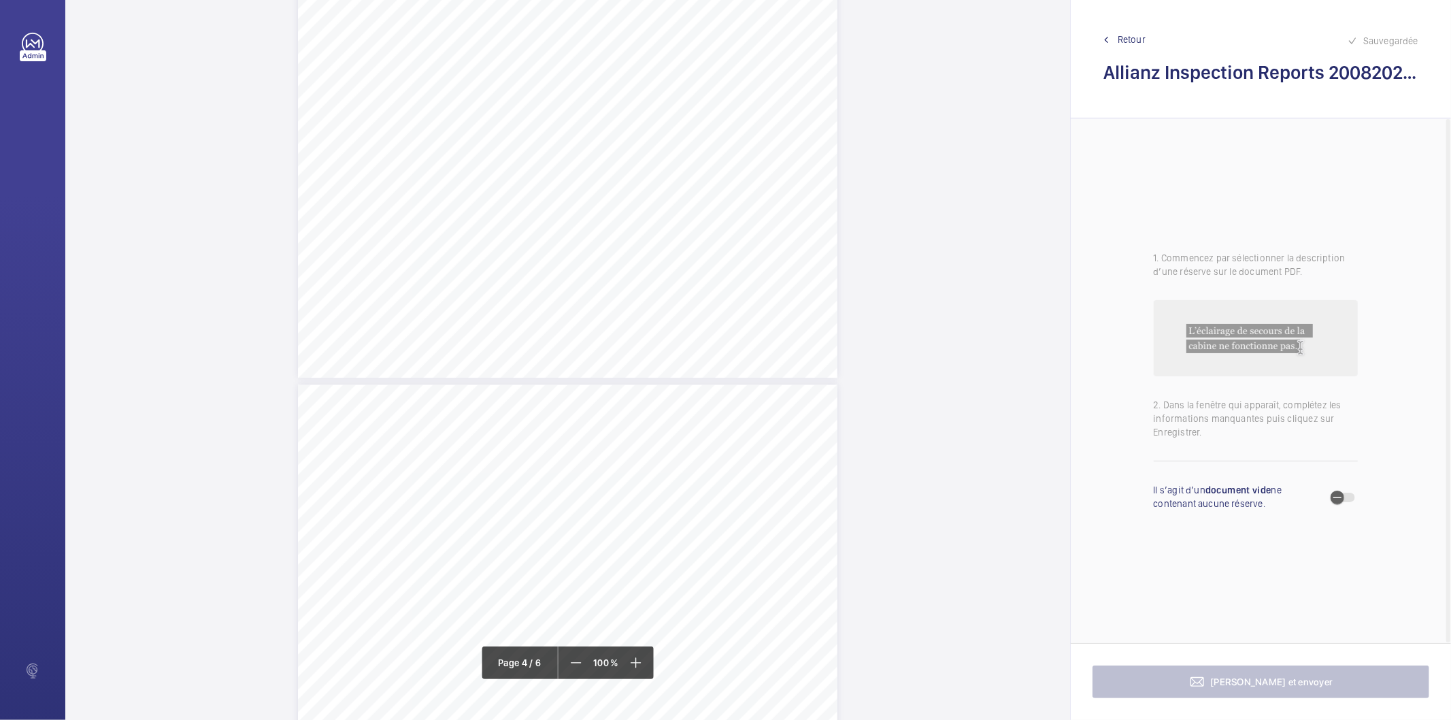
scroll to position [2096, 0]
drag, startPoint x: 567, startPoint y: 456, endPoint x: 720, endPoint y: 454, distance: 153.0
click at [720, 454] on span "Third floor landing door air cord splintered." at bounding box center [653, 455] width 172 height 9
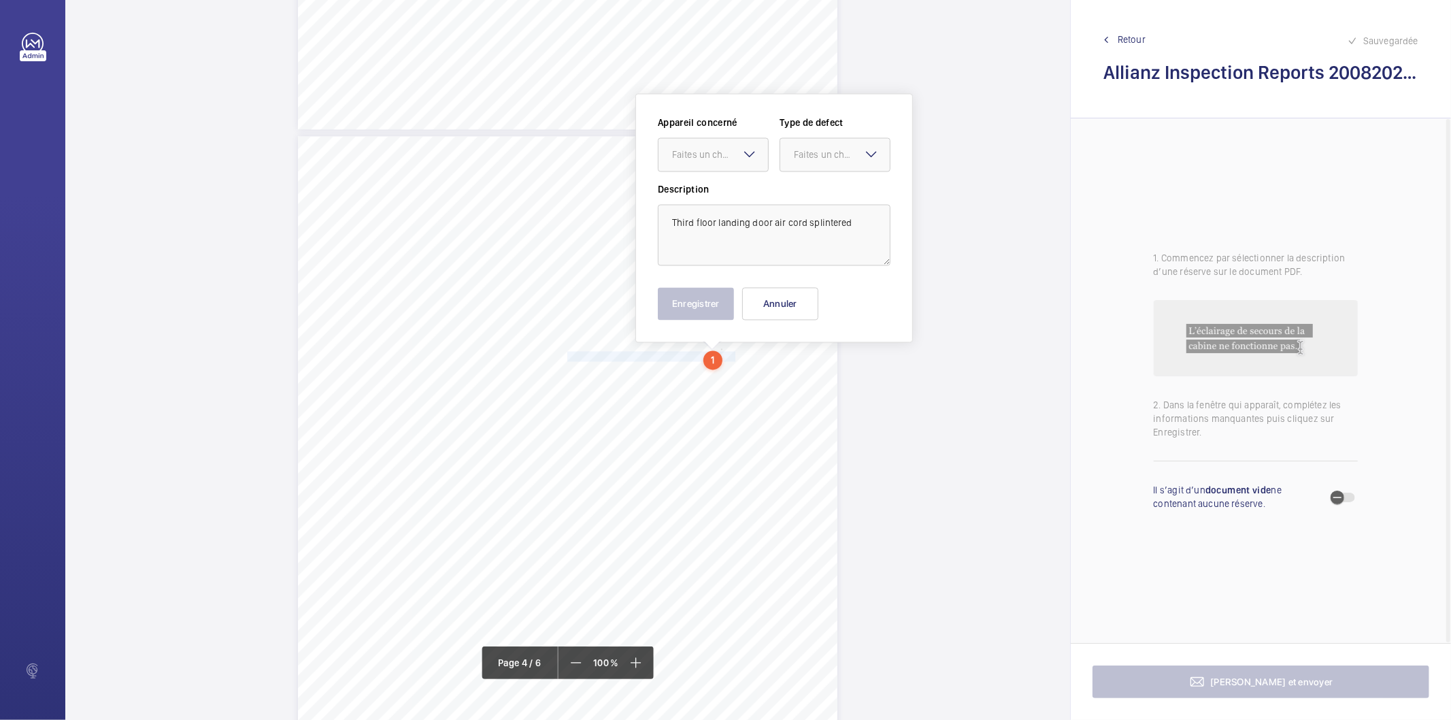
scroll to position [2206, 0]
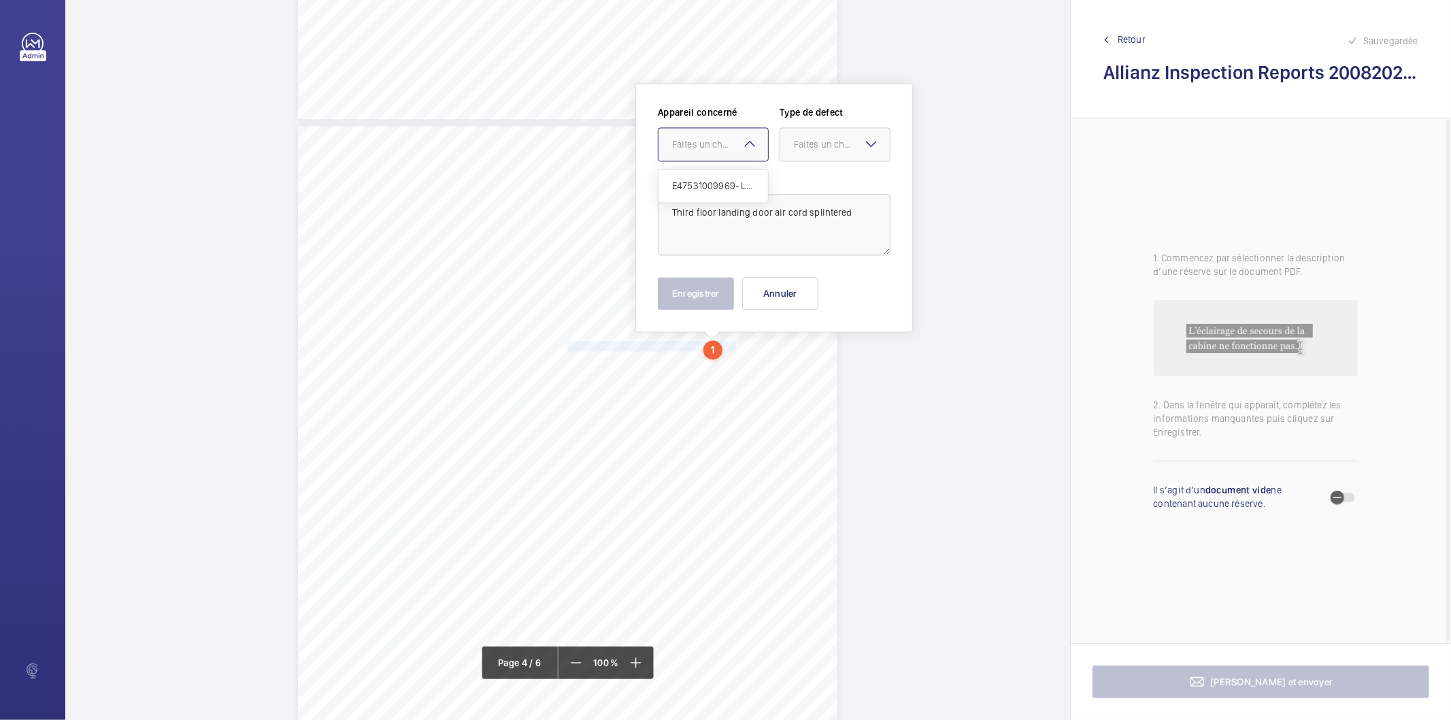
click at [746, 147] on mat-icon at bounding box center [749, 143] width 16 height 16
click at [724, 177] on div "E47531009969- Lift 1" at bounding box center [712, 185] width 109 height 33
click at [803, 148] on div "Faites un choix" at bounding box center [842, 144] width 96 height 14
click at [822, 180] on span "Standard" at bounding box center [835, 186] width 82 height 14
click at [737, 150] on div "Faites un choix × E47531009969- Lift 1" at bounding box center [712, 144] width 109 height 14
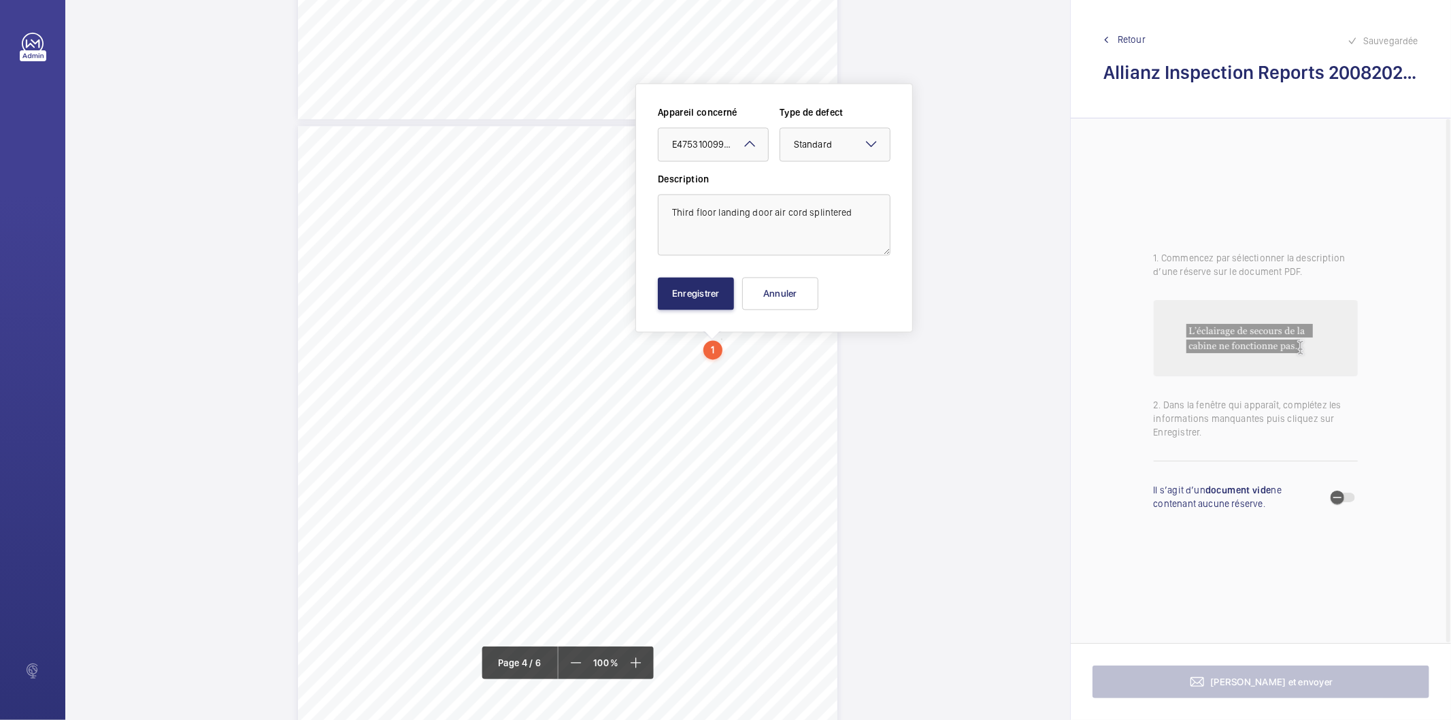
click at [986, 127] on div "Allianz Engineering Inspection Services Ltd, 57 Ladymead, Guildford, Surrey, GU…" at bounding box center [567, 122] width 1005 height 4612
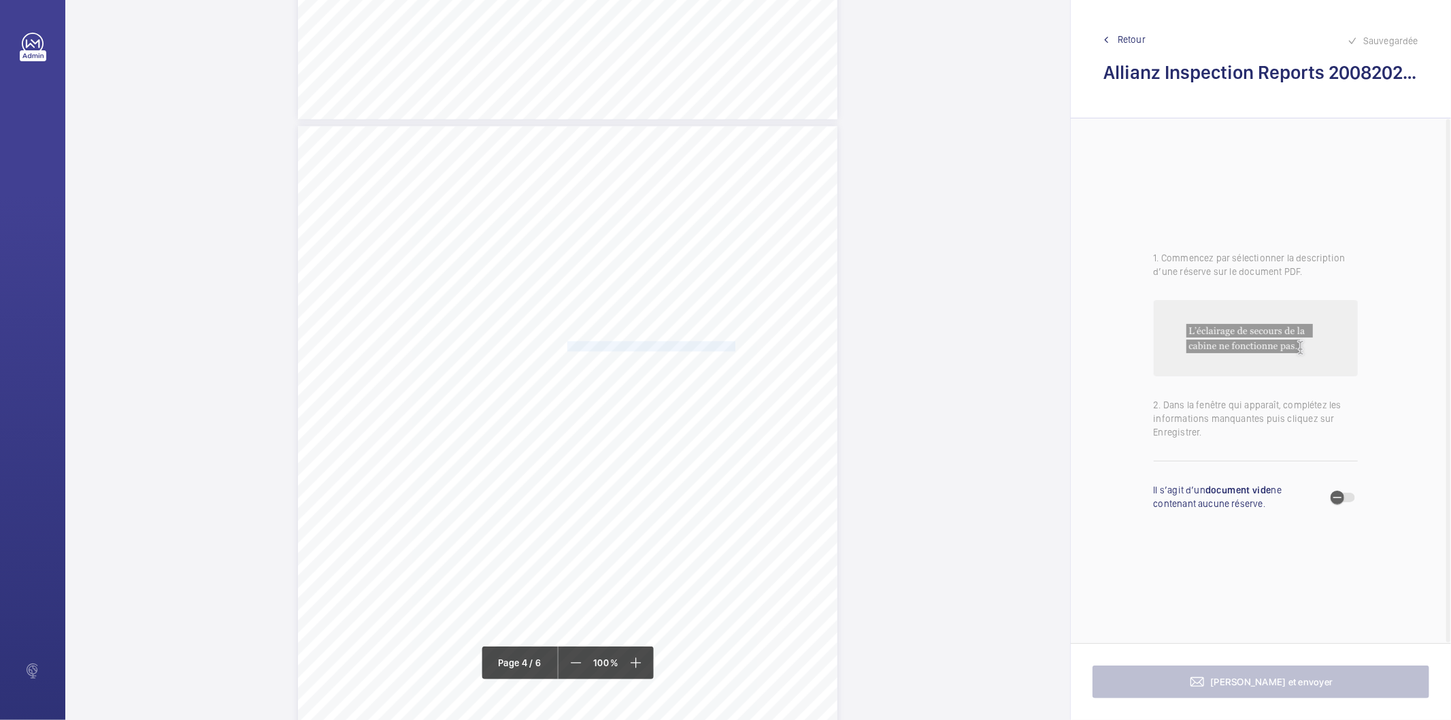
drag, startPoint x: 567, startPoint y: 343, endPoint x: 717, endPoint y: 347, distance: 150.4
click at [717, 347] on span "Third floor landing door air cord splintered." at bounding box center [653, 345] width 172 height 9
drag, startPoint x: 566, startPoint y: 434, endPoint x: 719, endPoint y: 433, distance: 153.0
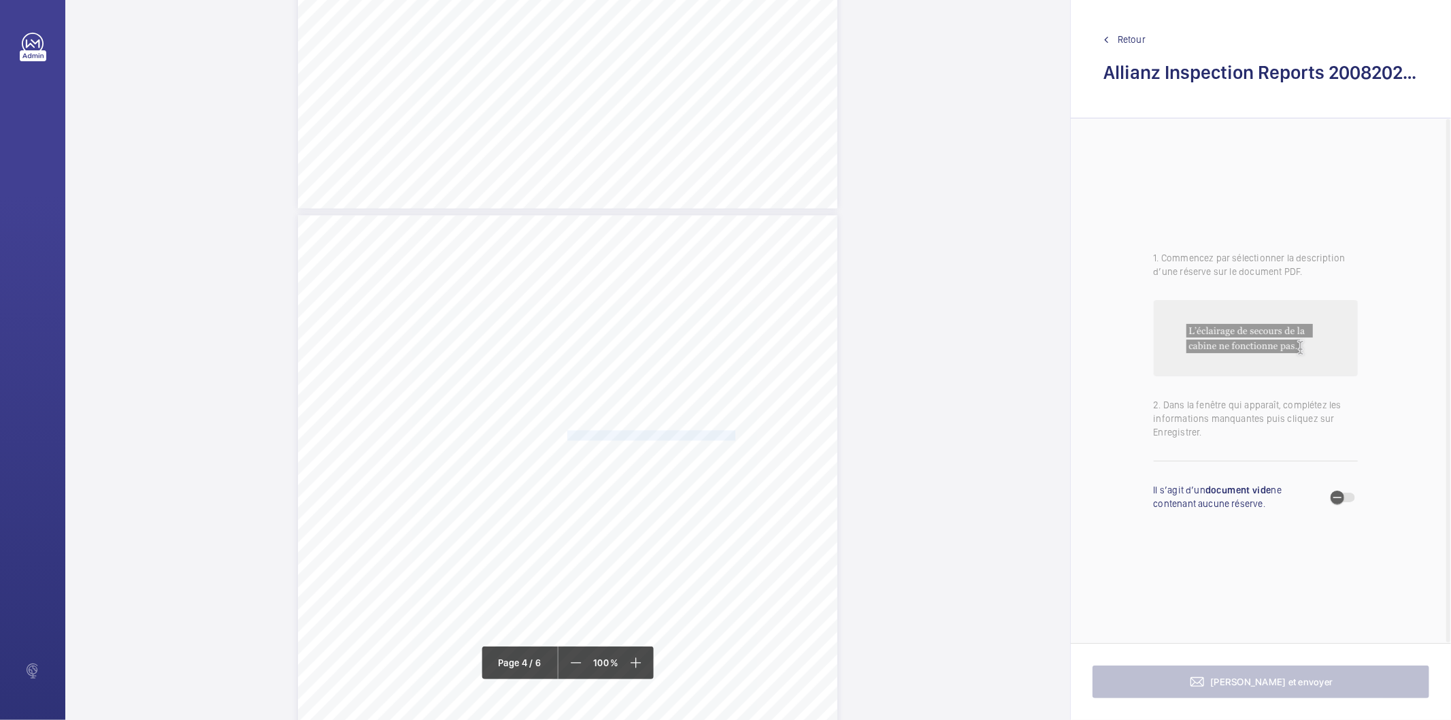
click at [719, 433] on span "Third floor landing door air cord splintered." at bounding box center [653, 435] width 172 height 9
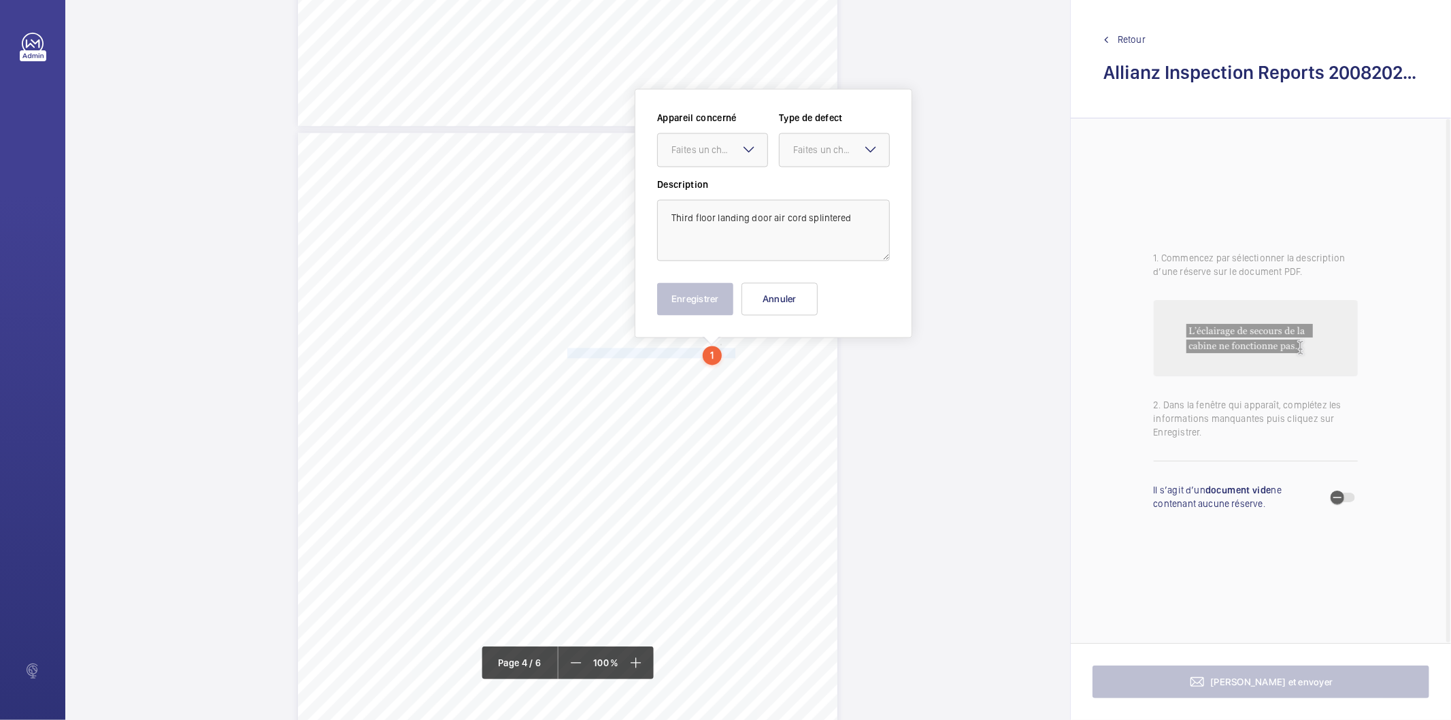
scroll to position [2204, 0]
click at [722, 135] on div at bounding box center [712, 144] width 109 height 33
click at [718, 185] on span "E47531009969- Lift 1" at bounding box center [712, 186] width 82 height 14
click at [787, 153] on div at bounding box center [833, 144] width 109 height 33
click at [796, 185] on span "Standard" at bounding box center [834, 186] width 82 height 14
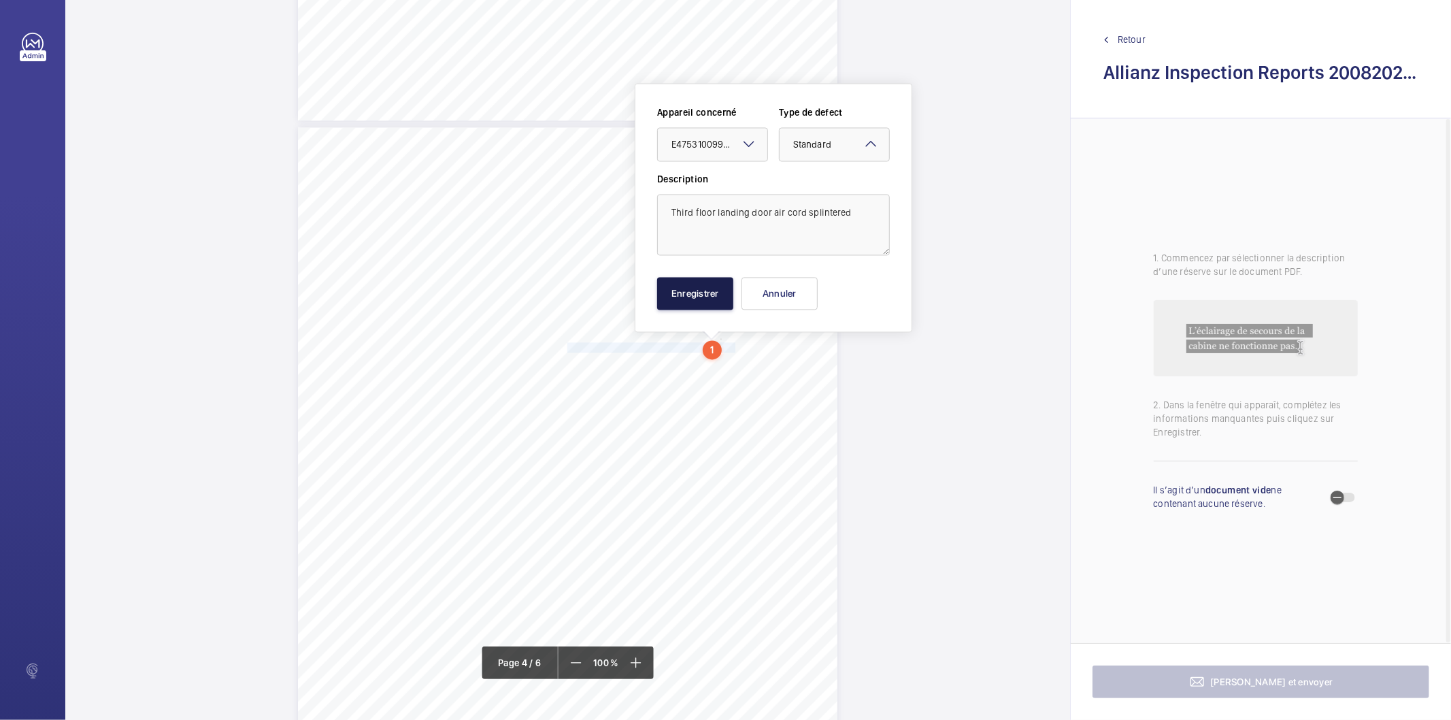
click at [696, 296] on button "Enregistrer" at bounding box center [695, 293] width 76 height 33
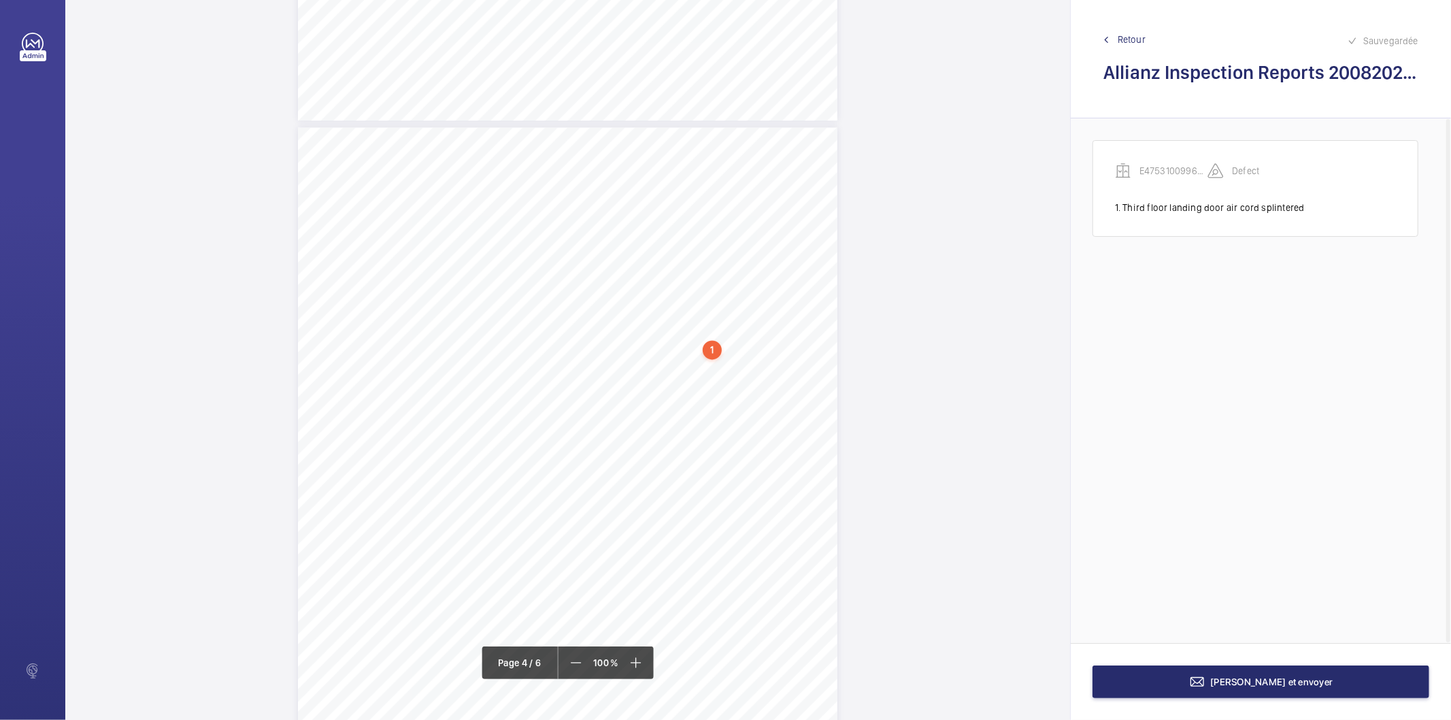
click at [715, 345] on div "1" at bounding box center [712, 349] width 19 height 19
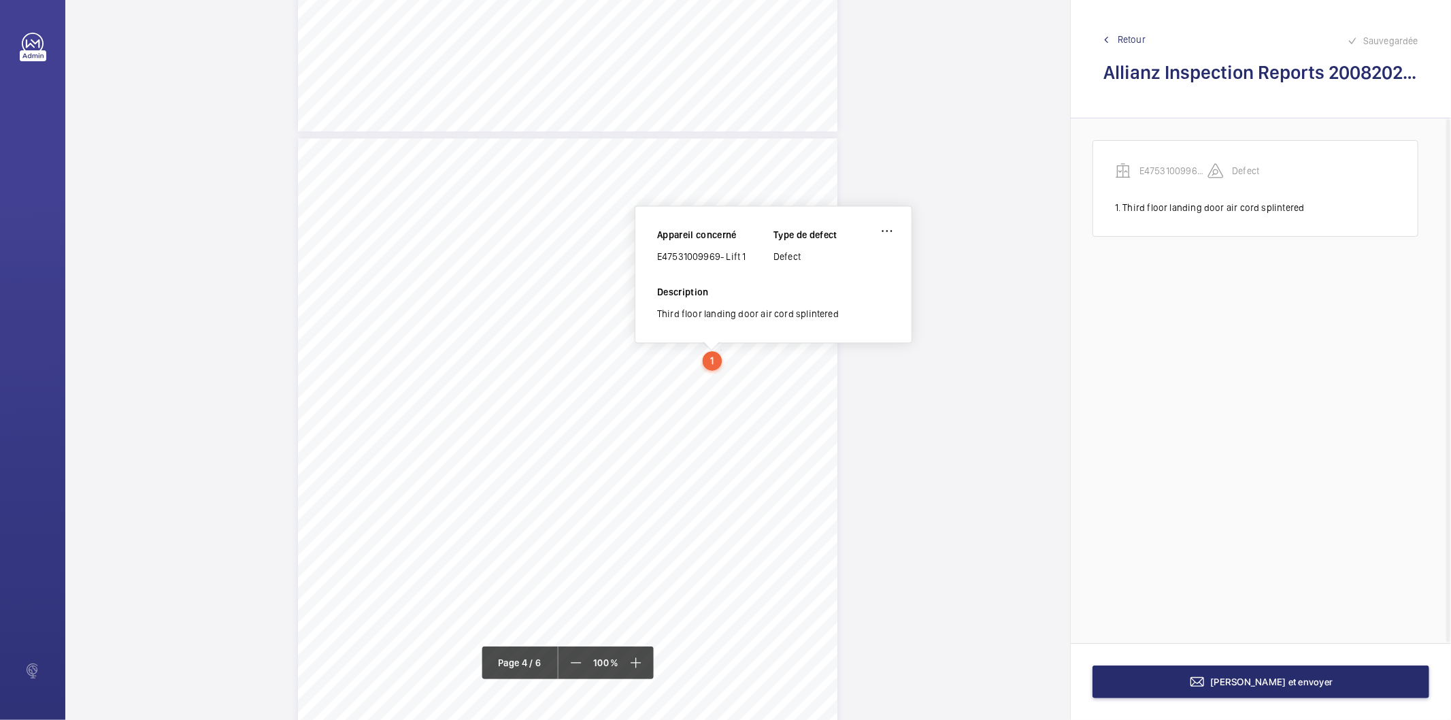
click at [707, 254] on div "E47531009969- Lift 1" at bounding box center [715, 257] width 116 height 14
copy div "E47531009969- Lift 1"
drag, startPoint x: 567, startPoint y: 364, endPoint x: 616, endPoint y: 378, distance: 51.7
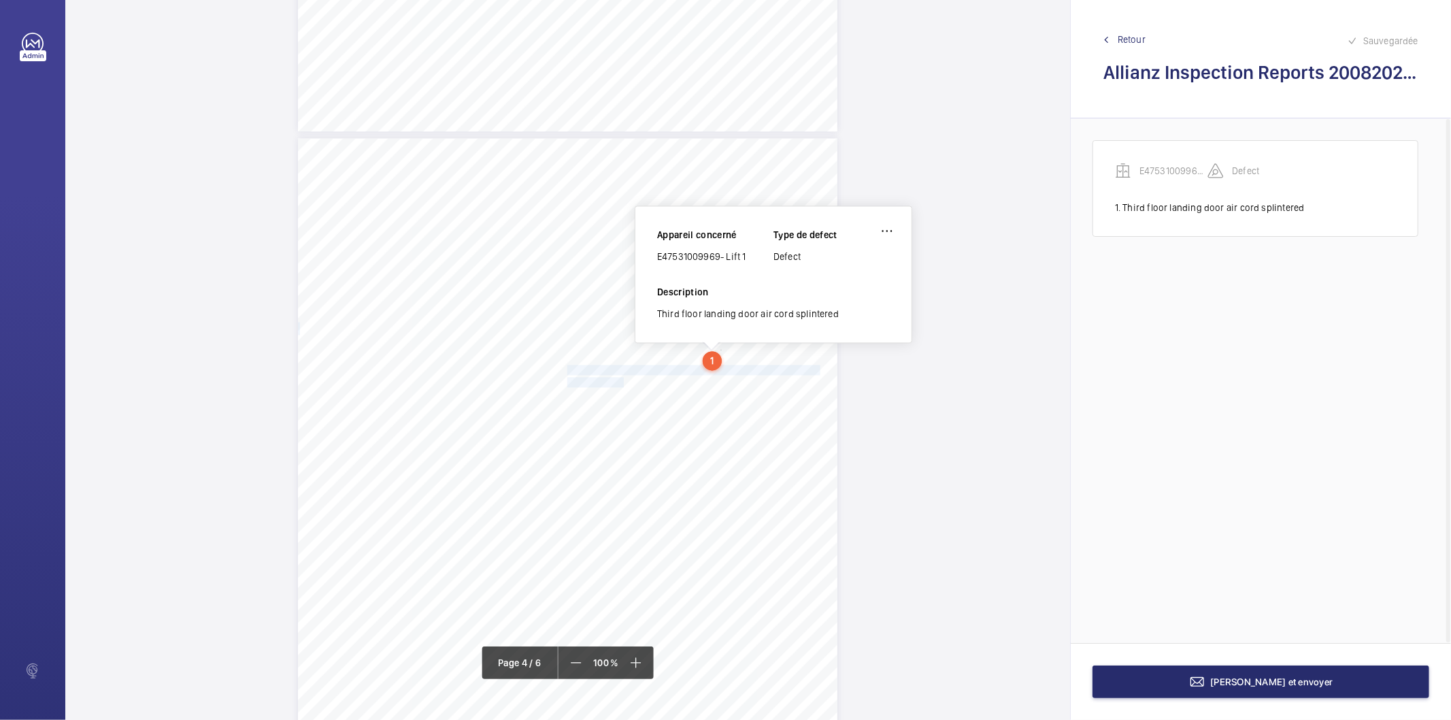
click at [616, 378] on div "Lift Report Lifting Operations & Lifting Equipment Regulation 1998 Provision & …" at bounding box center [567, 519] width 539 height 763
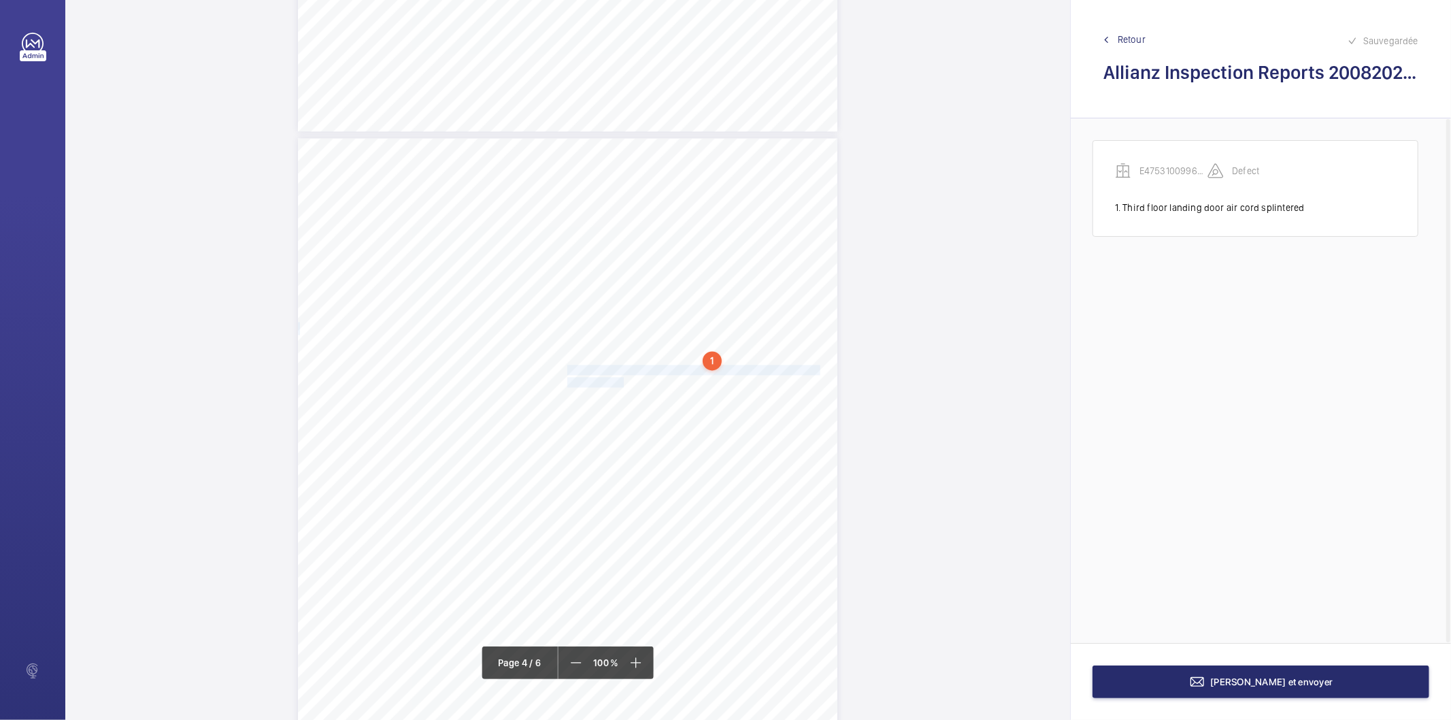
click at [612, 378] on span "control station." at bounding box center [597, 381] width 61 height 9
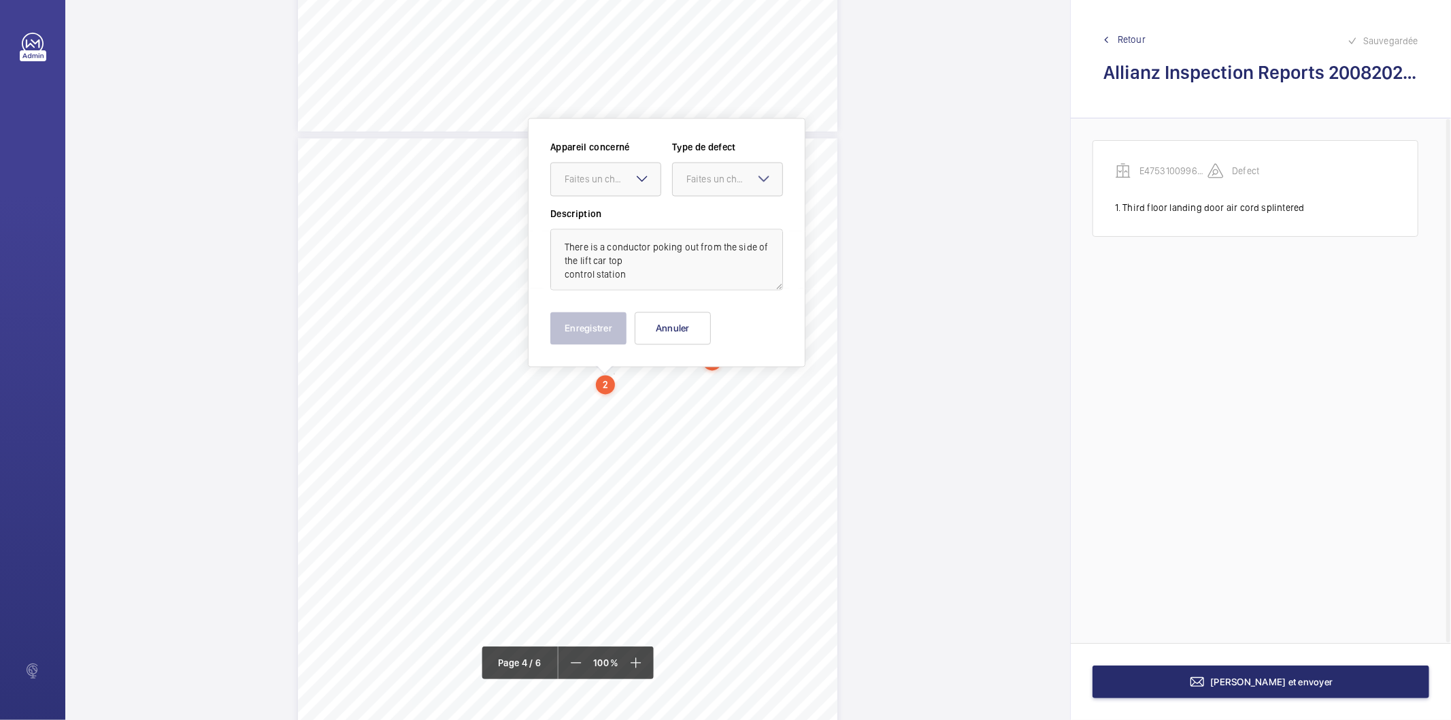
scroll to position [2227, 0]
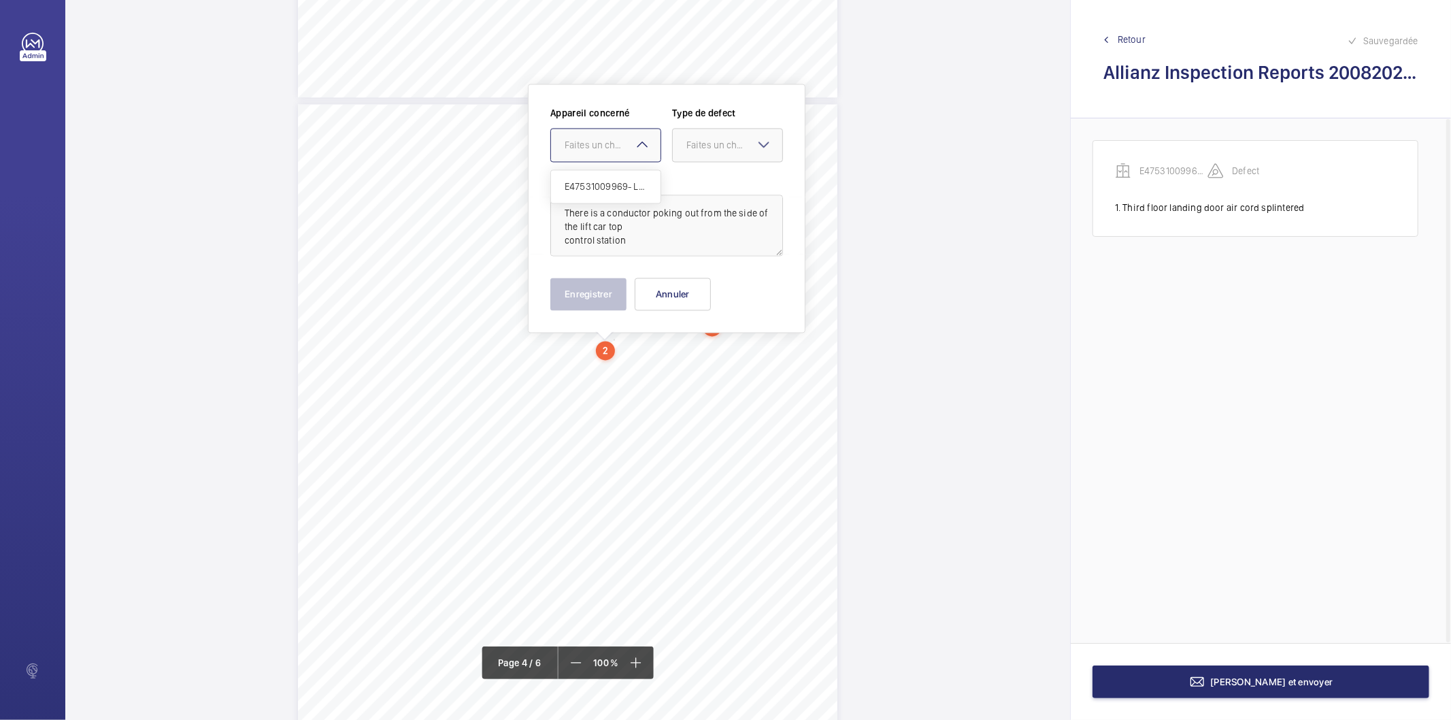
click at [608, 148] on div "Faites un choix" at bounding box center [612, 145] width 96 height 14
click at [595, 186] on span "E47531009969- Lift 1" at bounding box center [605, 187] width 82 height 14
click at [715, 144] on div "Faites un choix" at bounding box center [734, 145] width 96 height 14
drag, startPoint x: 706, startPoint y: 187, endPoint x: 696, endPoint y: 204, distance: 19.8
click at [706, 188] on span "Standard" at bounding box center [727, 187] width 82 height 14
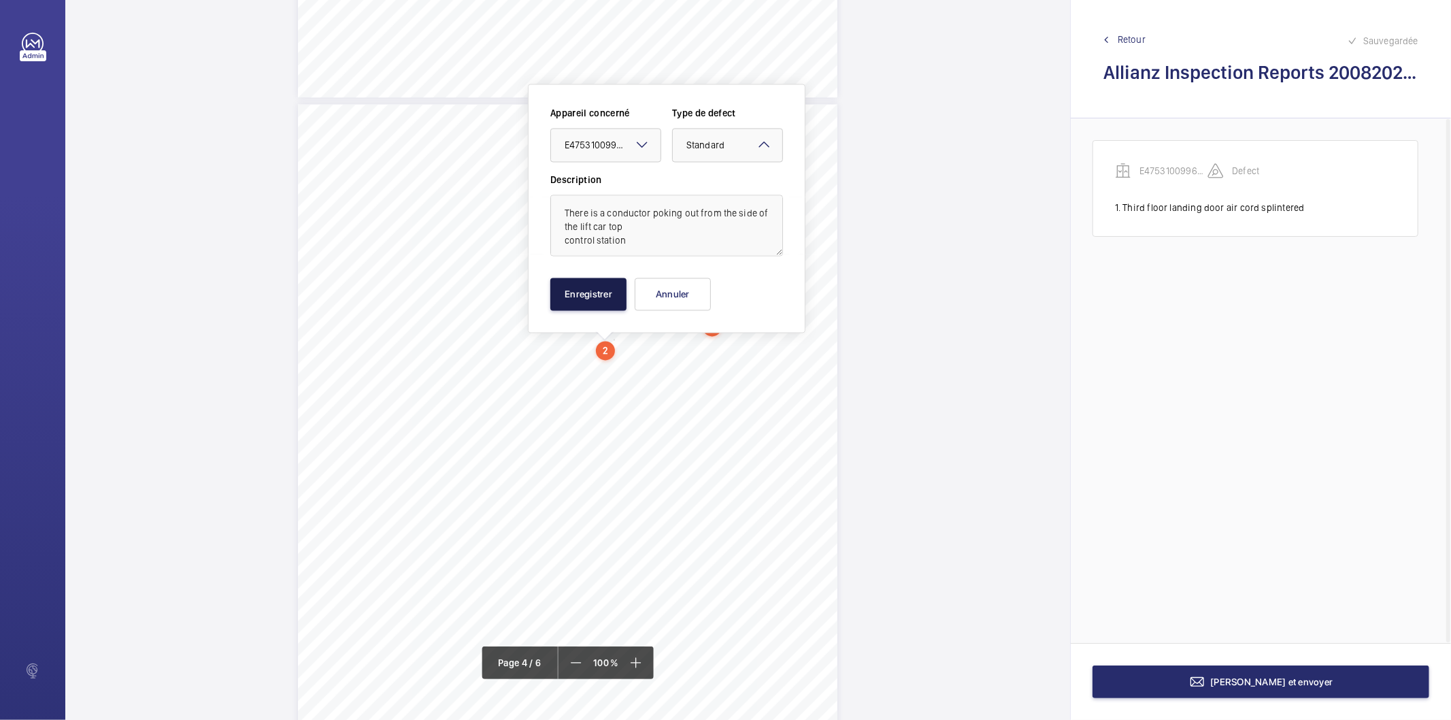
click at [600, 290] on button "Enregistrer" at bounding box center [588, 293] width 76 height 33
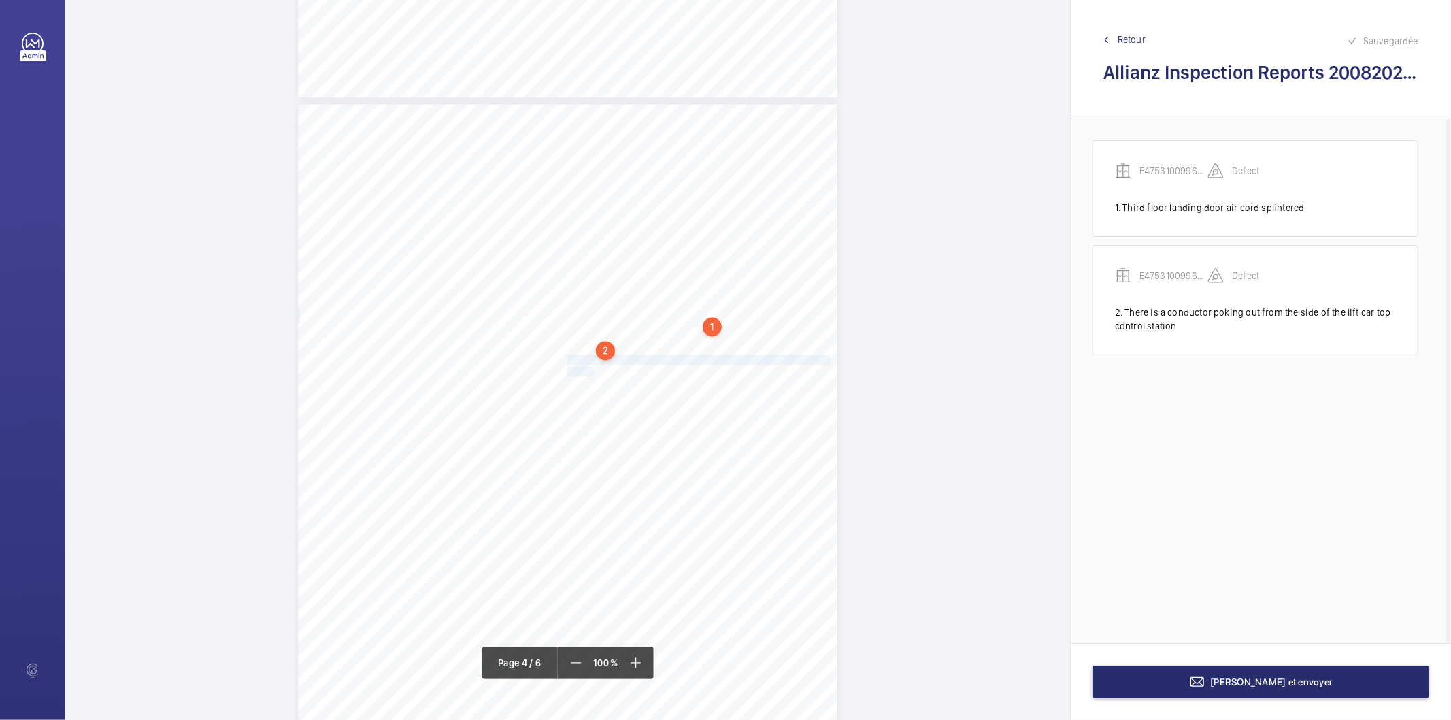
drag, startPoint x: 567, startPoint y: 358, endPoint x: 590, endPoint y: 371, distance: 26.5
click at [590, 371] on div "Lift Report Lifting Operations & Lifting Equipment Regulation 1998 Provision & …" at bounding box center [567, 485] width 539 height 763
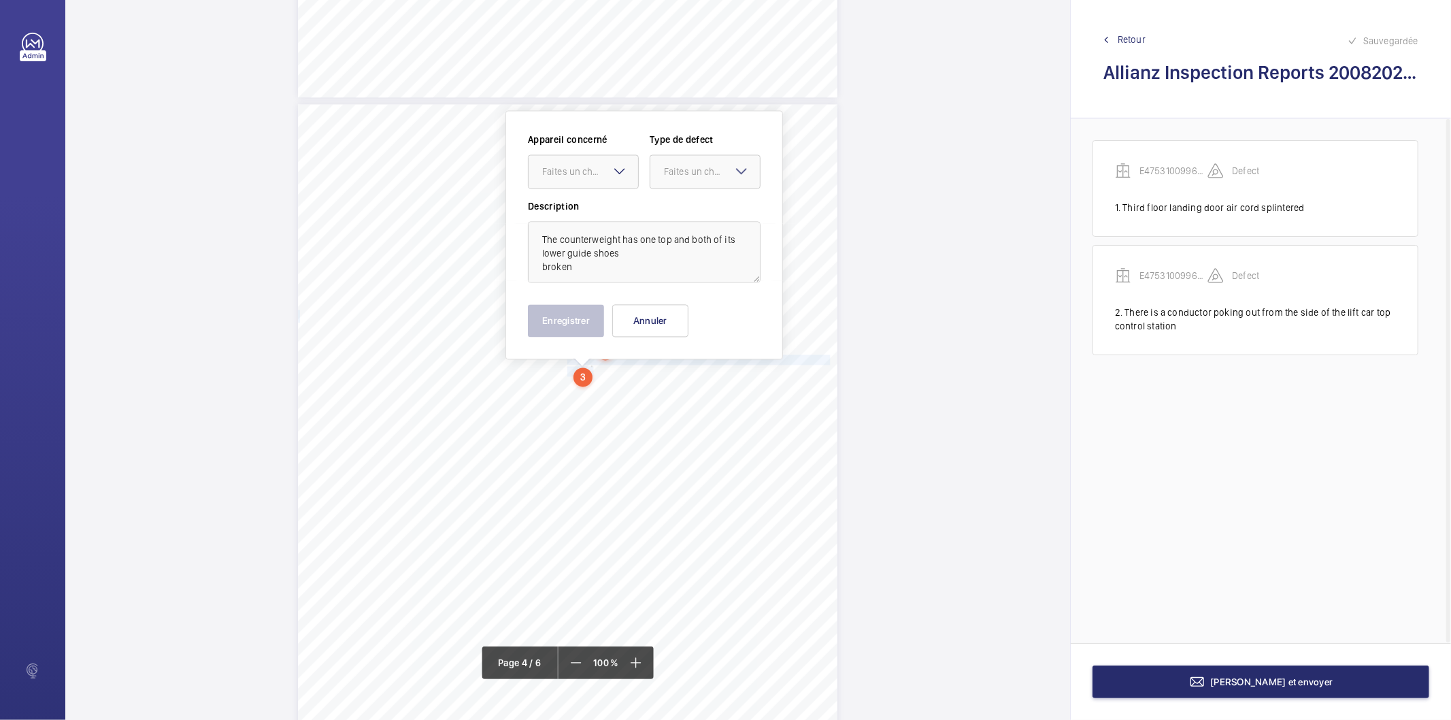
scroll to position [2255, 0]
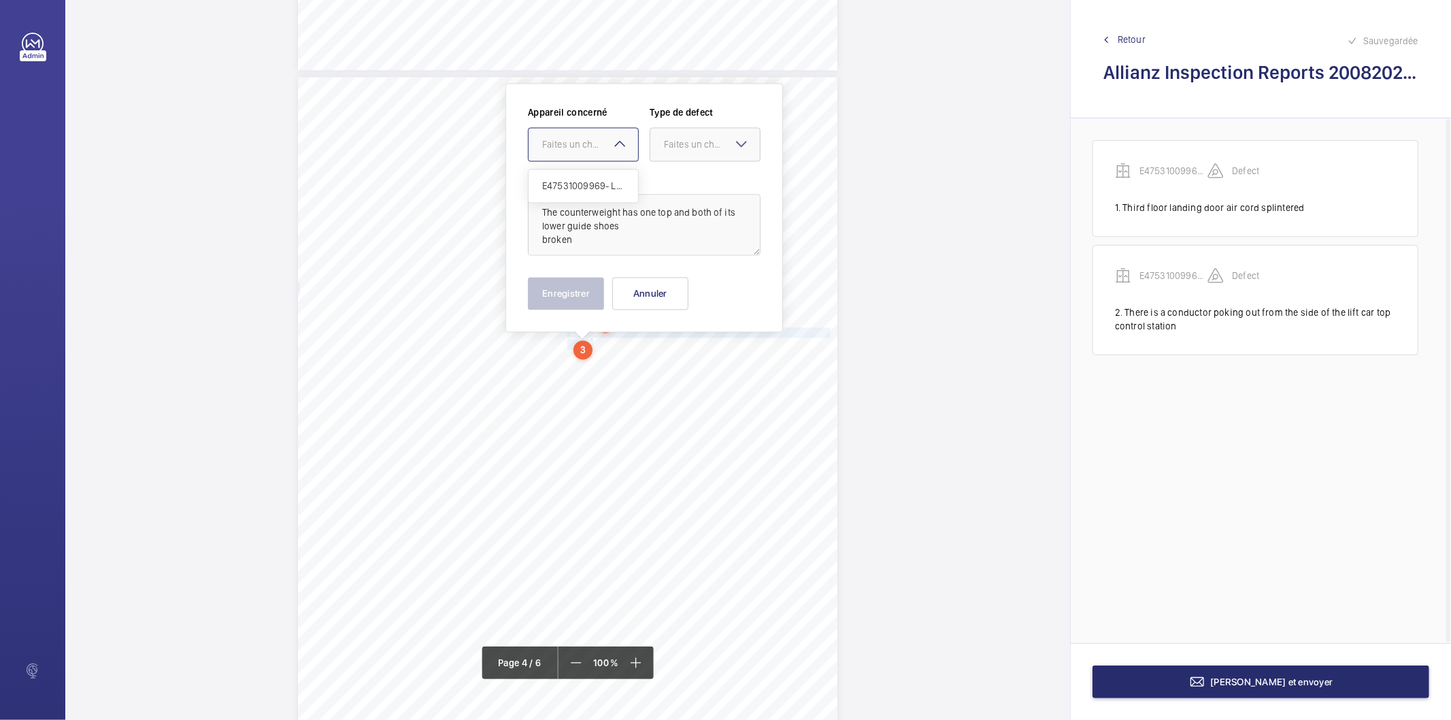
click at [586, 147] on div "Faites un choix" at bounding box center [590, 144] width 96 height 14
click at [576, 186] on span "E47531009969- Lift 1" at bounding box center [583, 186] width 82 height 14
drag, startPoint x: 691, startPoint y: 141, endPoint x: 680, endPoint y: 199, distance: 58.2
click at [690, 141] on div "Faites un choix" at bounding box center [712, 144] width 96 height 14
click at [690, 191] on span "Standard" at bounding box center [705, 186] width 82 height 14
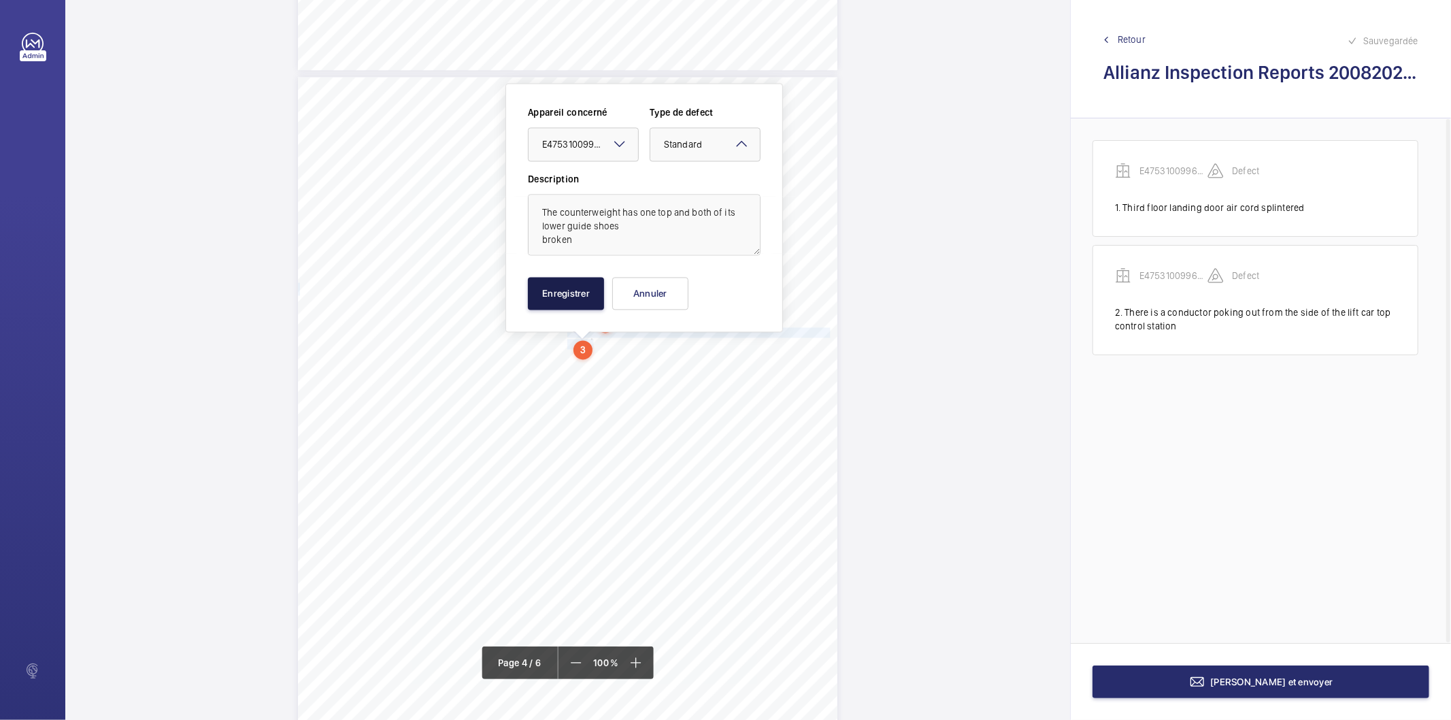
click at [589, 284] on button "Enregistrer" at bounding box center [566, 293] width 76 height 33
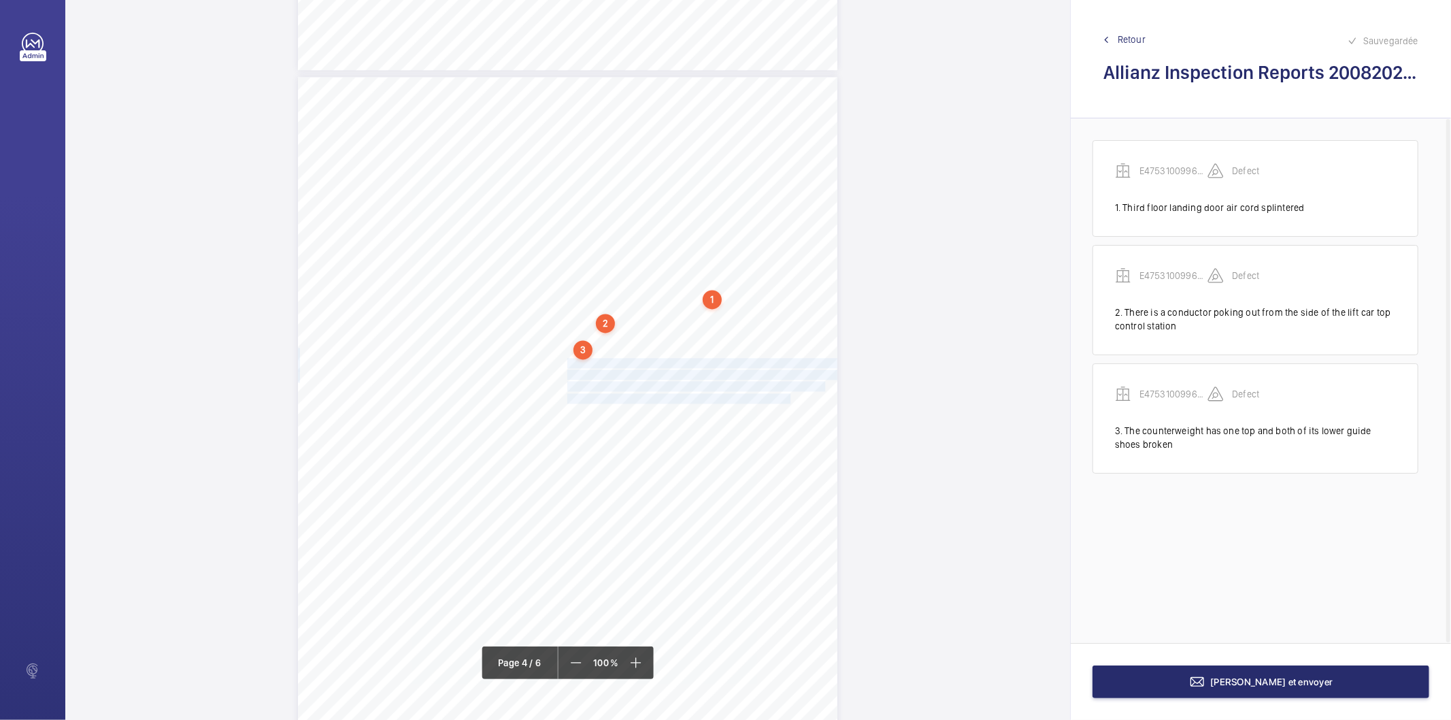
drag, startPoint x: 565, startPoint y: 362, endPoint x: 767, endPoint y: 394, distance: 204.6
click at [767, 394] on div "Lift Report Lifting Operations & Lifting Equipment Regulation 1998 Provision & …" at bounding box center [567, 458] width 539 height 763
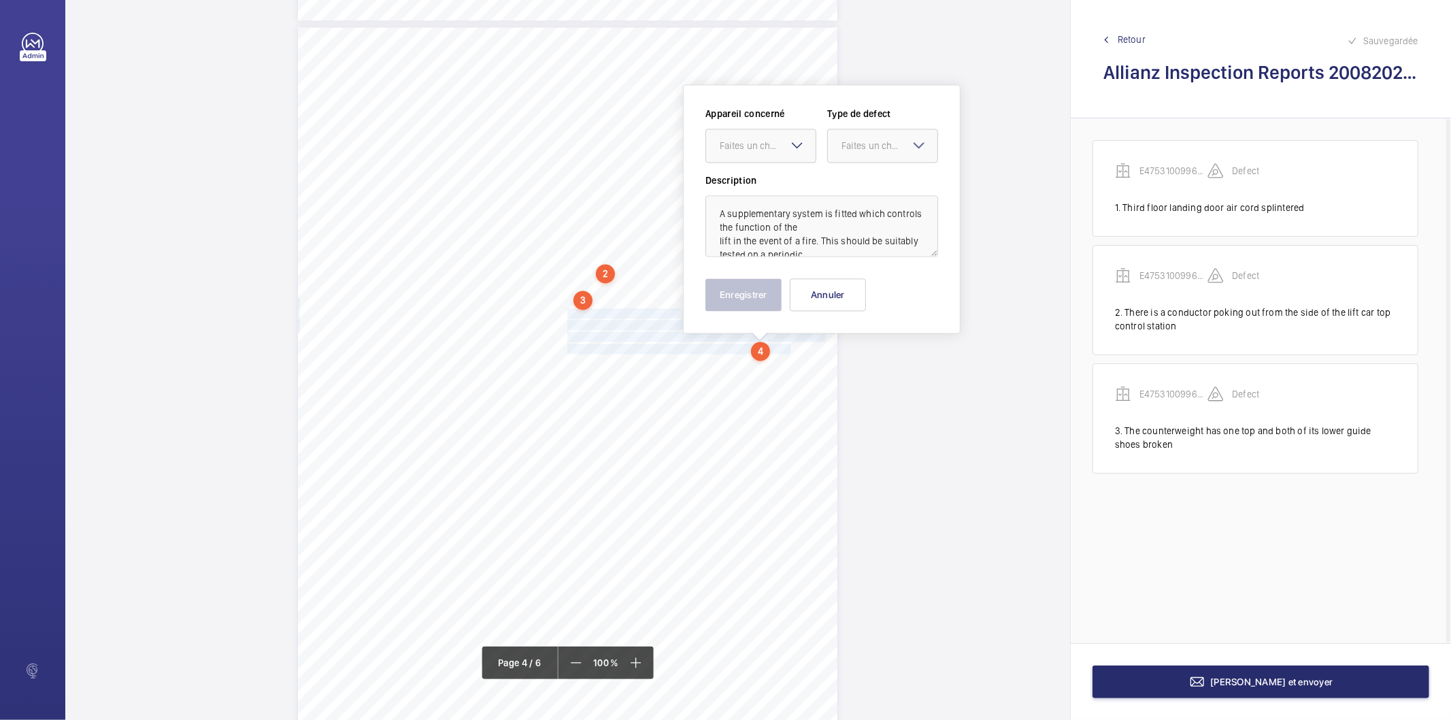
scroll to position [2306, 0]
click at [770, 141] on div "Faites un choix" at bounding box center [768, 144] width 96 height 14
drag, startPoint x: 755, startPoint y: 185, endPoint x: 846, endPoint y: 150, distance: 97.5
click at [756, 185] on span "E47531009969- Lift 1" at bounding box center [761, 186] width 82 height 14
click at [860, 144] on div "Faites un choix" at bounding box center [889, 144] width 96 height 14
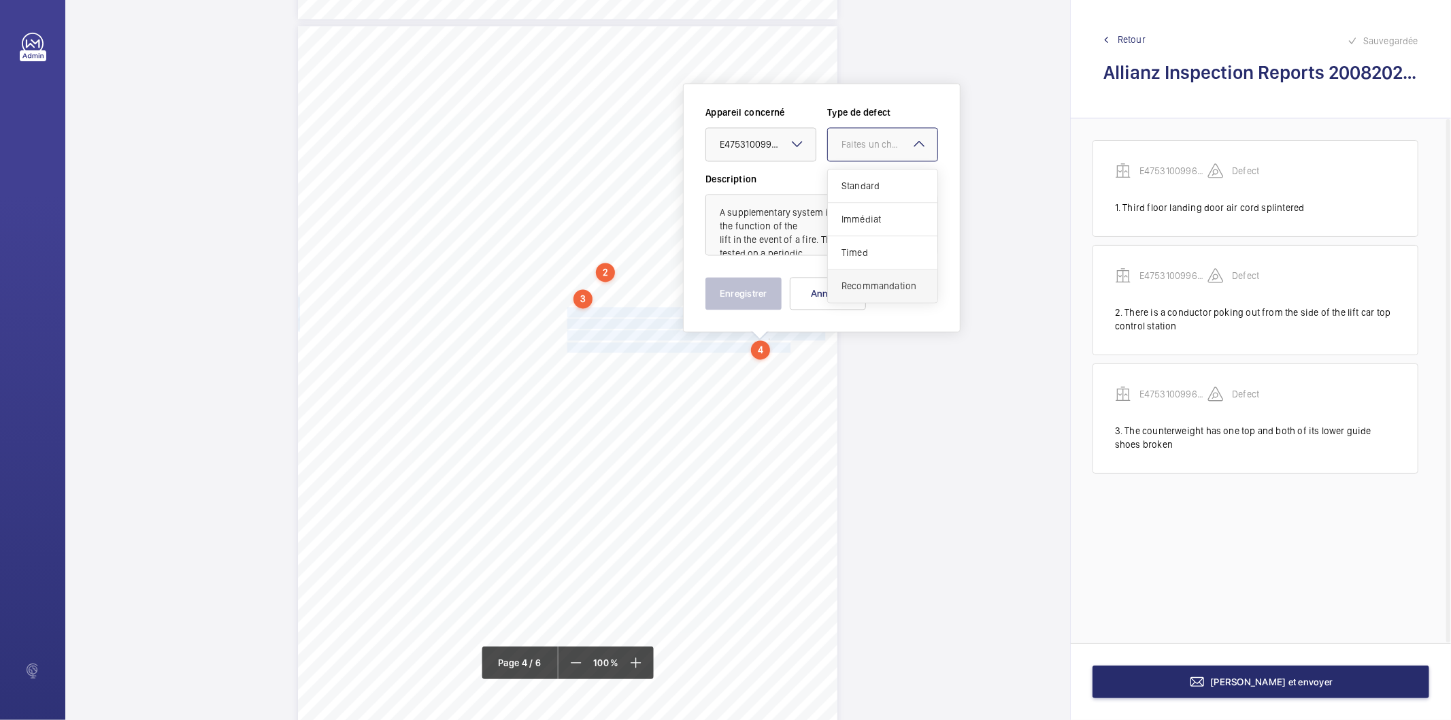
click at [861, 283] on span "Recommandation" at bounding box center [882, 286] width 82 height 14
click at [764, 295] on button "Enregistrer" at bounding box center [743, 293] width 76 height 33
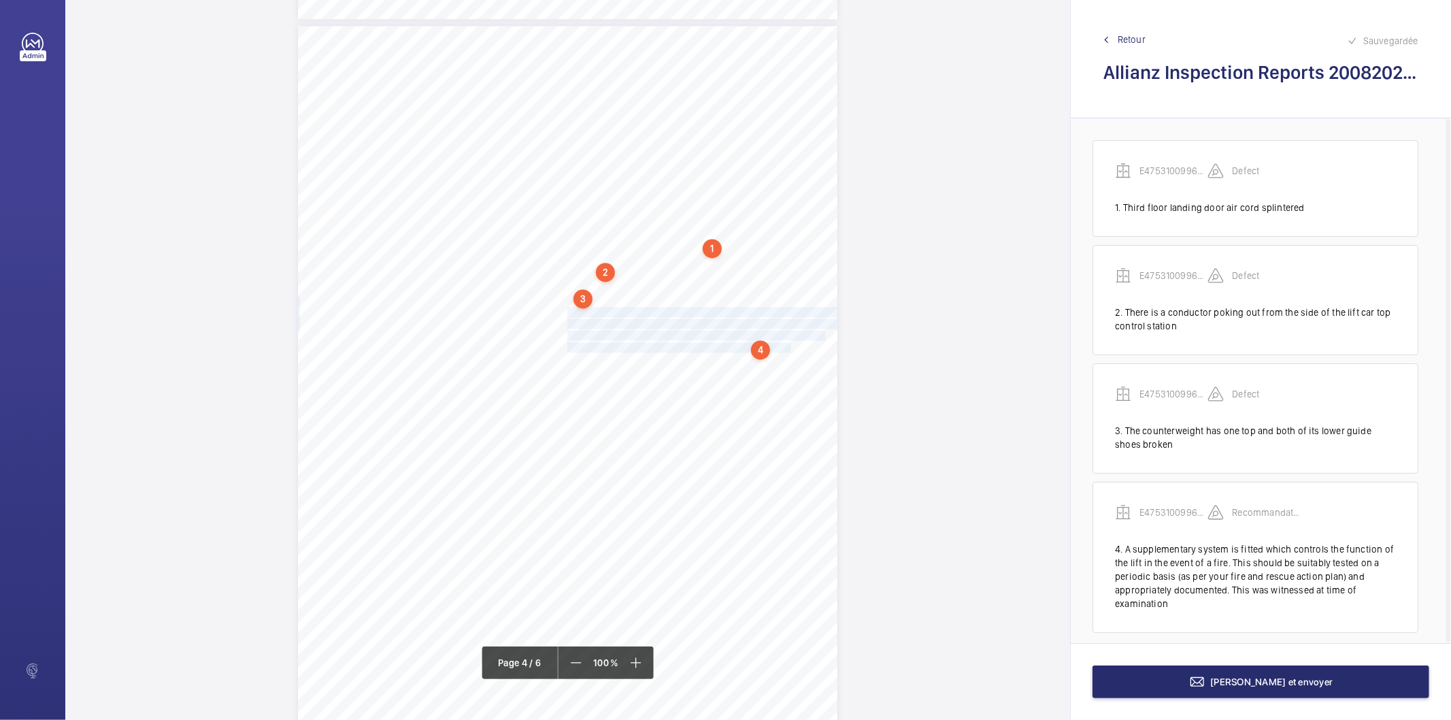
scroll to position [11, 0]
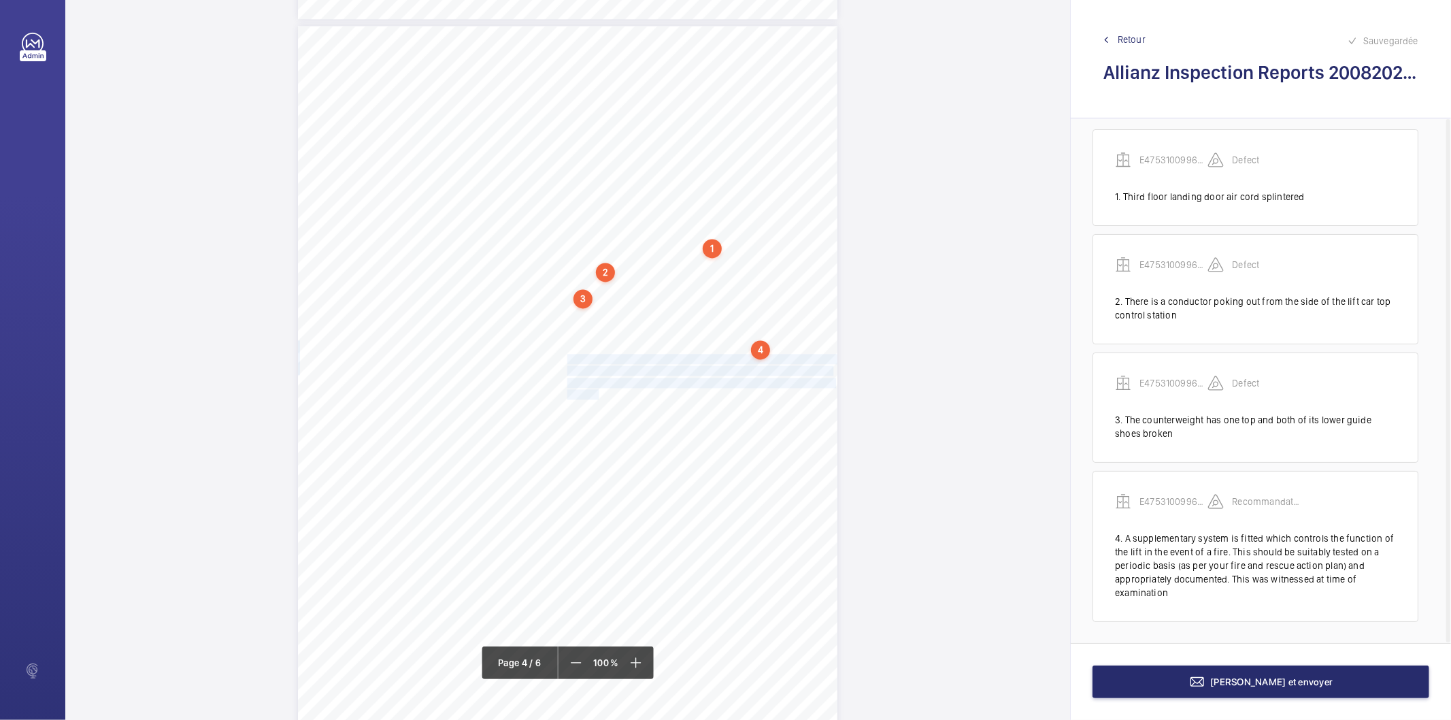
drag, startPoint x: 566, startPoint y: 358, endPoint x: 594, endPoint y: 392, distance: 43.5
click at [594, 392] on div "Lift Report Lifting Operations & Lifting Equipment Regulation 1998 Provision & …" at bounding box center [567, 407] width 539 height 763
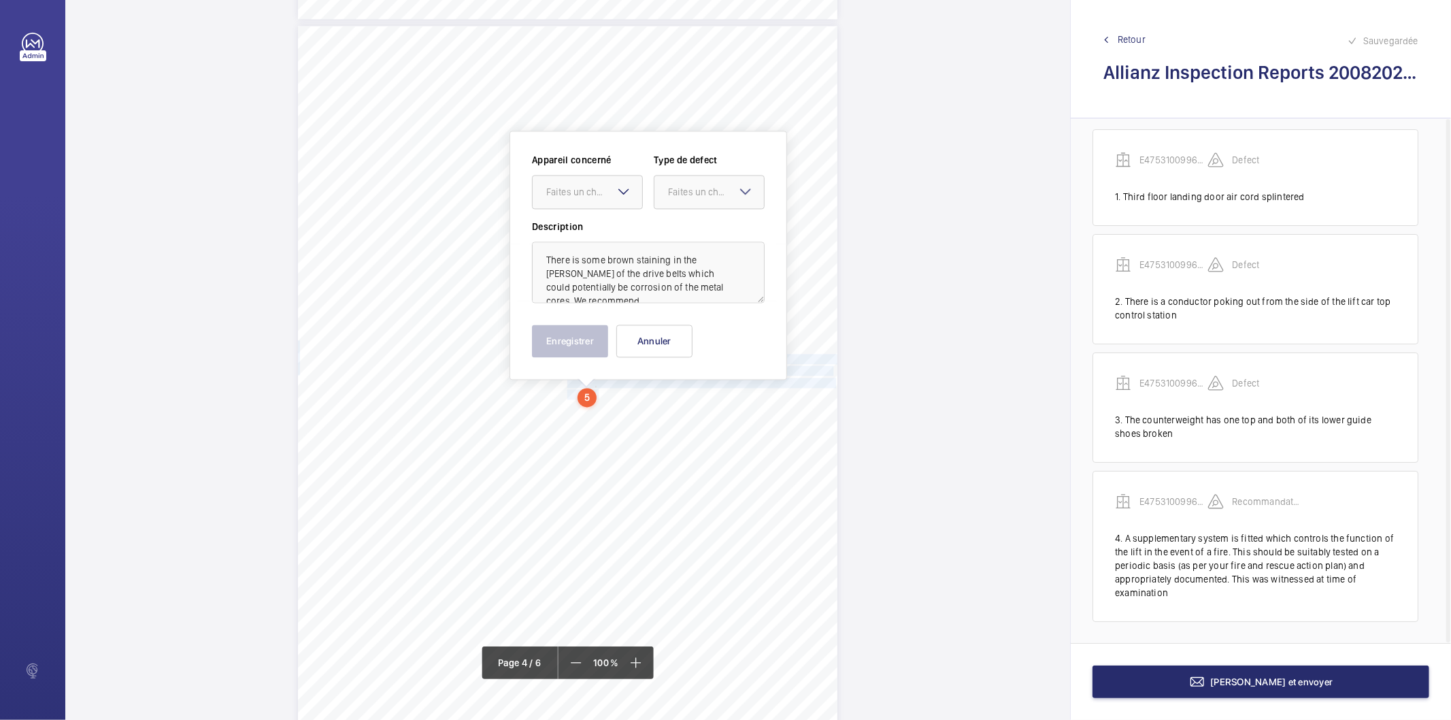
scroll to position [2353, 0]
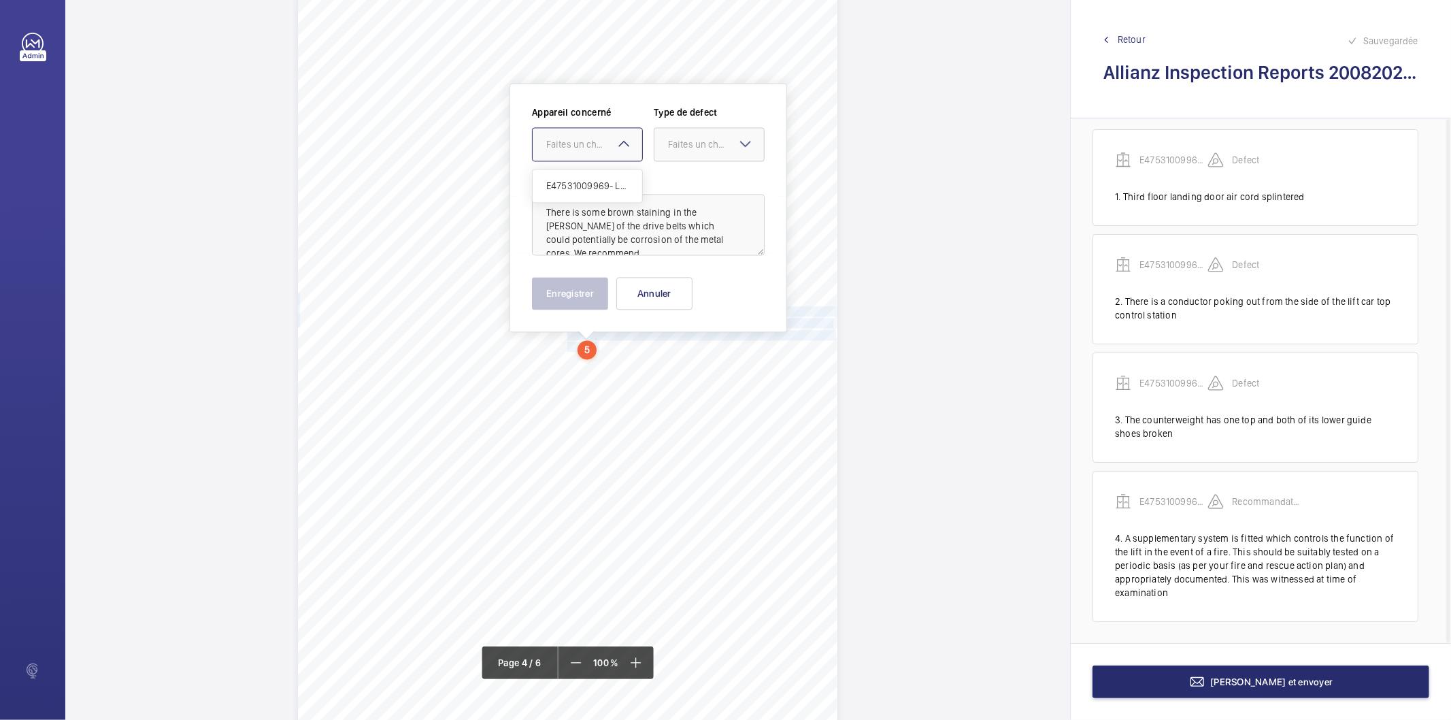
click at [592, 152] on div at bounding box center [587, 144] width 109 height 33
click at [585, 186] on span "E47531009969- Lift 1" at bounding box center [587, 186] width 82 height 14
drag, startPoint x: 726, startPoint y: 144, endPoint x: 723, endPoint y: 158, distance: 14.5
click at [724, 150] on div "Faites un choix" at bounding box center [716, 144] width 96 height 14
click at [709, 283] on span "Recommandation" at bounding box center [709, 286] width 82 height 14
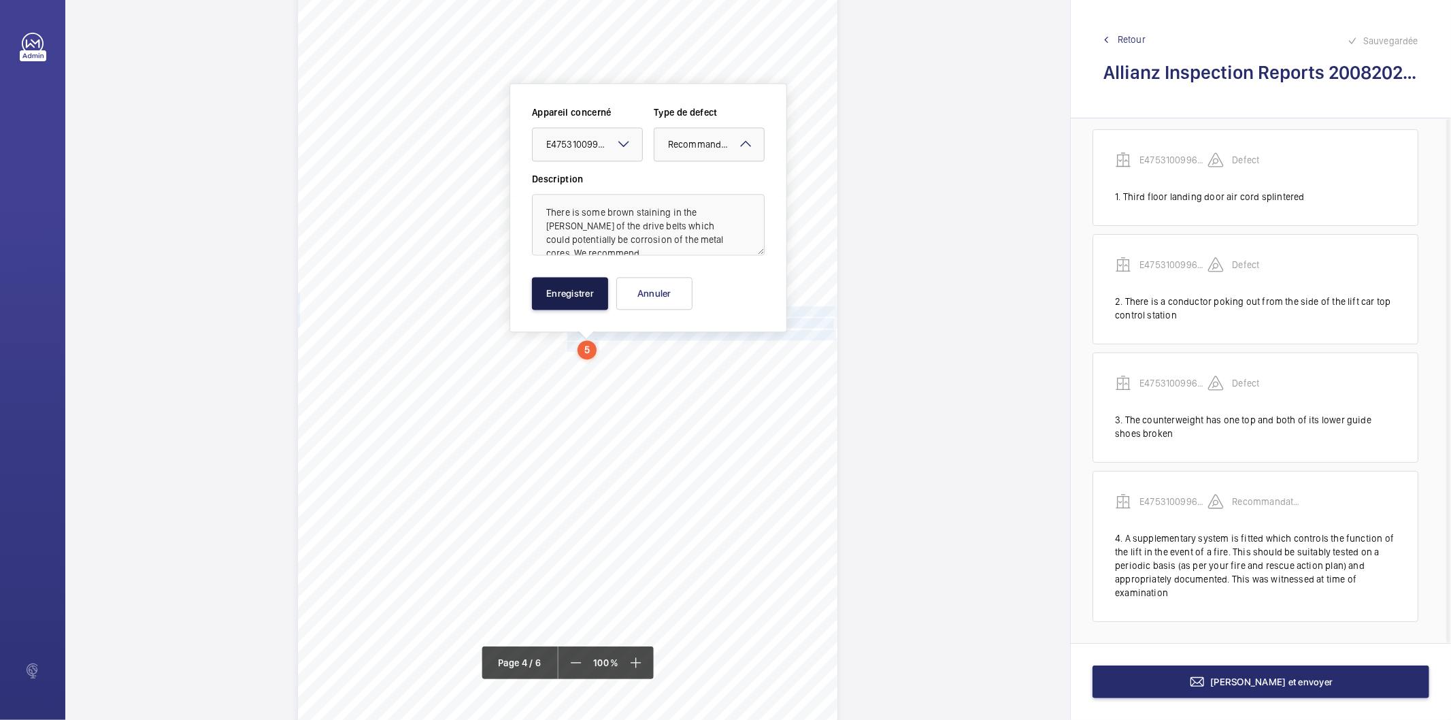
click at [586, 303] on button "Enregistrer" at bounding box center [570, 293] width 76 height 33
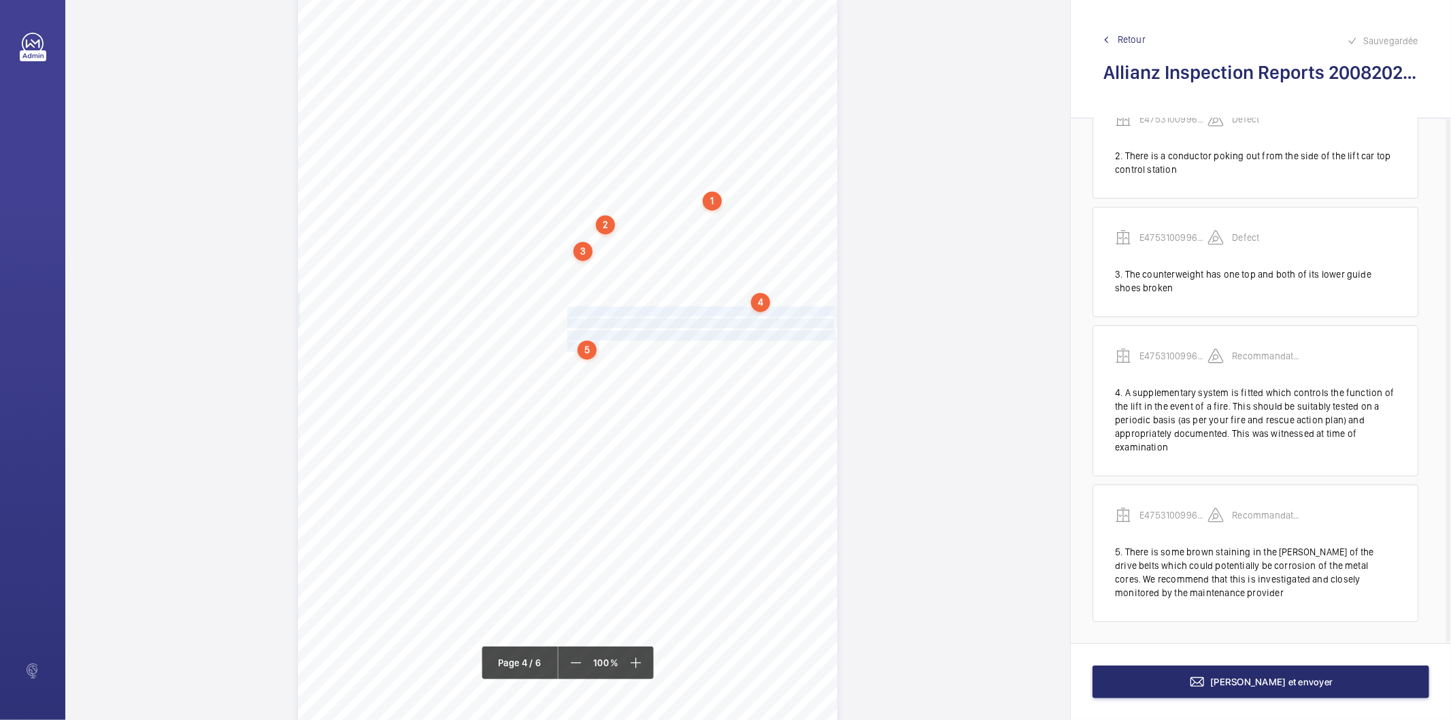
scroll to position [157, 0]
drag, startPoint x: 566, startPoint y: 358, endPoint x: 757, endPoint y: 361, distance: 191.1
click at [757, 361] on span "Ground floor landing door air cord starting to splinter." at bounding box center [674, 358] width 214 height 9
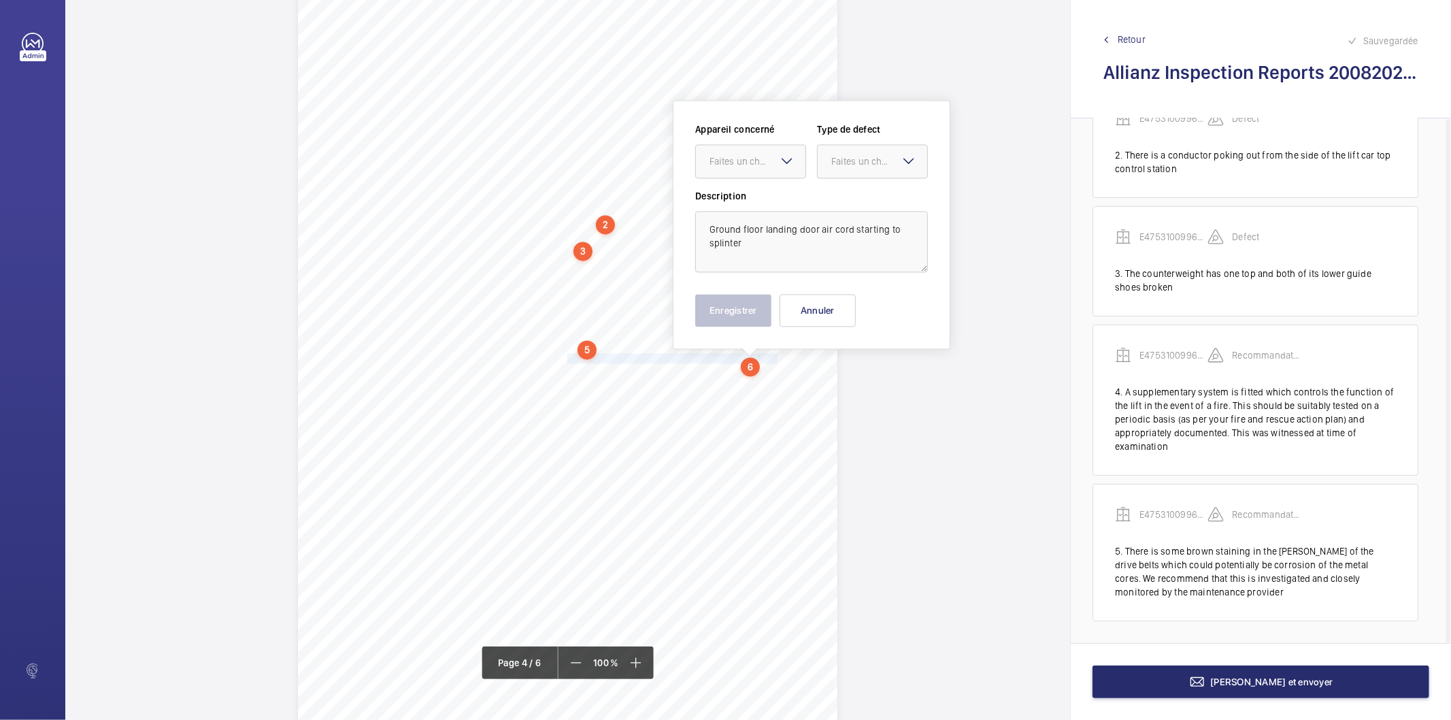
scroll to position [2370, 0]
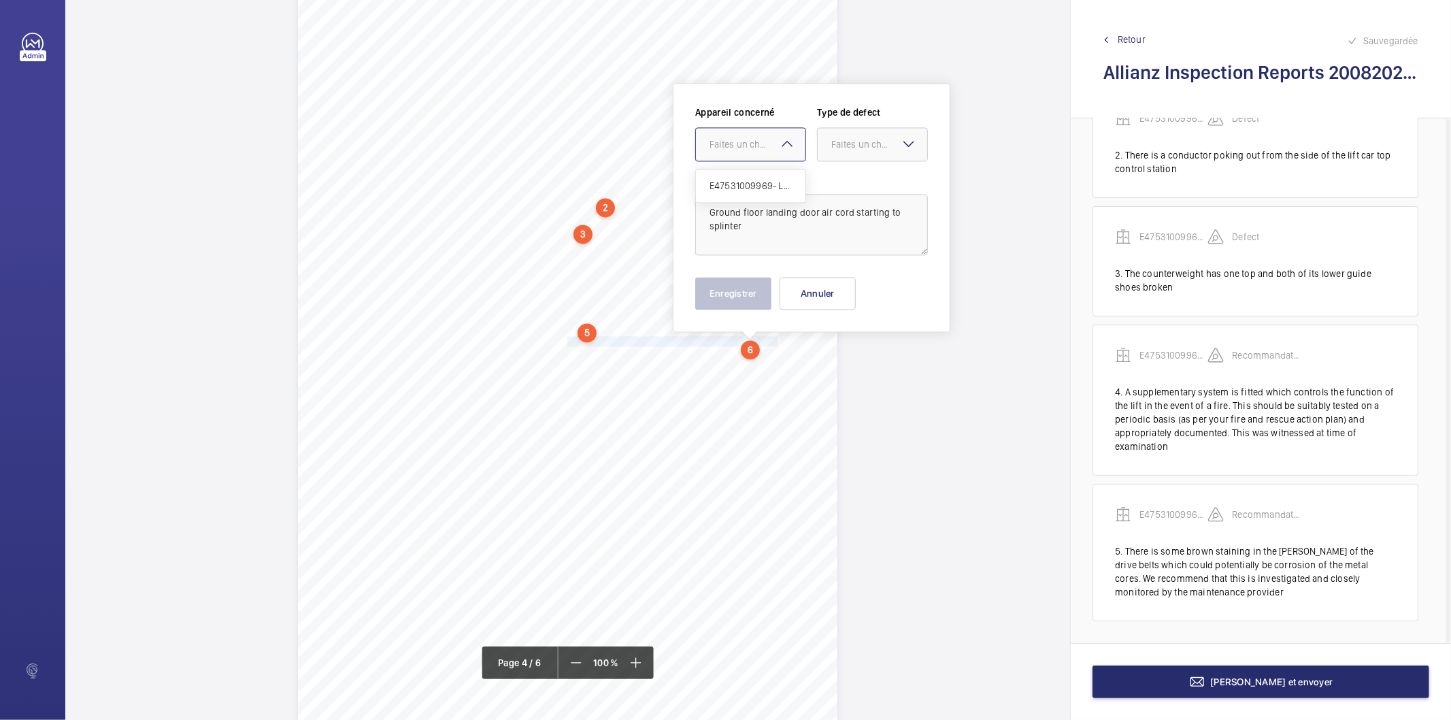
click at [755, 141] on div "Faites un choix" at bounding box center [757, 144] width 96 height 14
click at [742, 182] on span "E47531009969- Lift 1" at bounding box center [750, 186] width 82 height 14
drag, startPoint x: 834, startPoint y: 144, endPoint x: 820, endPoint y: 233, distance: 91.0
click at [834, 150] on div "Faites un choix" at bounding box center [879, 144] width 96 height 14
click at [837, 290] on span "Recommandation" at bounding box center [872, 286] width 82 height 14
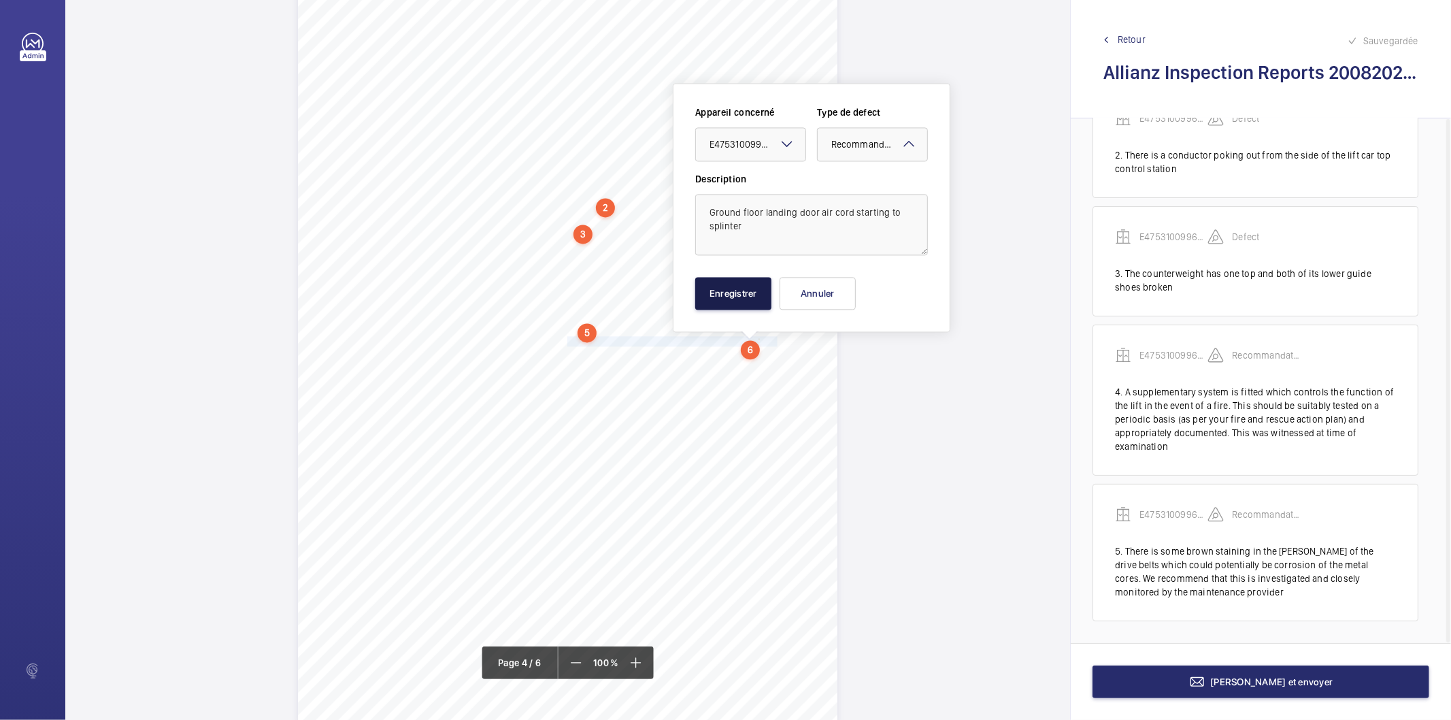
click at [756, 290] on button "Enregistrer" at bounding box center [733, 293] width 76 height 33
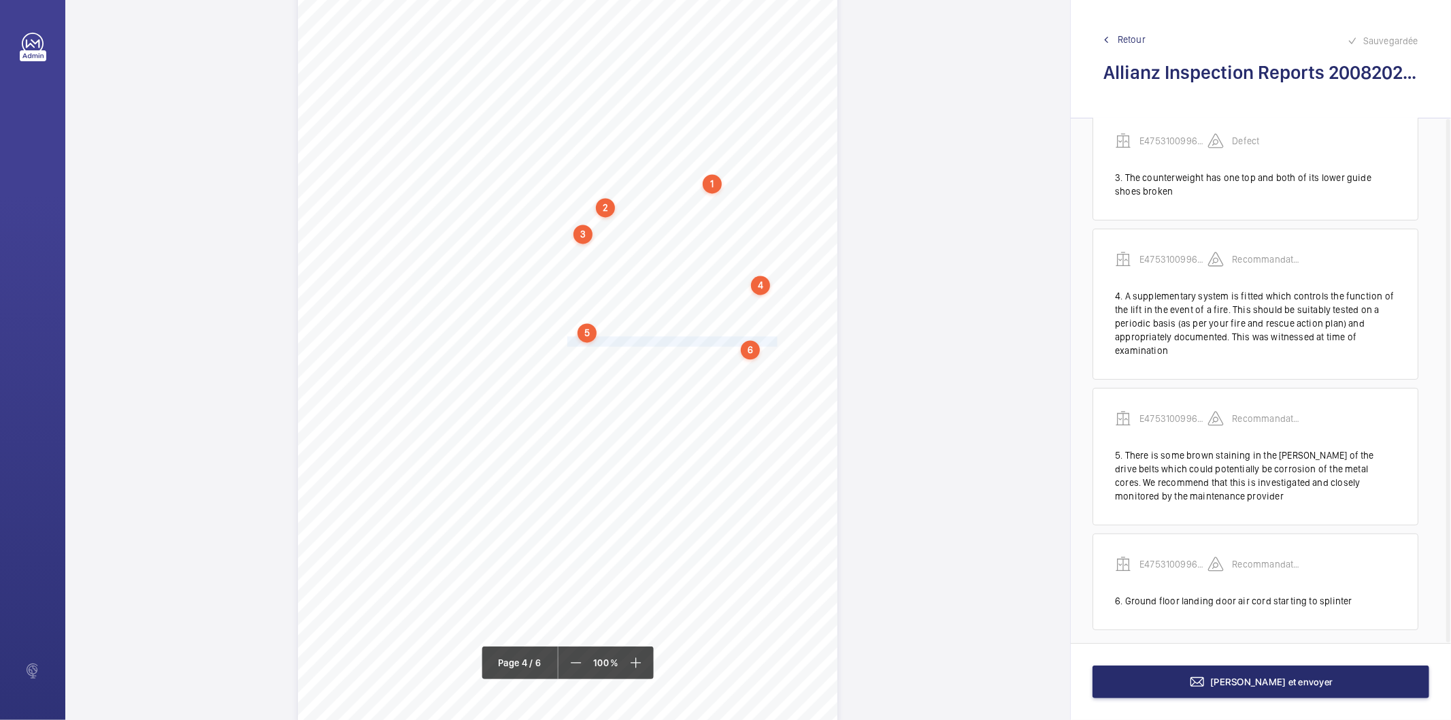
scroll to position [261, 0]
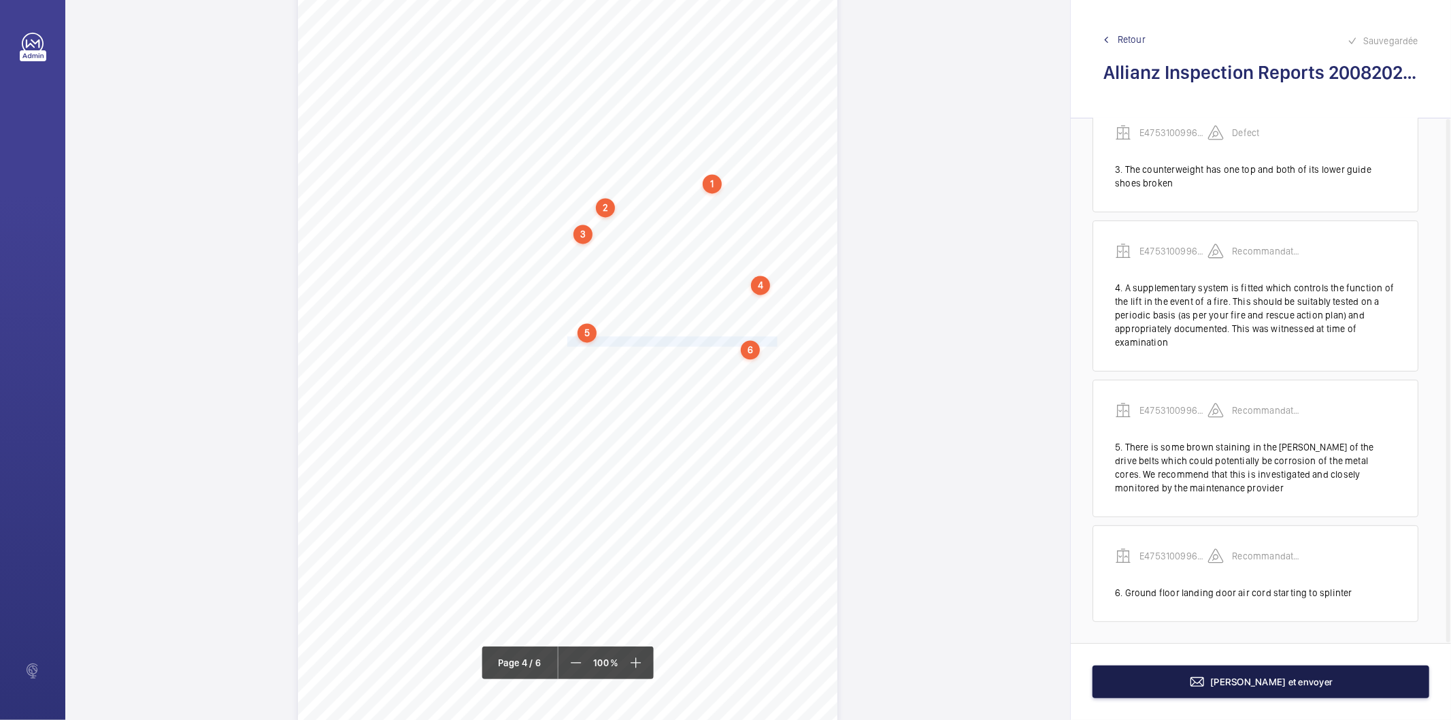
click at [1197, 685] on button "Terminer et envoyer" at bounding box center [1260, 681] width 337 height 33
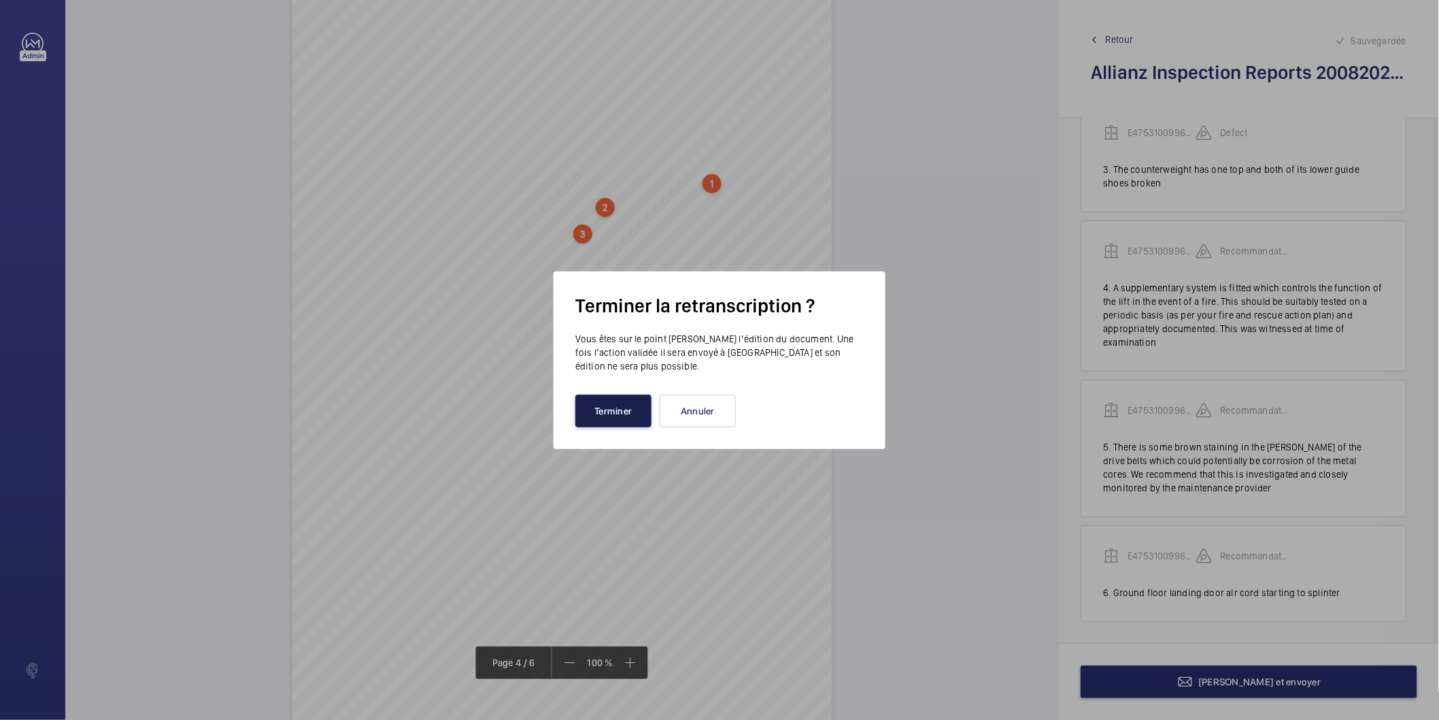
click at [600, 410] on button "Terminer" at bounding box center [613, 410] width 76 height 33
